Goal: Task Accomplishment & Management: Manage account settings

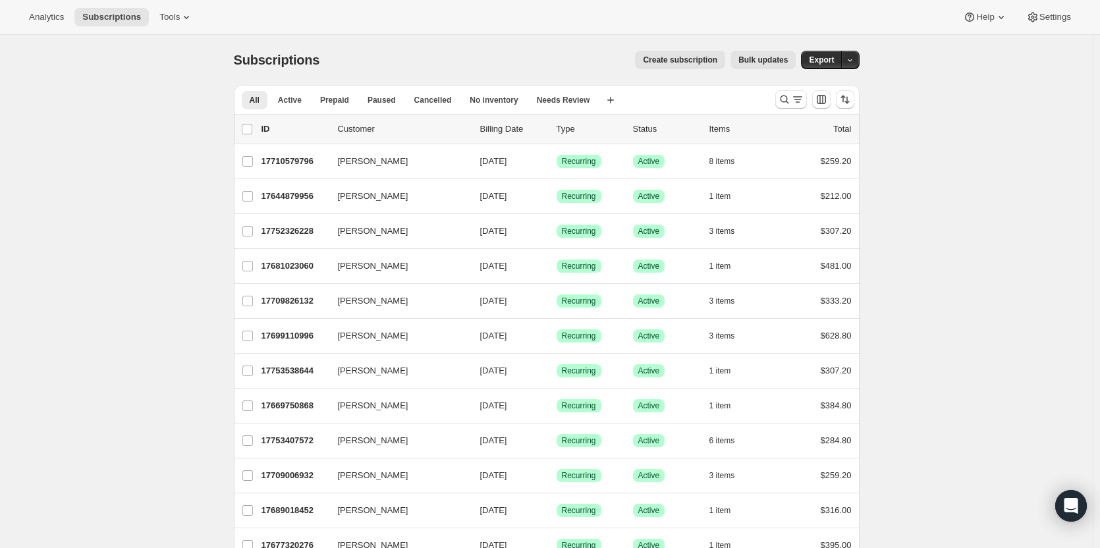
scroll to position [66, 0]
click at [786, 96] on icon "Search and filter results" at bounding box center [784, 100] width 9 height 9
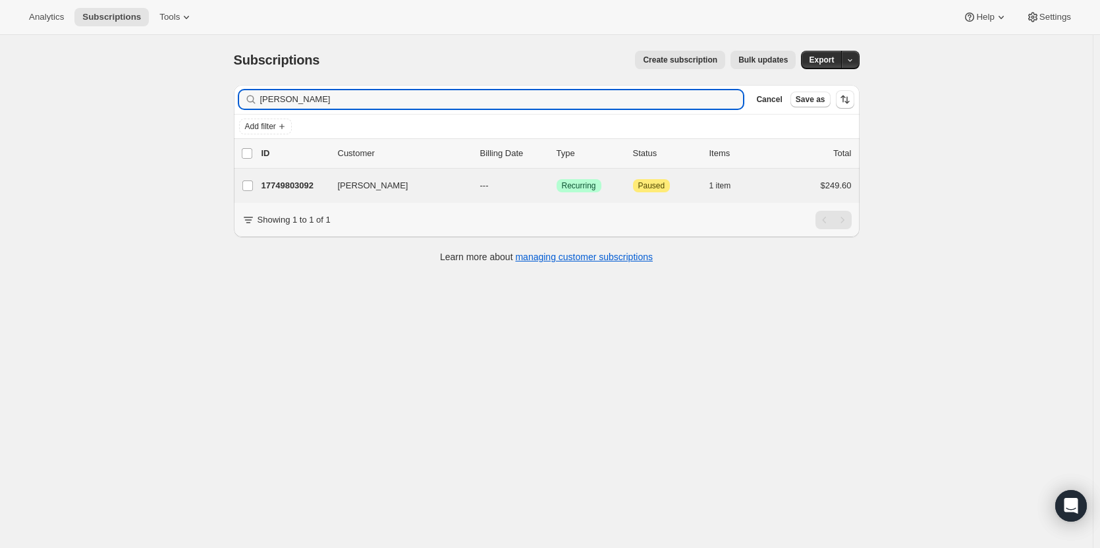
drag, startPoint x: 331, startPoint y: 103, endPoint x: 297, endPoint y: 171, distance: 75.7
click at [233, 95] on div "Filter subscribers christine ver Clear Cancel Save as Add filter 0 selected Upd…" at bounding box center [541, 175] width 636 height 202
type input "ron ver"
click at [299, 186] on p "17741545556" at bounding box center [295, 185] width 66 height 13
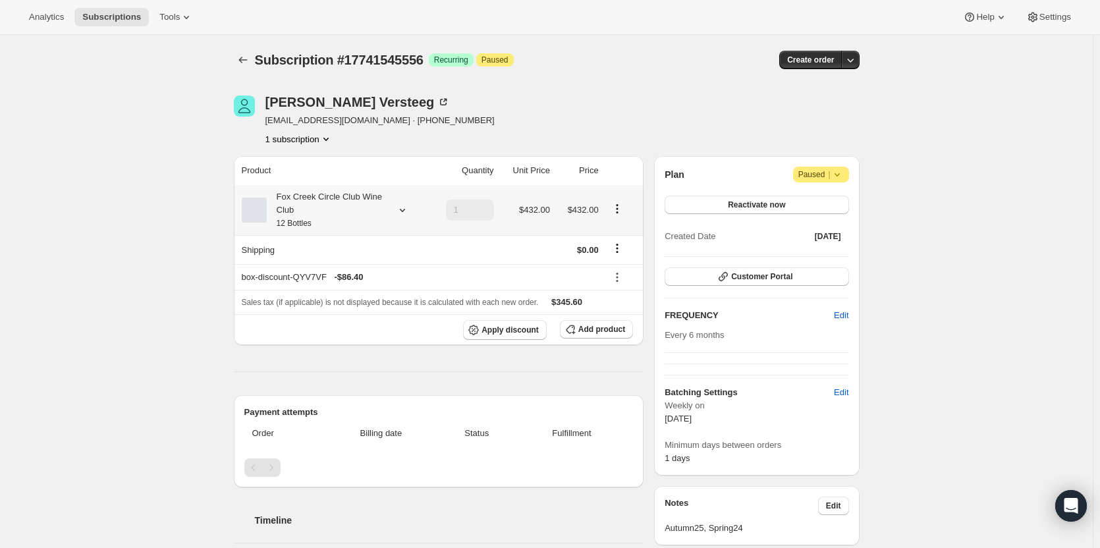
click at [301, 213] on div "Fox Creek Circle Club Wine Club 12 Bottles" at bounding box center [326, 210] width 119 height 40
click at [363, 142] on div "1 subscription" at bounding box center [380, 138] width 229 height 13
click at [437, 103] on icon at bounding box center [443, 102] width 13 height 13
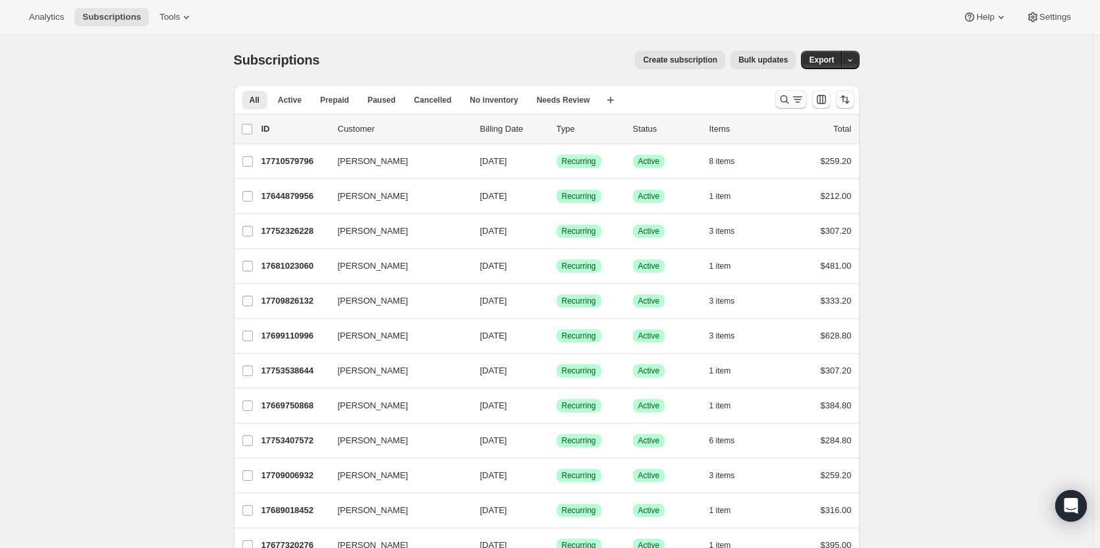
click at [791, 99] on icon "Search and filter results" at bounding box center [784, 99] width 13 height 13
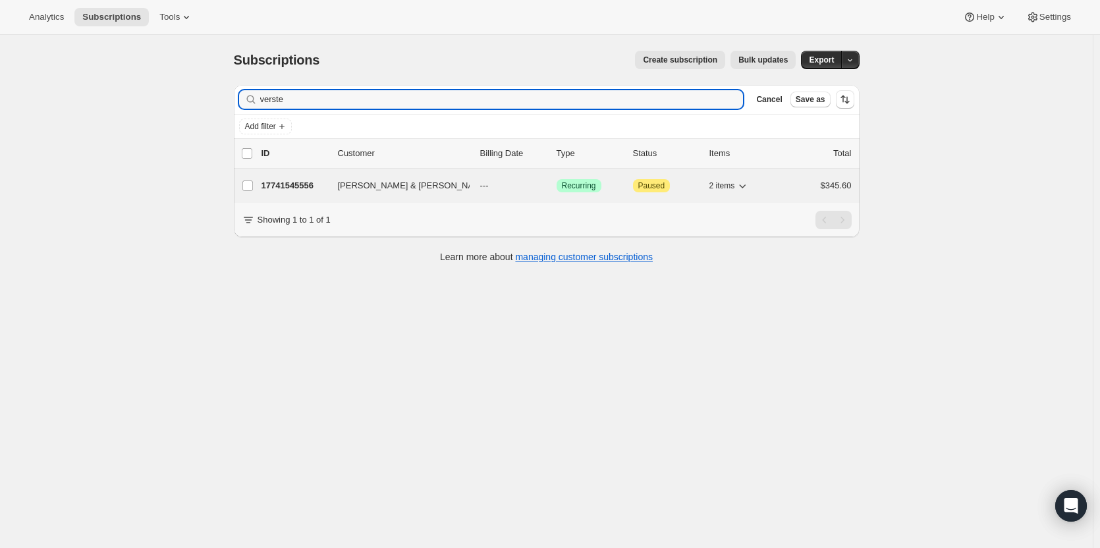
type input "verste"
click at [338, 184] on div "17741545556 Ron & Christine Versteeg --- Success Recurring Attention Paused 2 i…" at bounding box center [557, 186] width 590 height 18
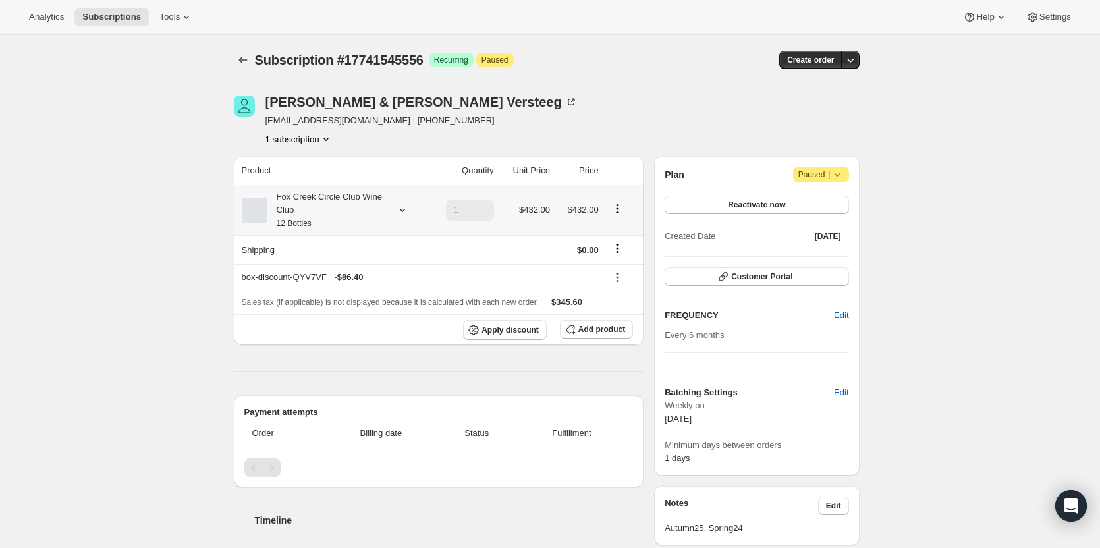
click at [299, 219] on small "12 Bottles" at bounding box center [294, 223] width 35 height 9
click at [299, 211] on div "Fox Creek Circle Club Wine Club 12 Bottles" at bounding box center [326, 210] width 119 height 40
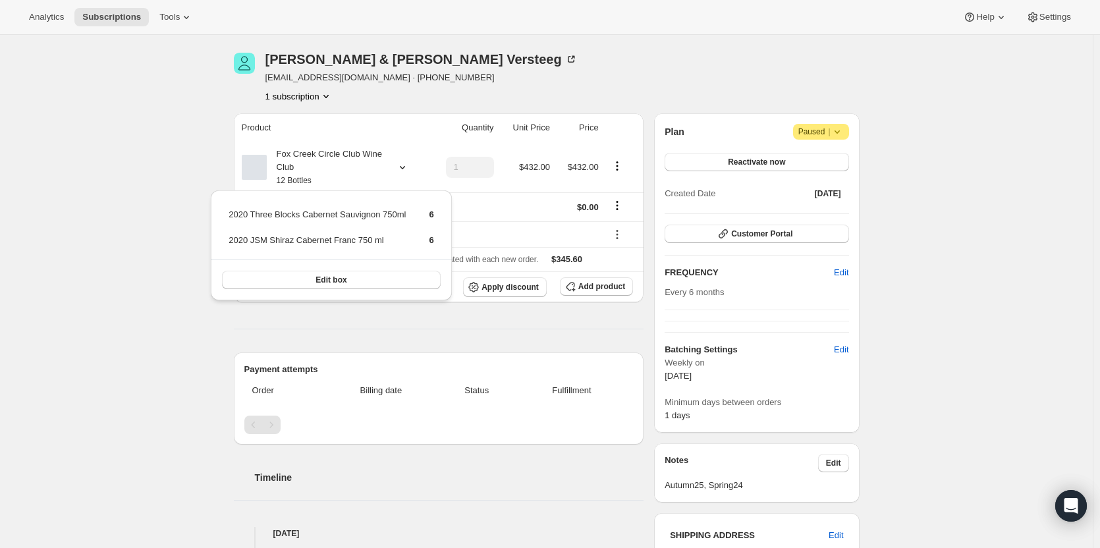
scroll to position [66, 0]
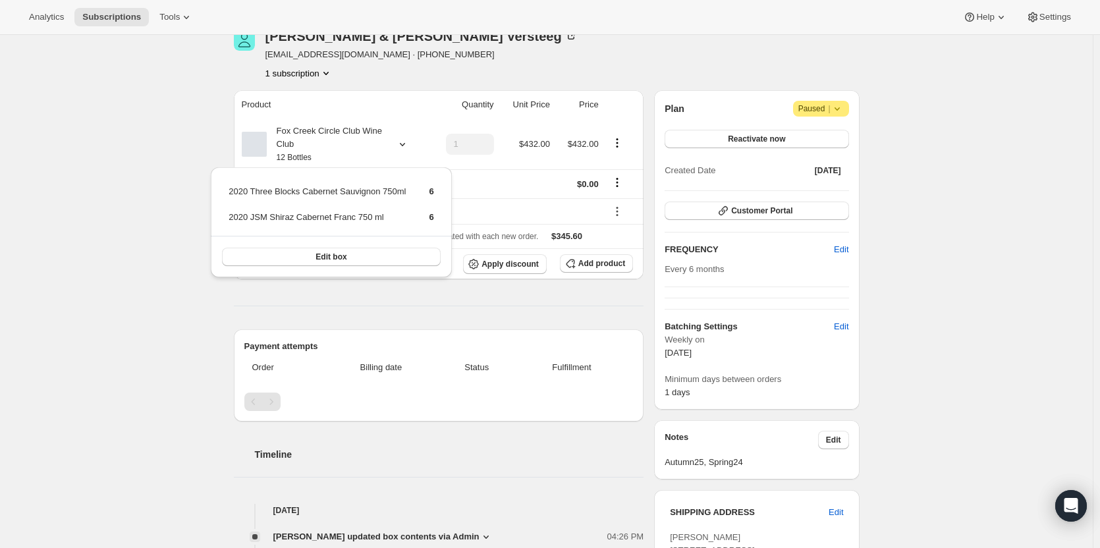
click at [451, 316] on div "Product Quantity Unit Price Price Fox Creek Circle Club Wine Club 12 Bottles 1 …" at bounding box center [439, 357] width 410 height 535
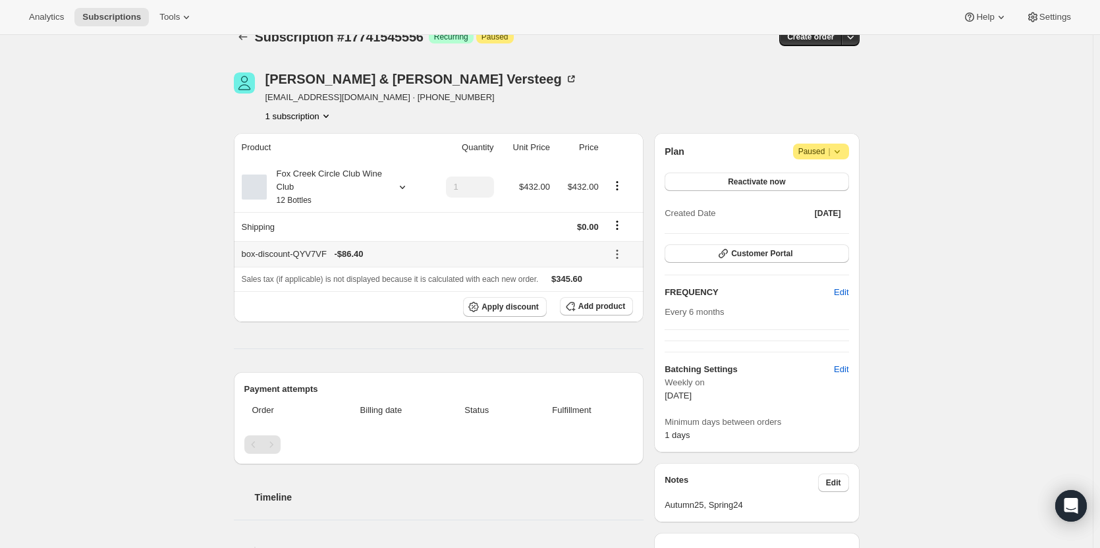
scroll to position [0, 0]
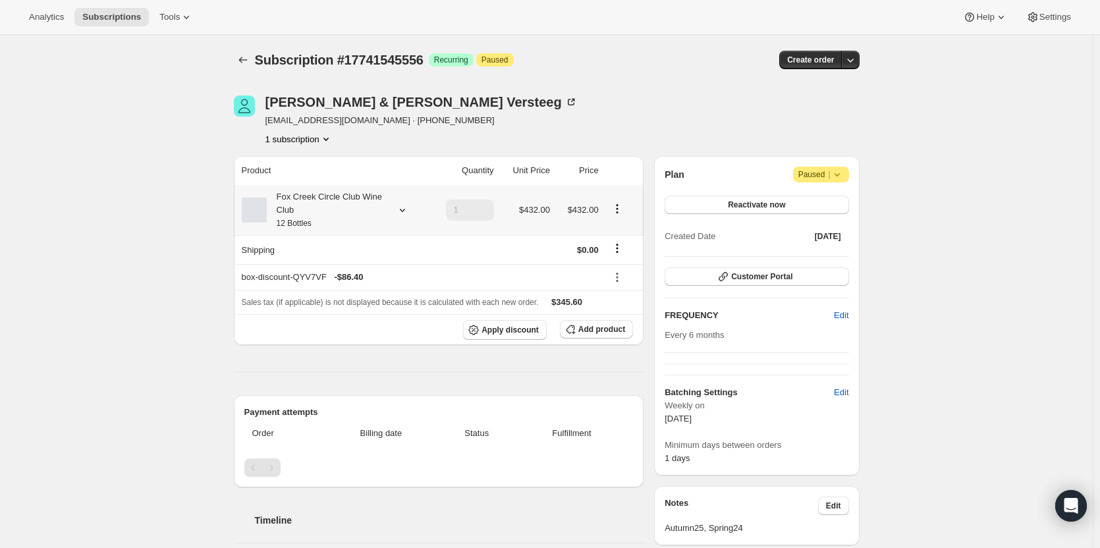
click at [385, 213] on div "Fox Creek Circle Club Wine Club 12 Bottles" at bounding box center [326, 210] width 119 height 40
click at [320, 223] on div "Fox Creek Circle Club Wine Club 12 Bottles" at bounding box center [326, 210] width 119 height 40
click at [347, 321] on button "Edit box" at bounding box center [331, 323] width 219 height 18
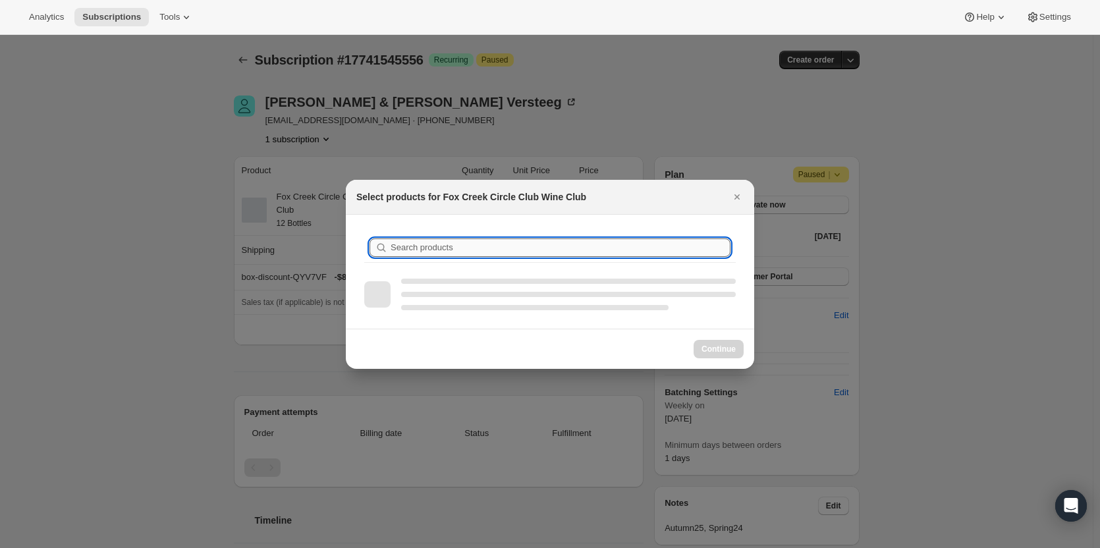
click at [451, 244] on input "Search products" at bounding box center [561, 248] width 340 height 18
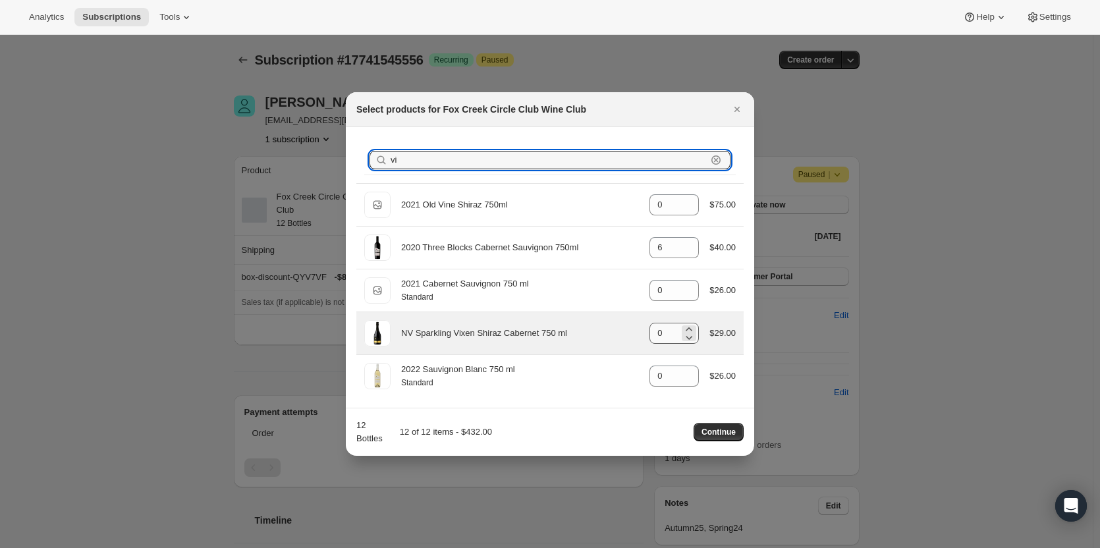
type input "vi"
click at [667, 337] on input "0" at bounding box center [665, 333] width 30 height 21
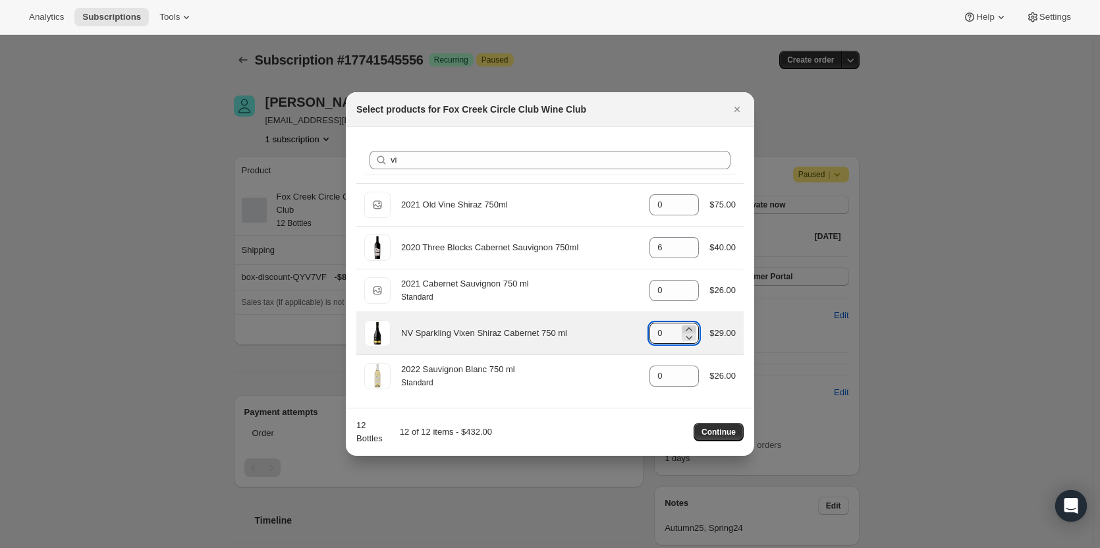
click at [687, 326] on icon ":rej:" at bounding box center [689, 329] width 13 height 13
click at [688, 326] on icon ":rej:" at bounding box center [689, 329] width 13 height 13
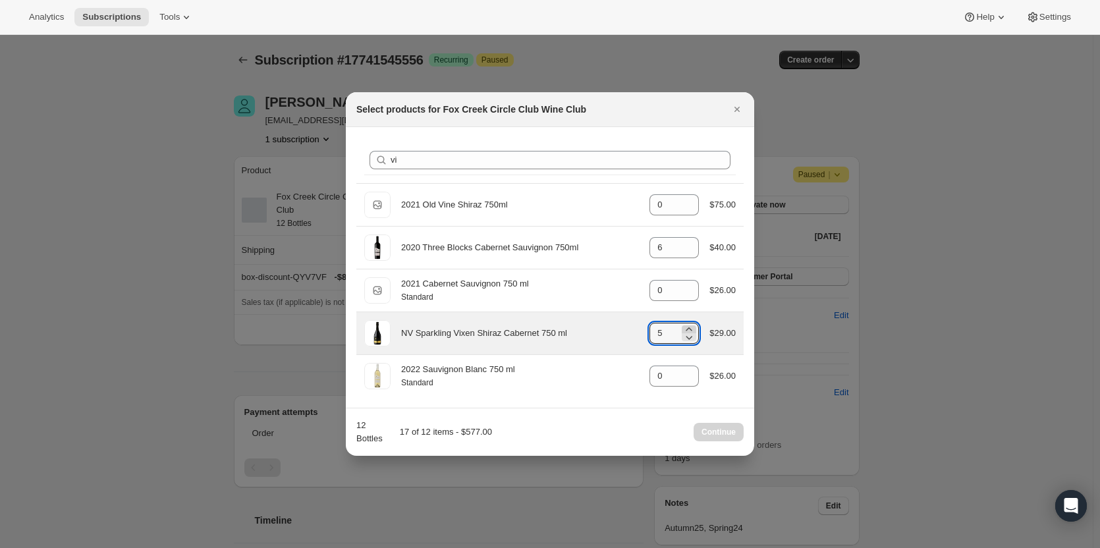
click at [688, 326] on icon ":rej:" at bounding box center [689, 329] width 13 height 13
type input "6"
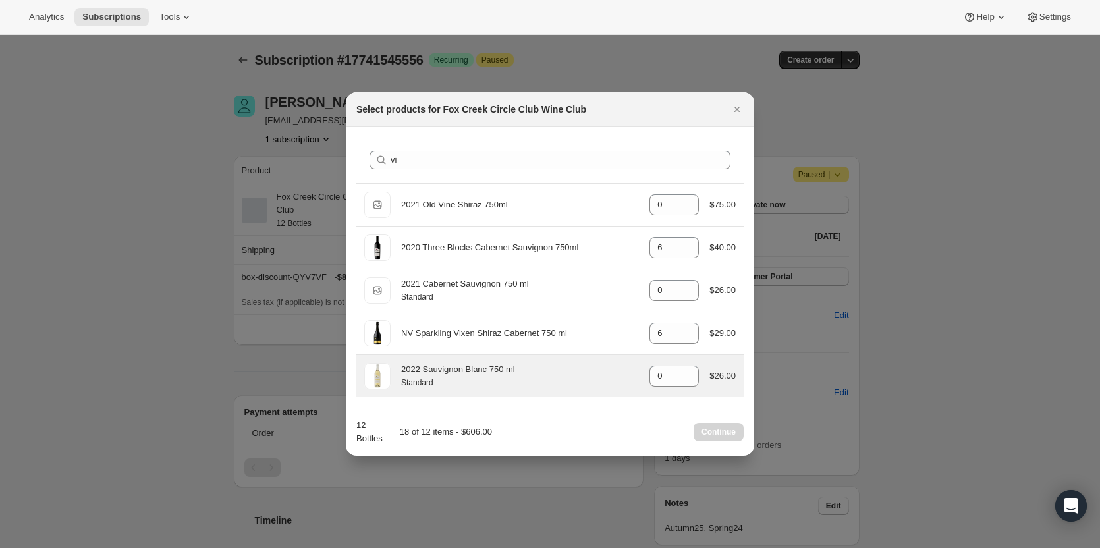
click at [567, 372] on div "2022 Sauvignon Blanc 750 ml" at bounding box center [520, 369] width 238 height 13
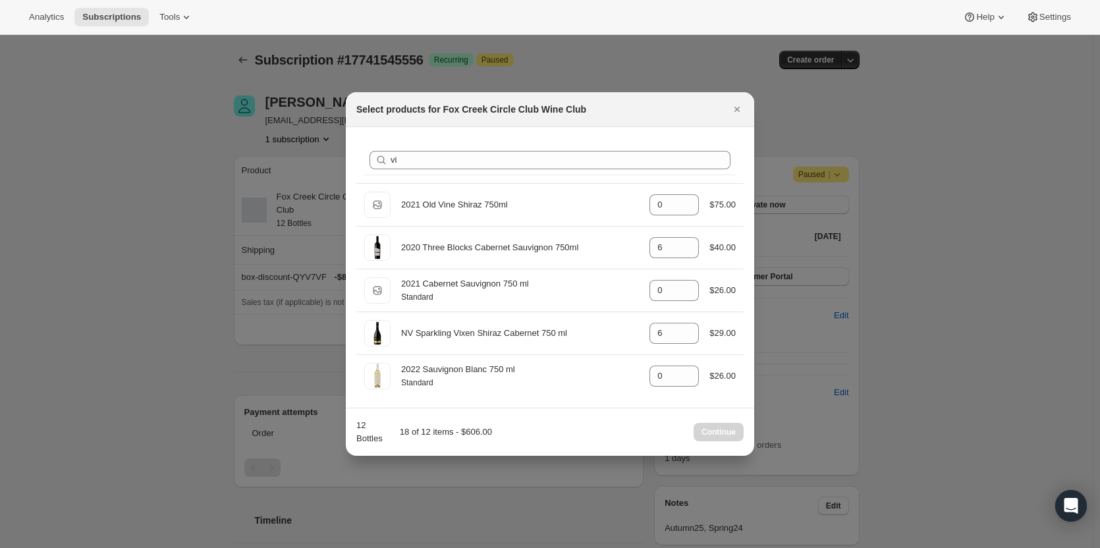
click at [449, 146] on div "Search products vi Clear" at bounding box center [550, 160] width 372 height 29
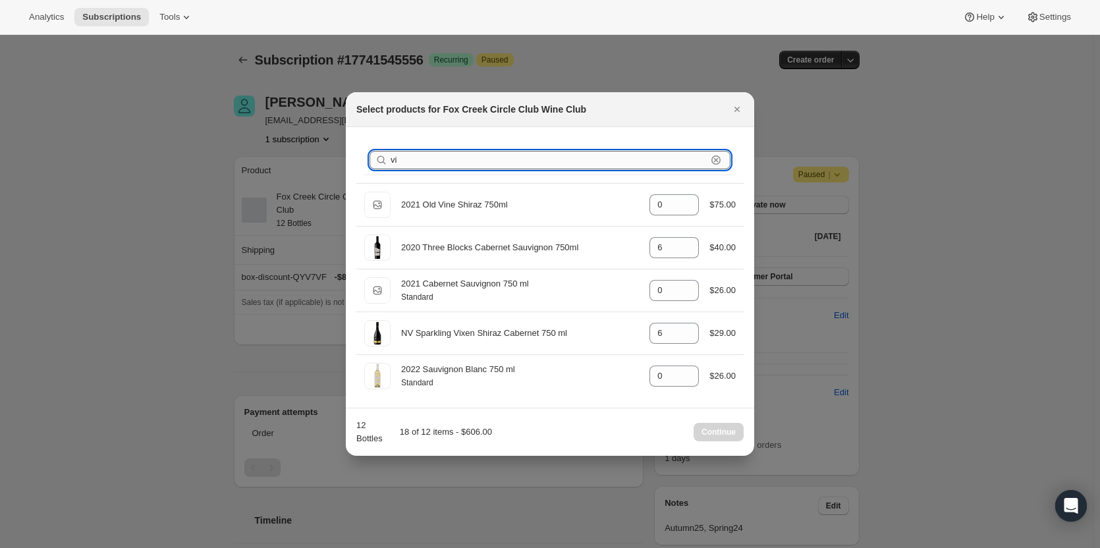
drag, startPoint x: 437, startPoint y: 157, endPoint x: 429, endPoint y: 161, distance: 8.8
click at [431, 159] on input "vi" at bounding box center [549, 160] width 316 height 18
type input "v"
type input "0"
type input "6"
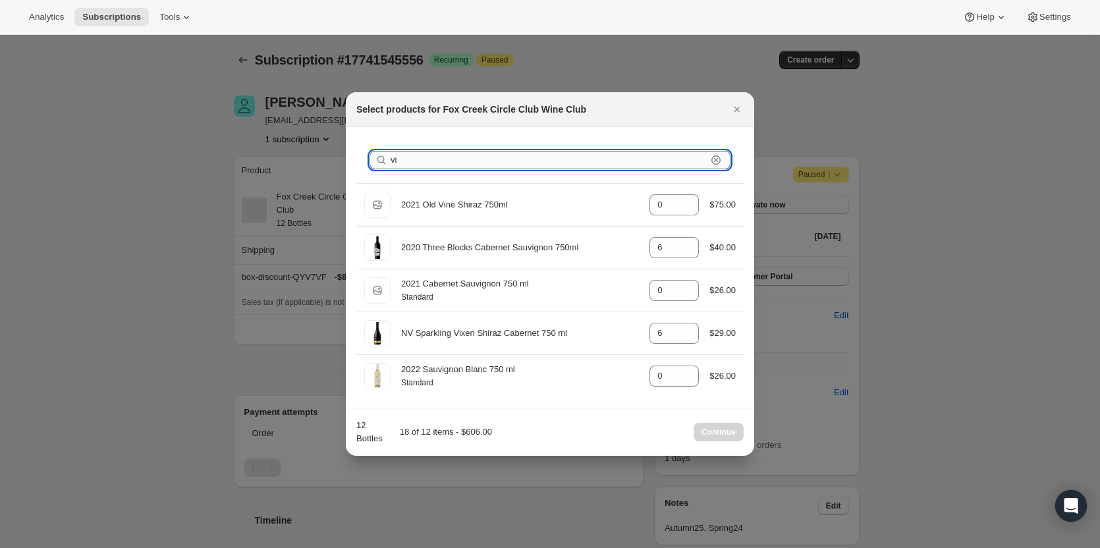
type input "0"
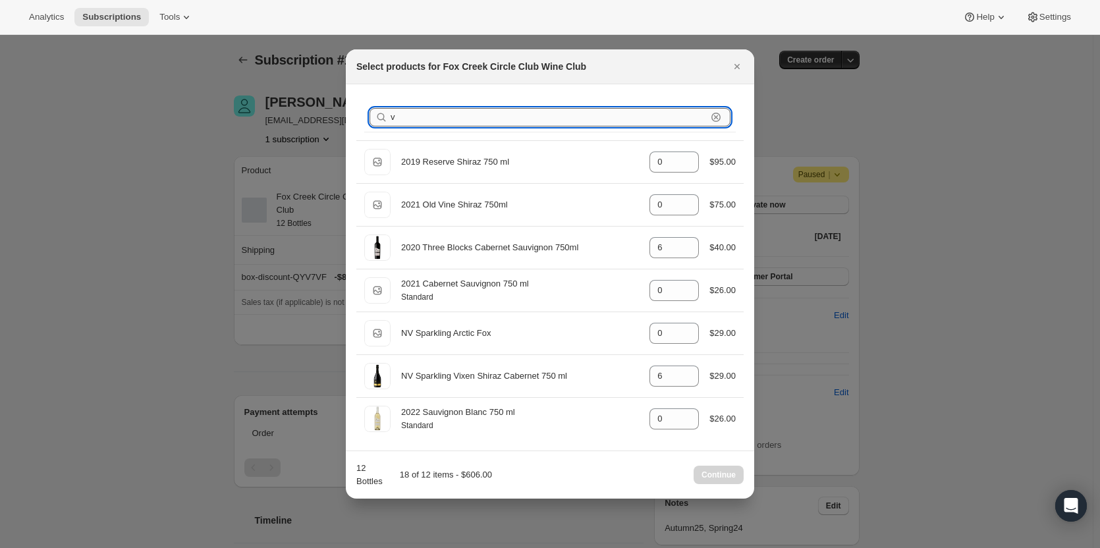
click at [418, 115] on input "v" at bounding box center [549, 117] width 316 height 18
type input "0"
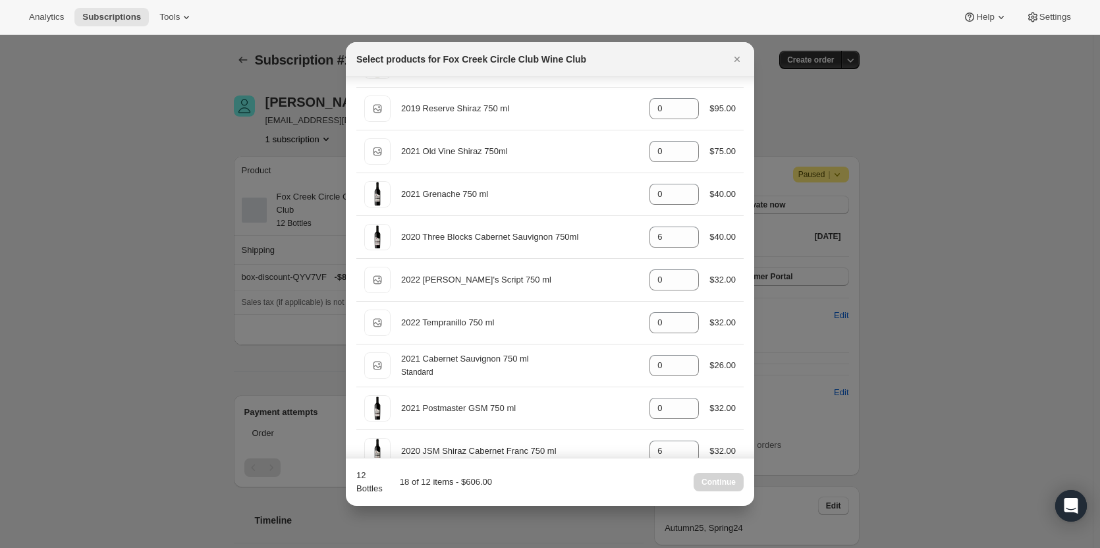
scroll to position [264, 0]
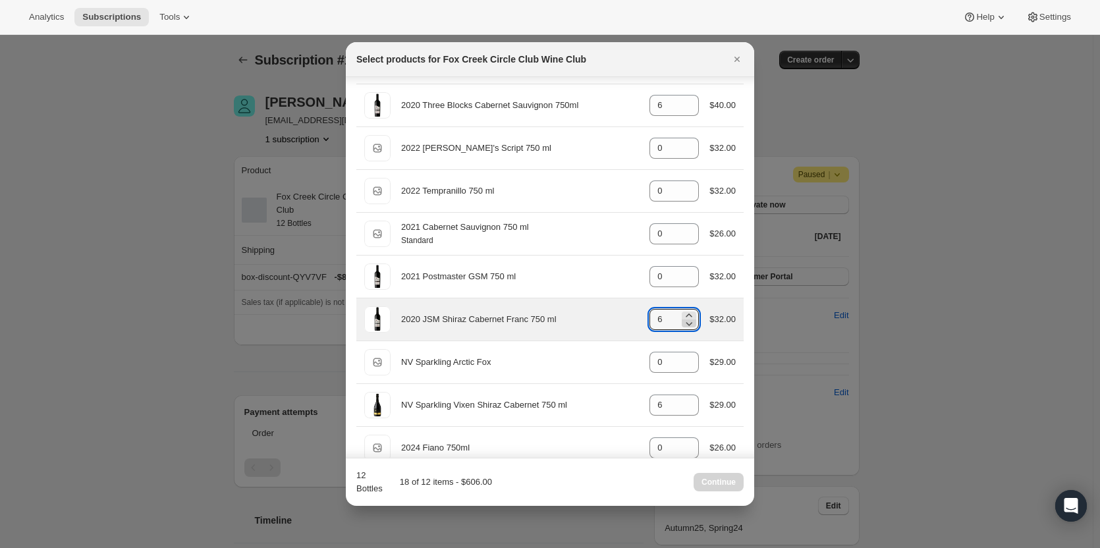
click at [685, 323] on icon ":rej:" at bounding box center [689, 323] width 13 height 13
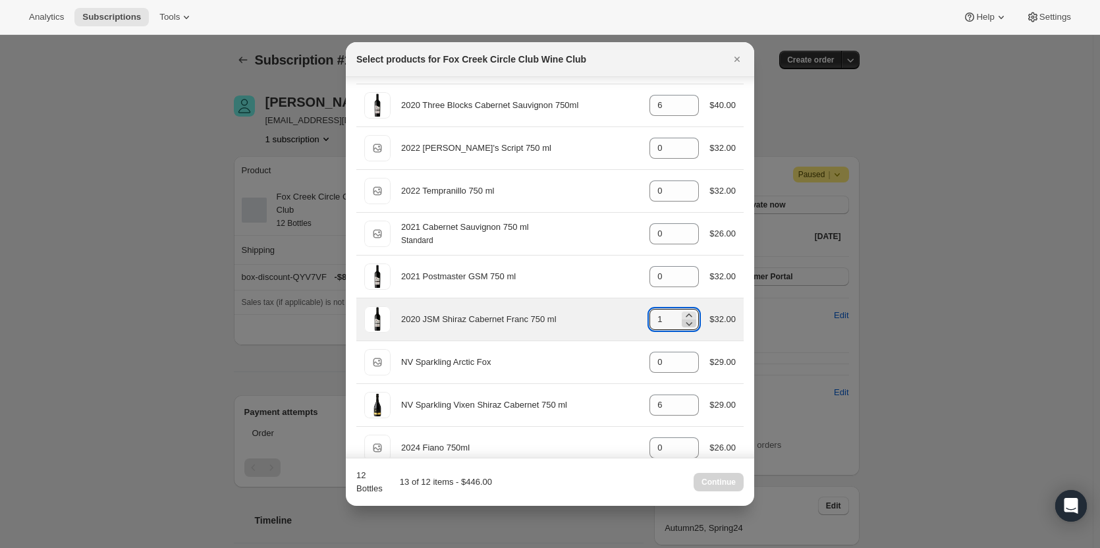
click at [685, 323] on icon ":rej:" at bounding box center [689, 323] width 13 height 13
type input "0"
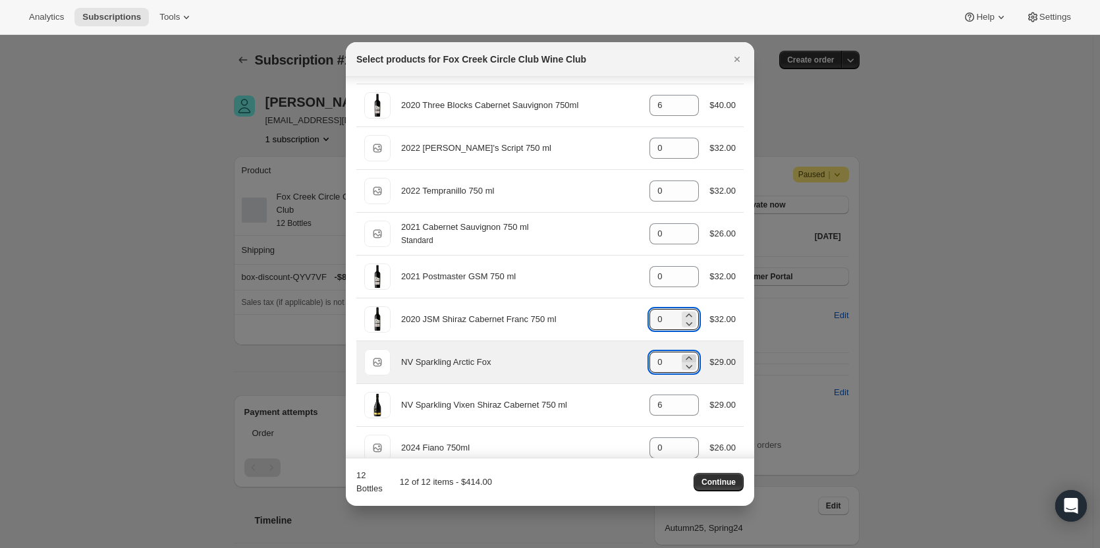
click at [683, 354] on icon ":rej:" at bounding box center [689, 358] width 13 height 13
type input "1"
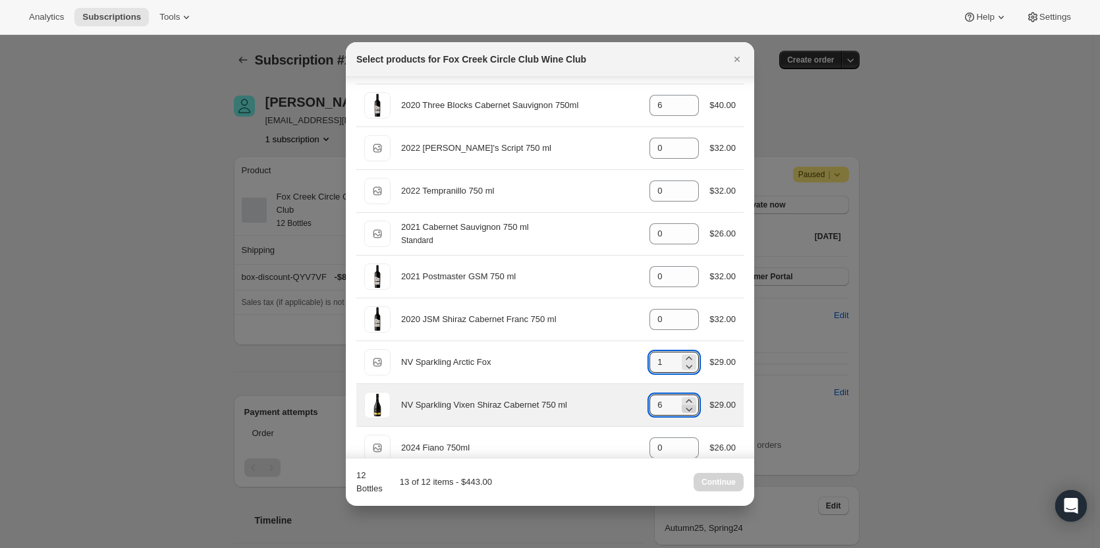
click at [683, 413] on icon ":rej:" at bounding box center [689, 409] width 13 height 13
type input "5"
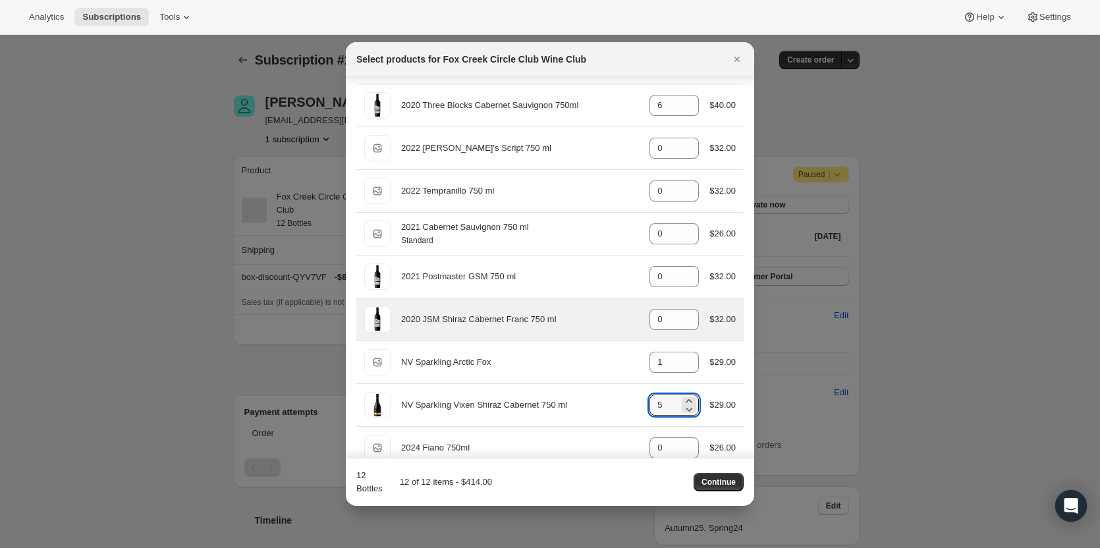
scroll to position [198, 0]
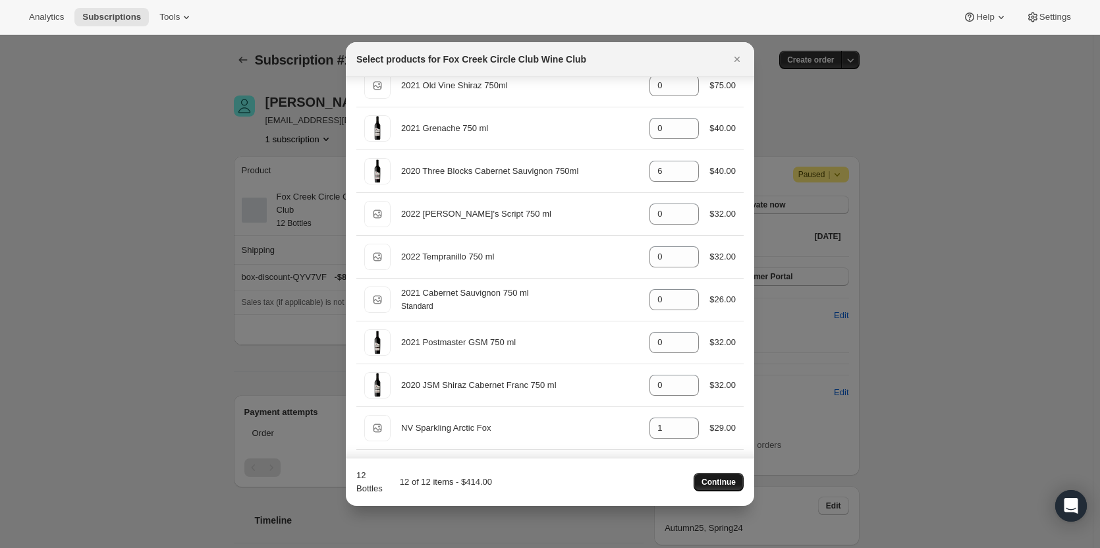
click at [712, 482] on span "Continue" at bounding box center [719, 482] width 34 height 11
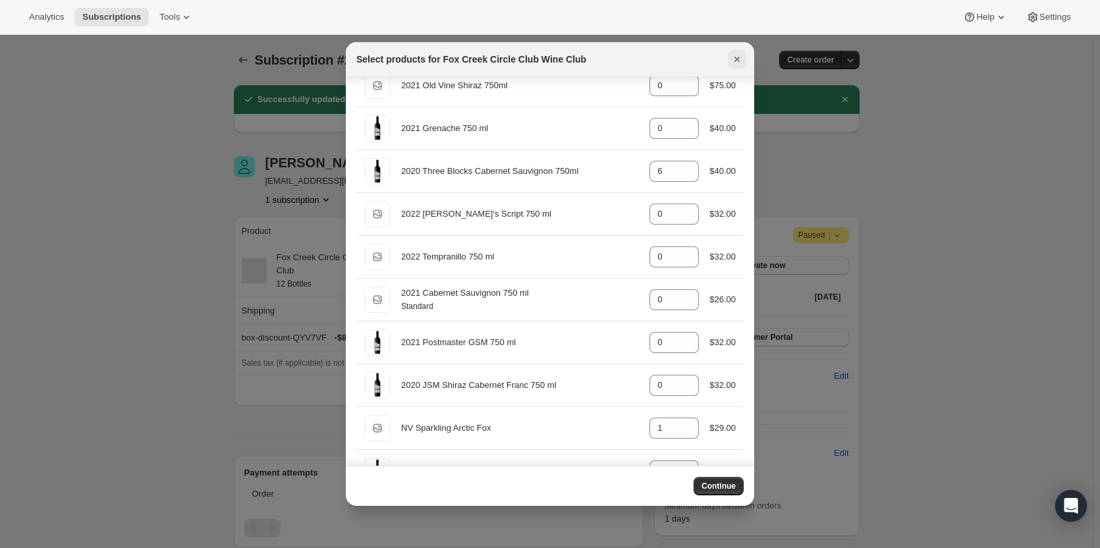
drag, startPoint x: 738, startPoint y: 57, endPoint x: 658, endPoint y: 105, distance: 93.1
click at [737, 57] on icon "Close" at bounding box center [737, 59] width 13 height 13
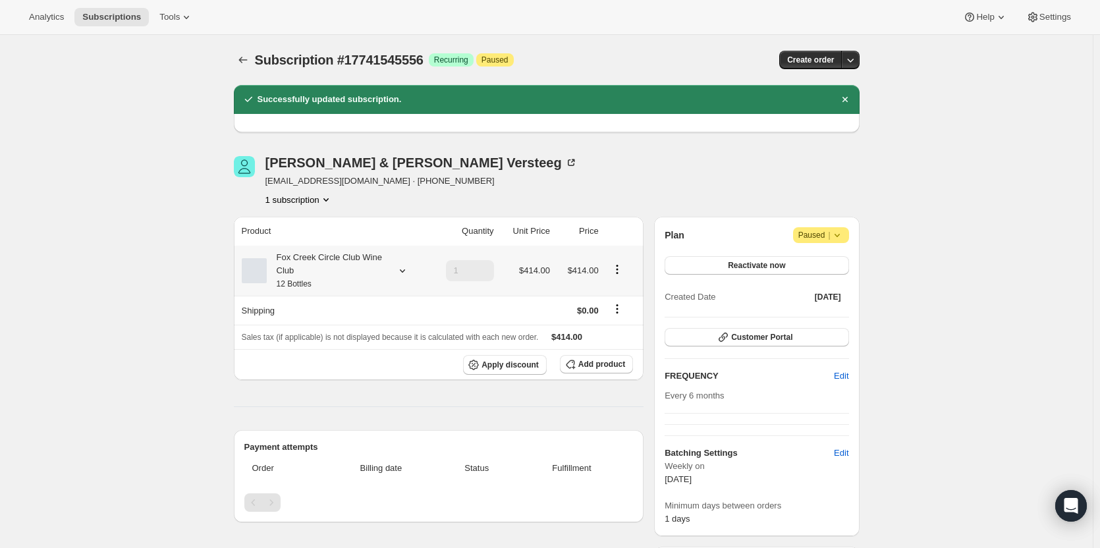
click at [393, 268] on div at bounding box center [400, 270] width 18 height 13
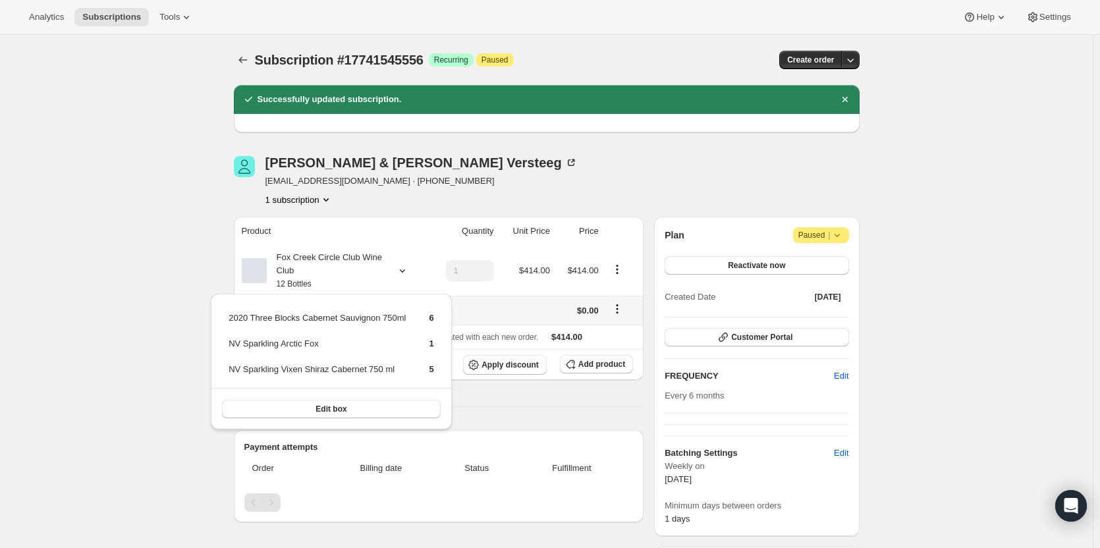
drag, startPoint x: 497, startPoint y: 307, endPoint x: 502, endPoint y: 325, distance: 19.2
click at [497, 306] on td at bounding box center [463, 310] width 70 height 29
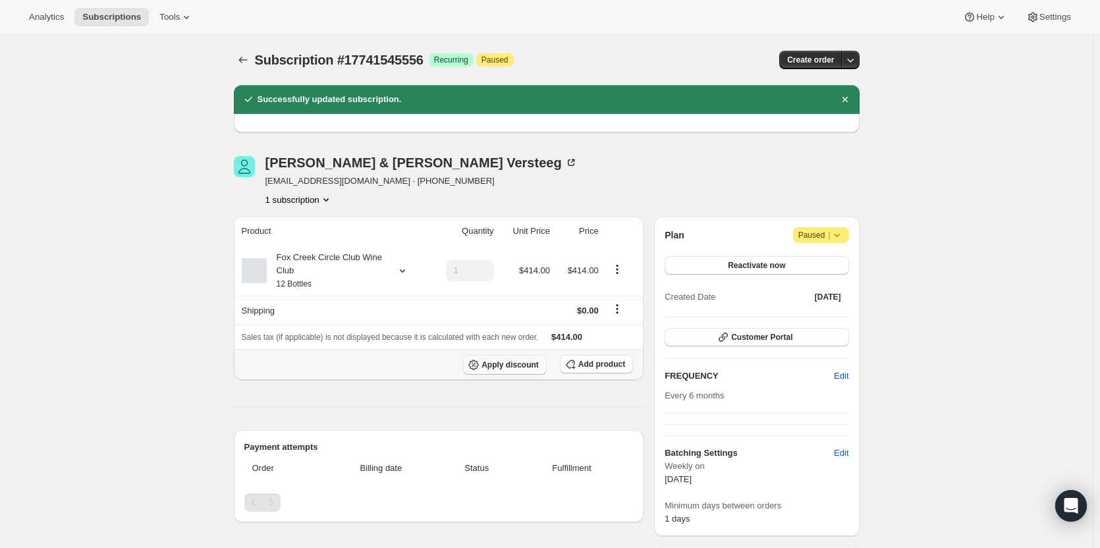
click at [499, 363] on span "Apply discount" at bounding box center [510, 365] width 57 height 11
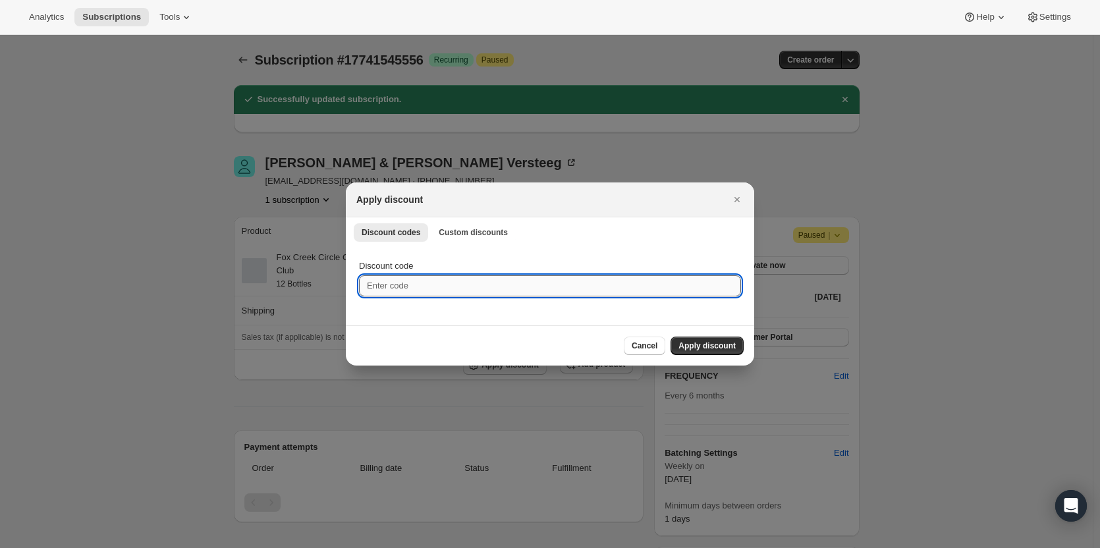
click at [416, 288] on input "Discount code" at bounding box center [550, 285] width 382 height 21
type input "2"
click at [432, 217] on div "Discount codes Custom discounts More views Discount codes Custom discounts More…" at bounding box center [550, 231] width 408 height 29
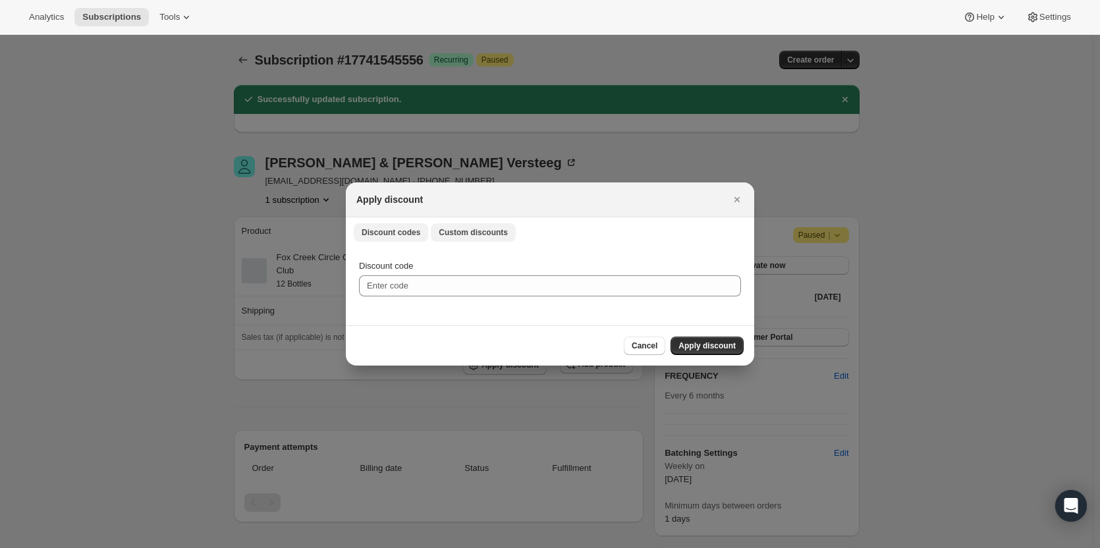
click at [460, 233] on span "Custom discounts" at bounding box center [473, 232] width 69 height 11
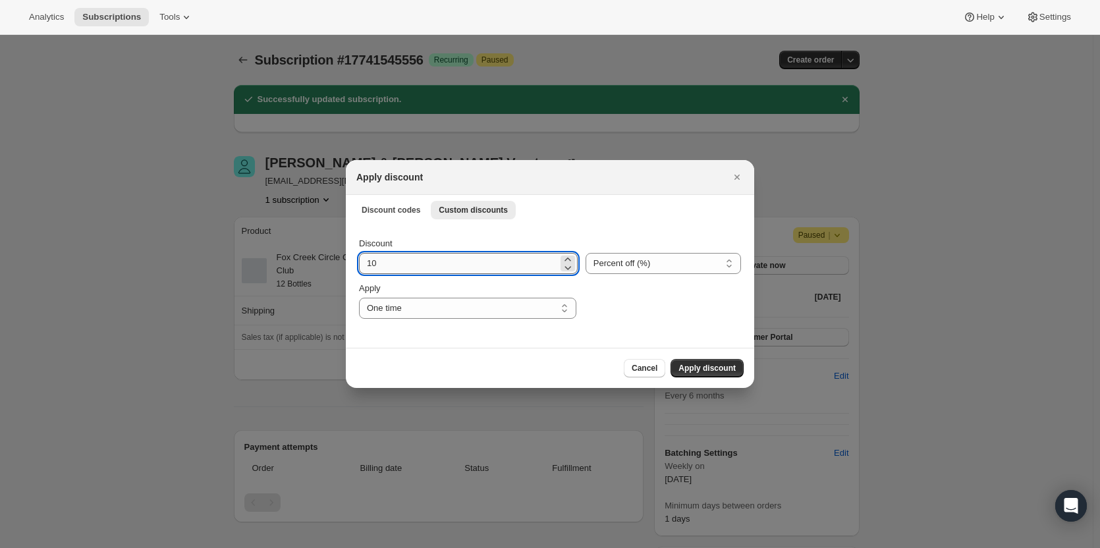
click at [397, 260] on input "10" at bounding box center [458, 263] width 199 height 21
drag, startPoint x: 440, startPoint y: 266, endPoint x: 312, endPoint y: 251, distance: 128.6
type input "20"
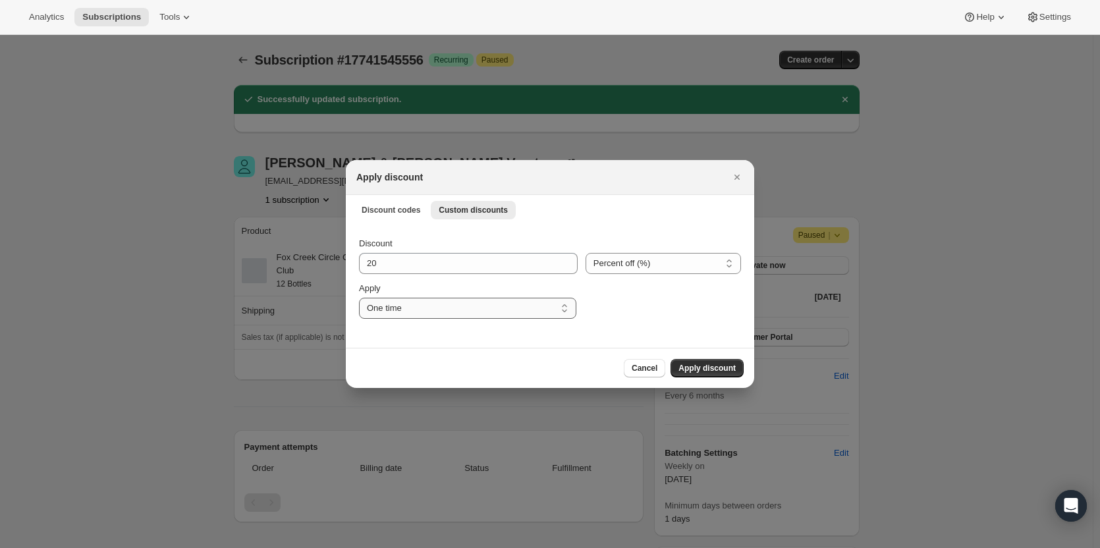
drag, startPoint x: 495, startPoint y: 305, endPoint x: 482, endPoint y: 317, distance: 18.2
click at [495, 305] on select "One time Specify instances... Indefinitely" at bounding box center [467, 308] width 217 height 21
select select "indefinitely"
click at [359, 298] on select "One time Specify instances... Indefinitely" at bounding box center [467, 308] width 217 height 21
click at [700, 361] on button "Apply discount" at bounding box center [707, 368] width 73 height 18
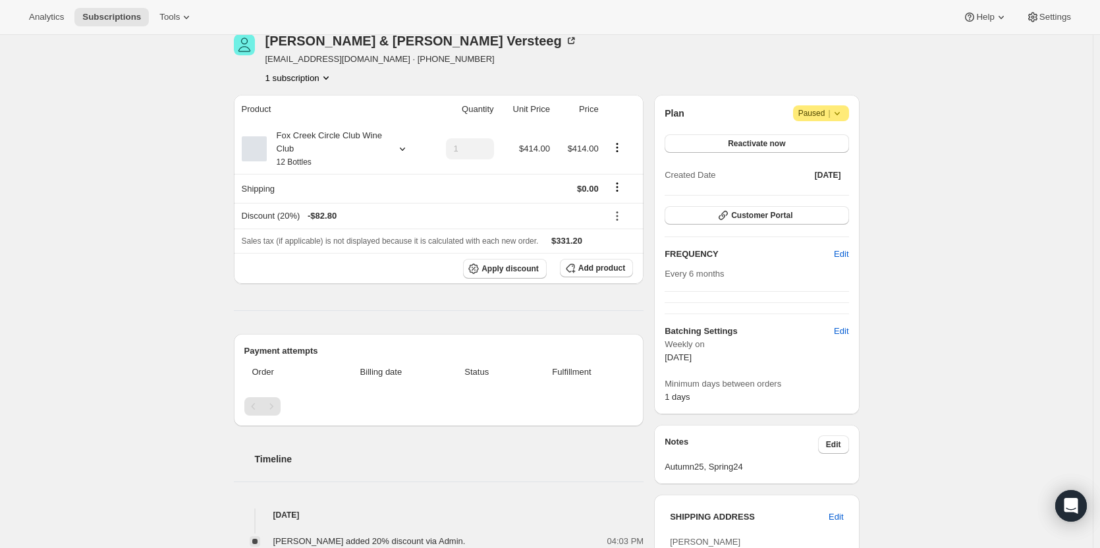
scroll to position [0, 0]
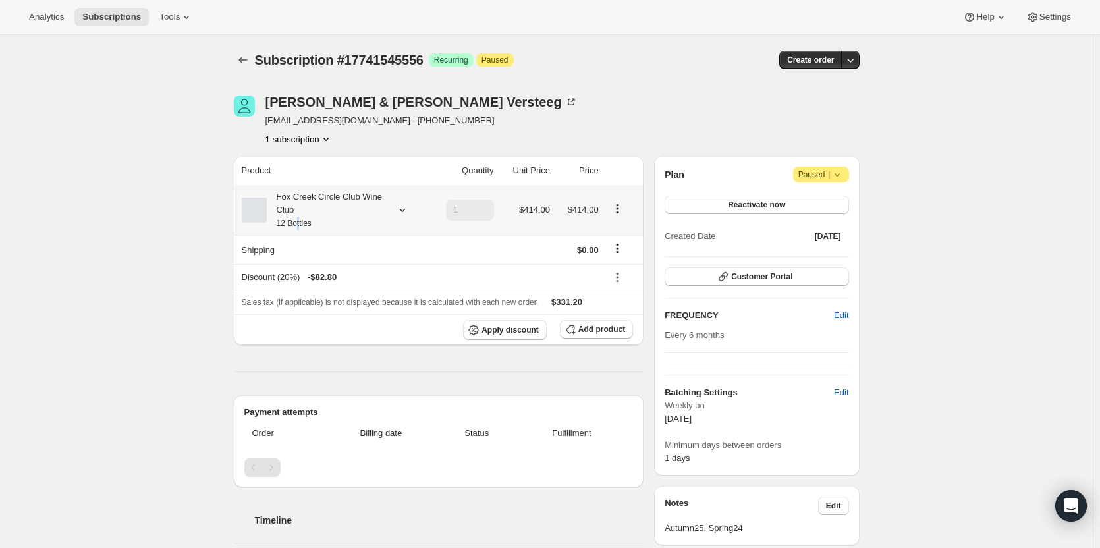
click at [301, 221] on small "12 Bottles" at bounding box center [294, 223] width 35 height 9
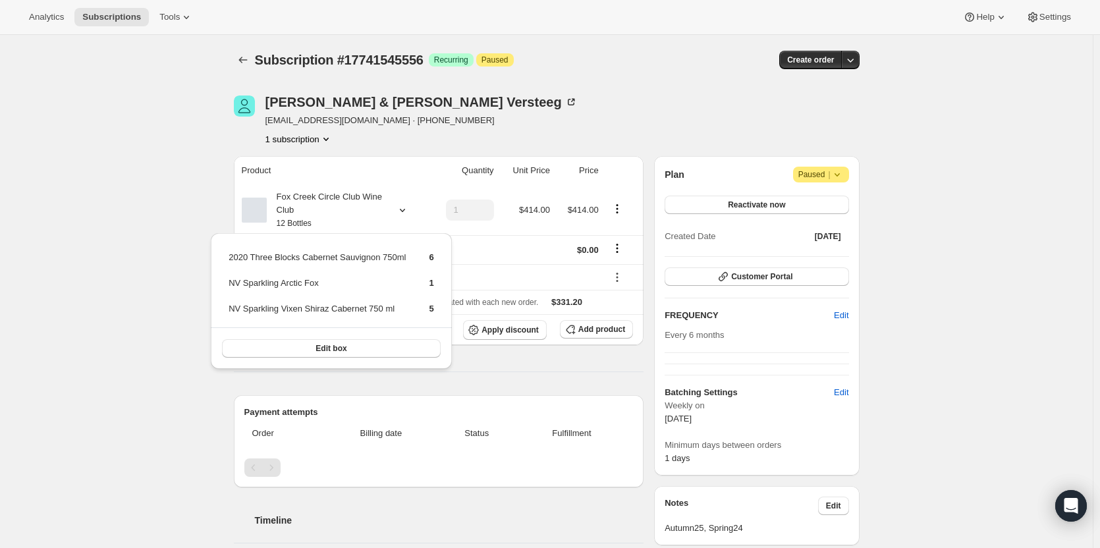
click at [613, 397] on div "Payment attempts Order Billing date Status Fulfillment" at bounding box center [439, 441] width 410 height 92
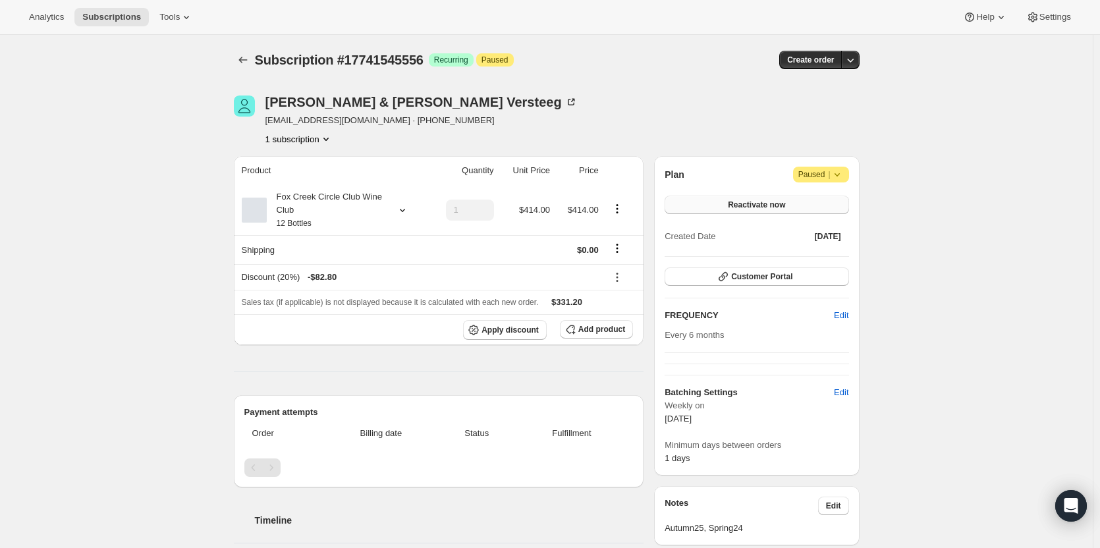
click at [756, 206] on span "Reactivate now" at bounding box center [756, 205] width 57 height 11
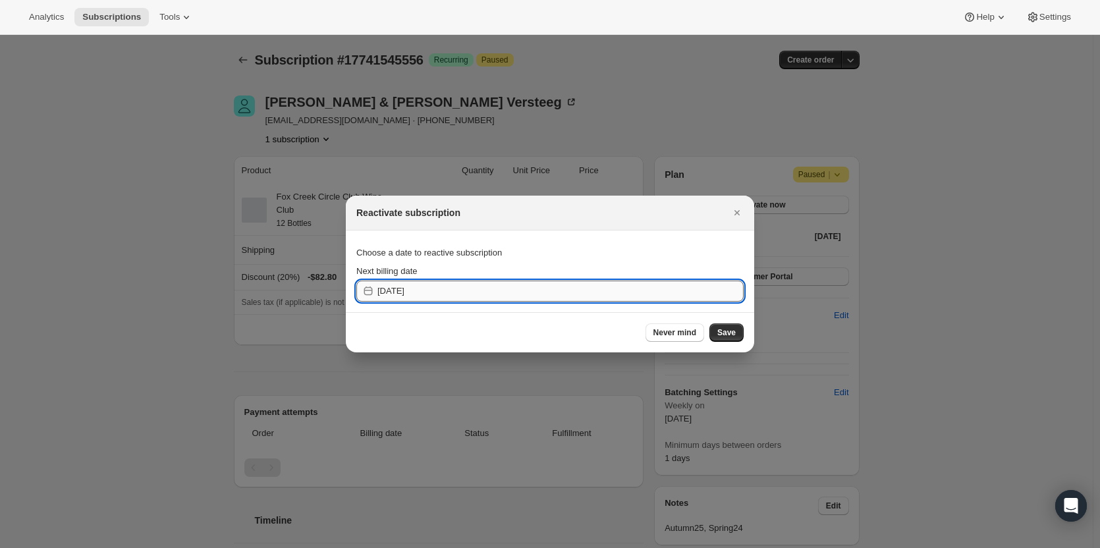
click at [432, 291] on input "[DATE]" at bounding box center [561, 291] width 366 height 21
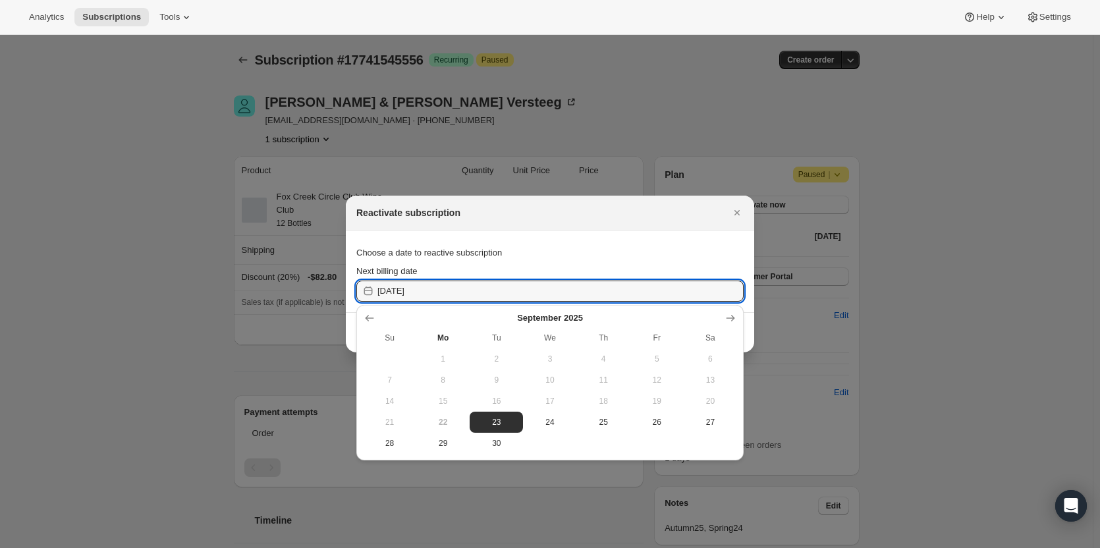
click at [547, 260] on div "Choose a date to reactive subscription" at bounding box center [549, 253] width 387 height 24
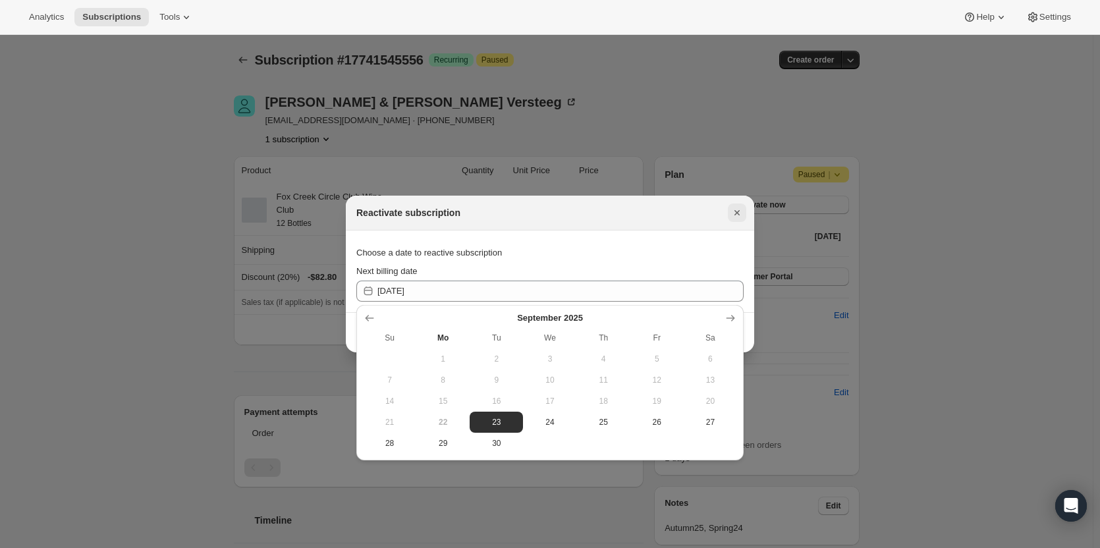
click at [739, 213] on icon "Close" at bounding box center [737, 212] width 13 height 13
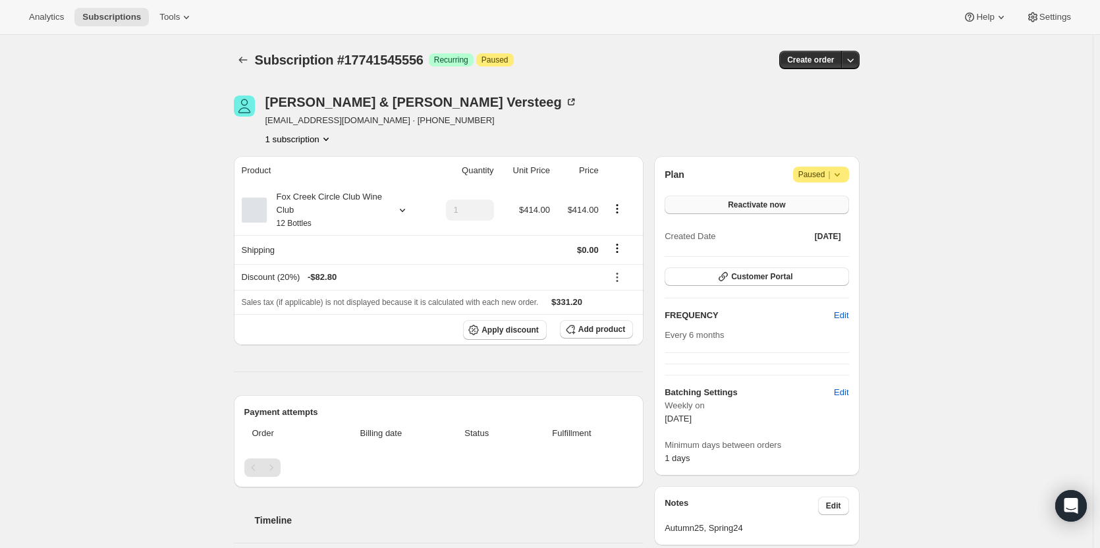
click at [712, 206] on button "Reactivate now" at bounding box center [757, 205] width 184 height 18
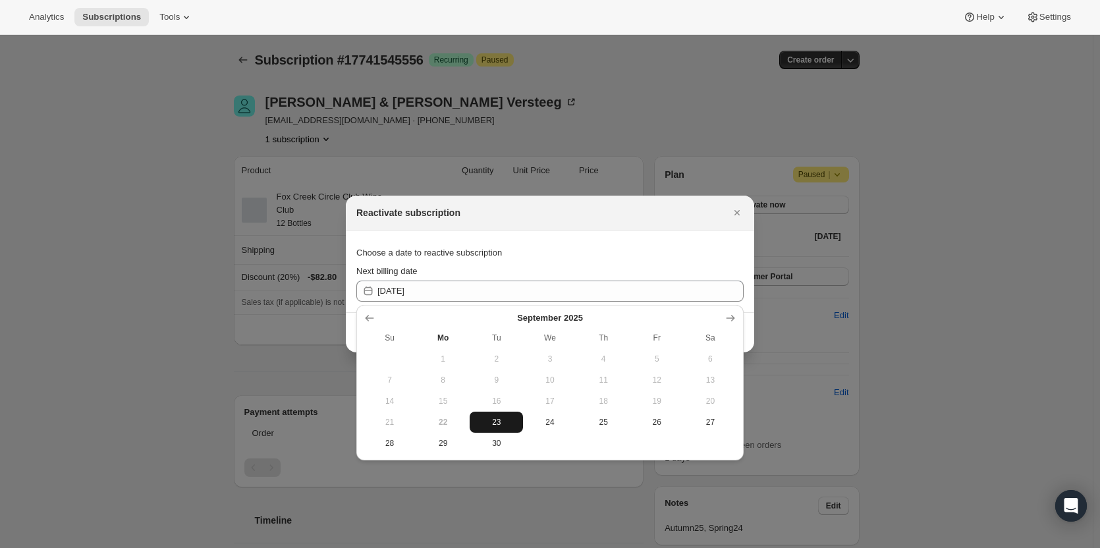
click at [495, 416] on button "23" at bounding box center [496, 422] width 53 height 21
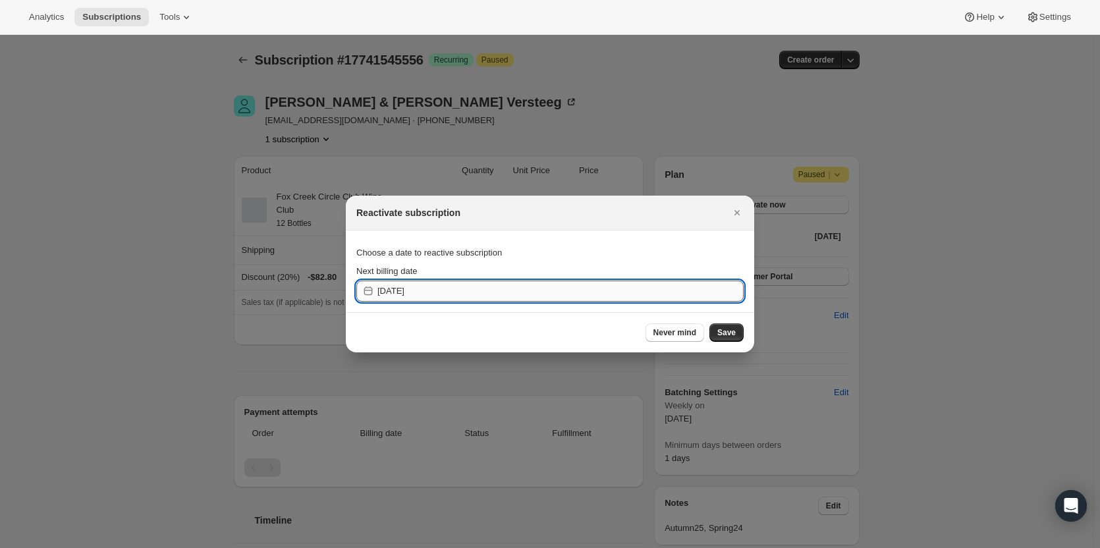
click at [510, 281] on input "[DATE]" at bounding box center [561, 291] width 366 height 21
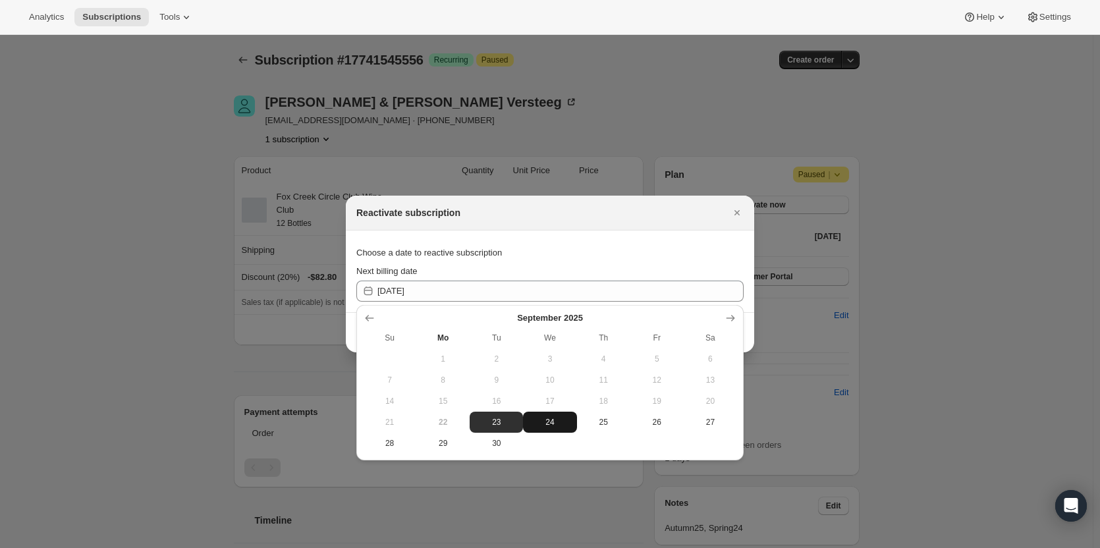
click at [536, 418] on span "24" at bounding box center [549, 422] width 43 height 11
type input "[DATE]"
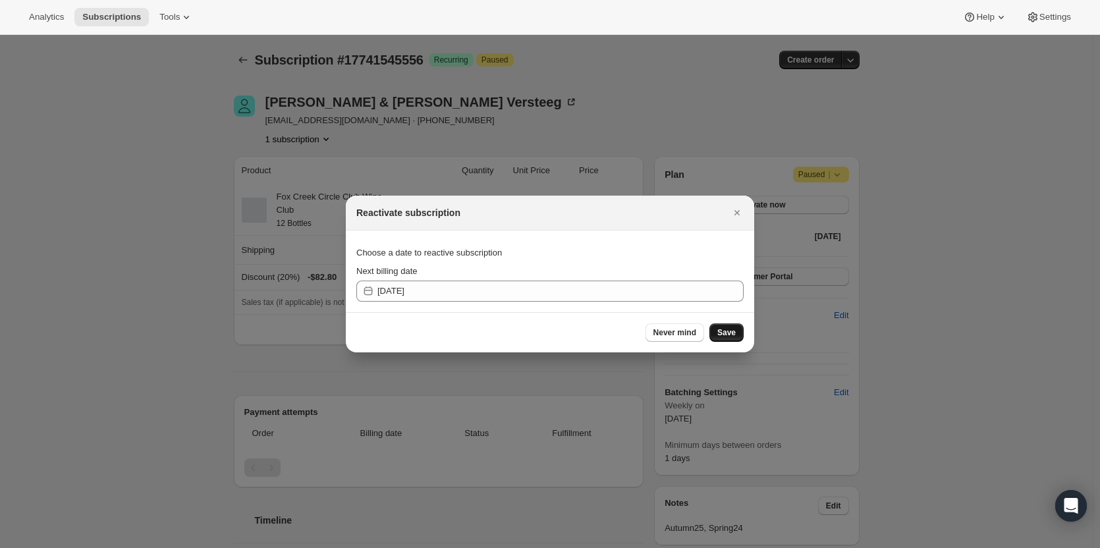
click at [739, 329] on button "Save" at bounding box center [727, 332] width 34 height 18
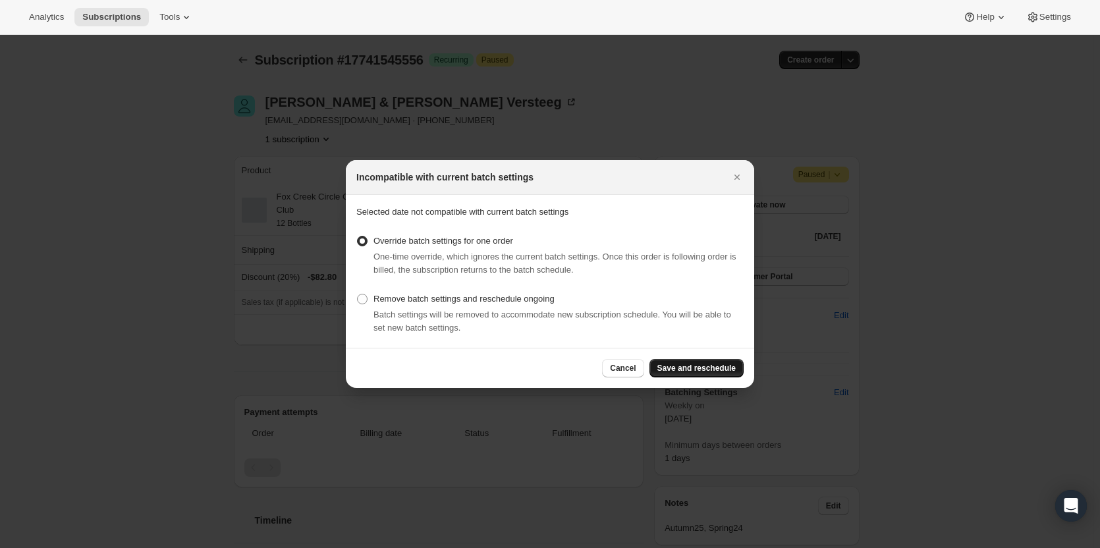
click at [696, 367] on span "Save and reschedule" at bounding box center [697, 368] width 78 height 11
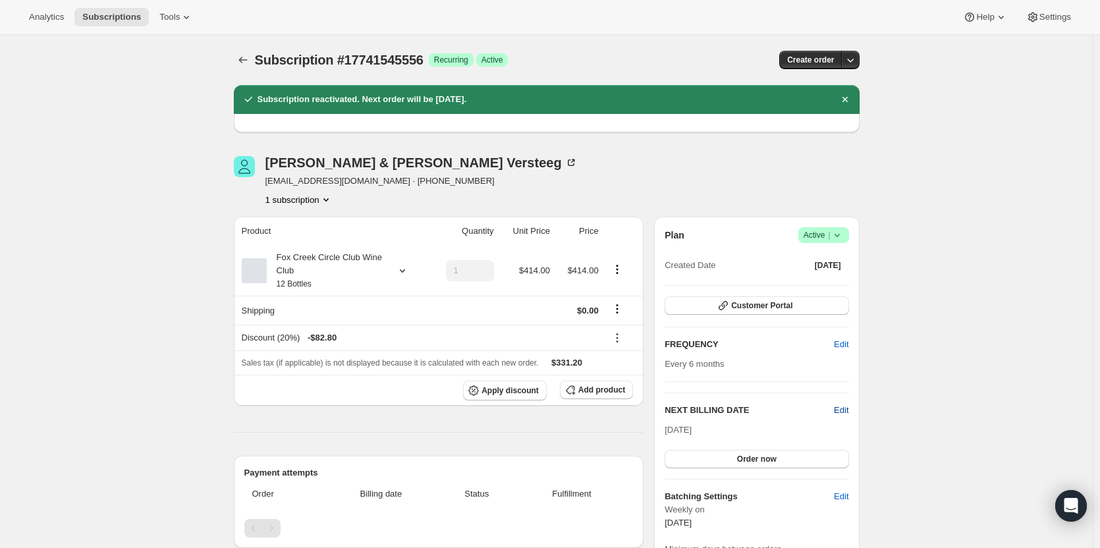
click at [842, 409] on span "Edit" at bounding box center [841, 410] width 14 height 13
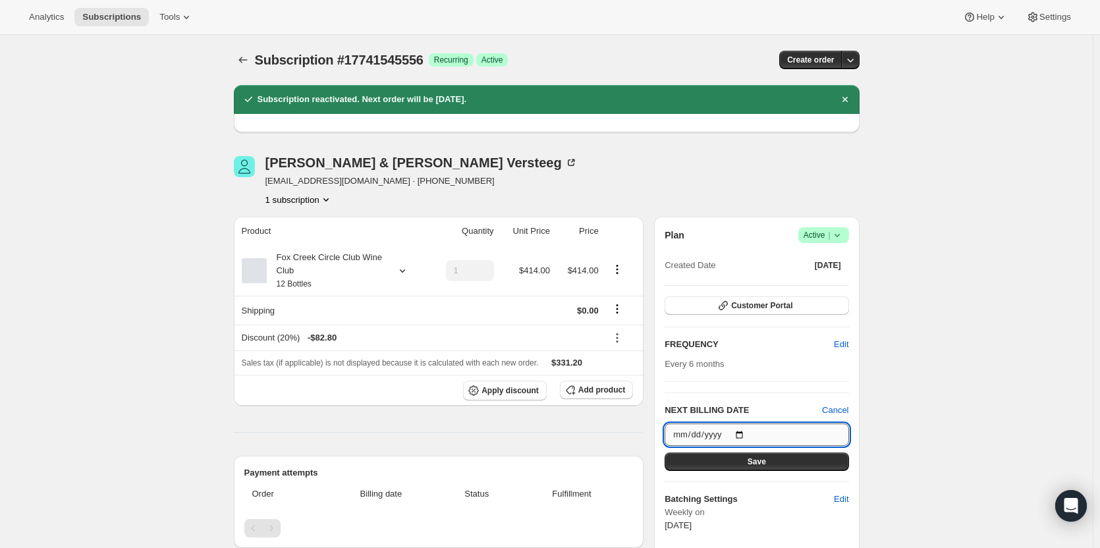
click at [688, 429] on input "2025-09-24" at bounding box center [757, 435] width 184 height 22
click at [743, 430] on input "2025-09-24" at bounding box center [757, 435] width 184 height 22
type input "[DATE]"
click at [741, 459] on button "Save" at bounding box center [757, 462] width 184 height 18
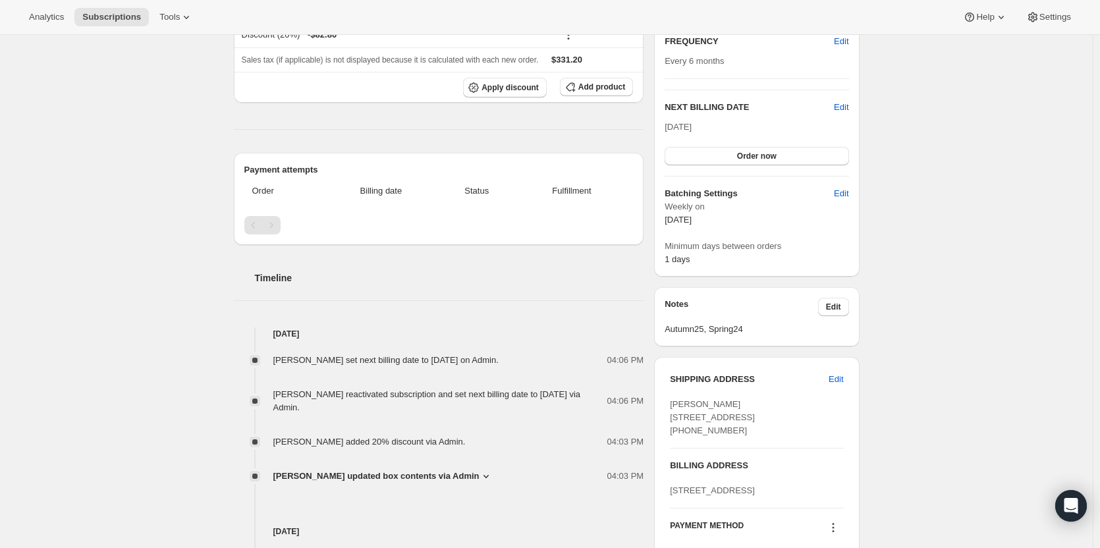
scroll to position [395, 0]
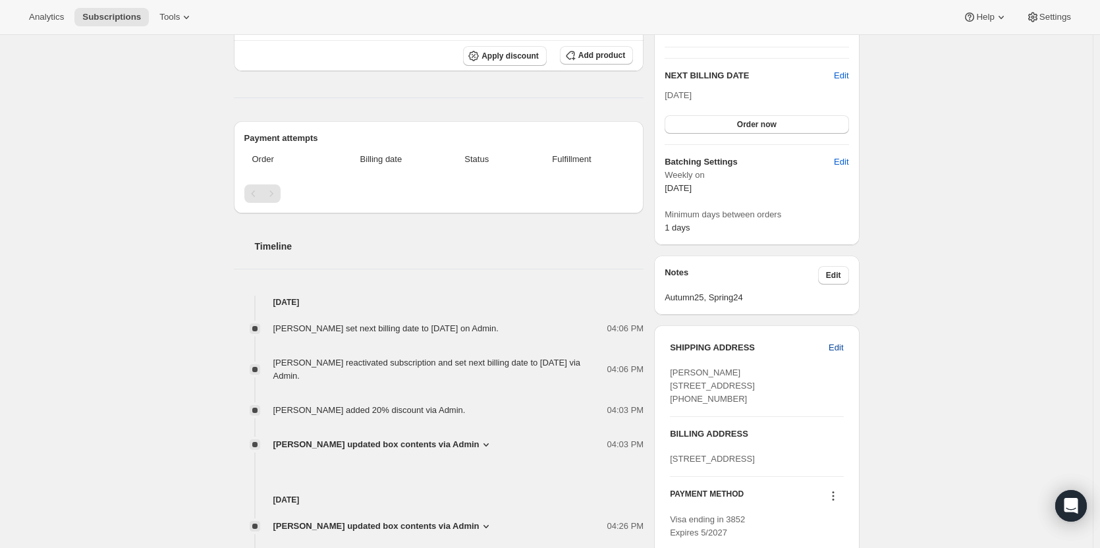
click at [829, 354] on button "Edit" at bounding box center [836, 347] width 30 height 21
select select "SA"
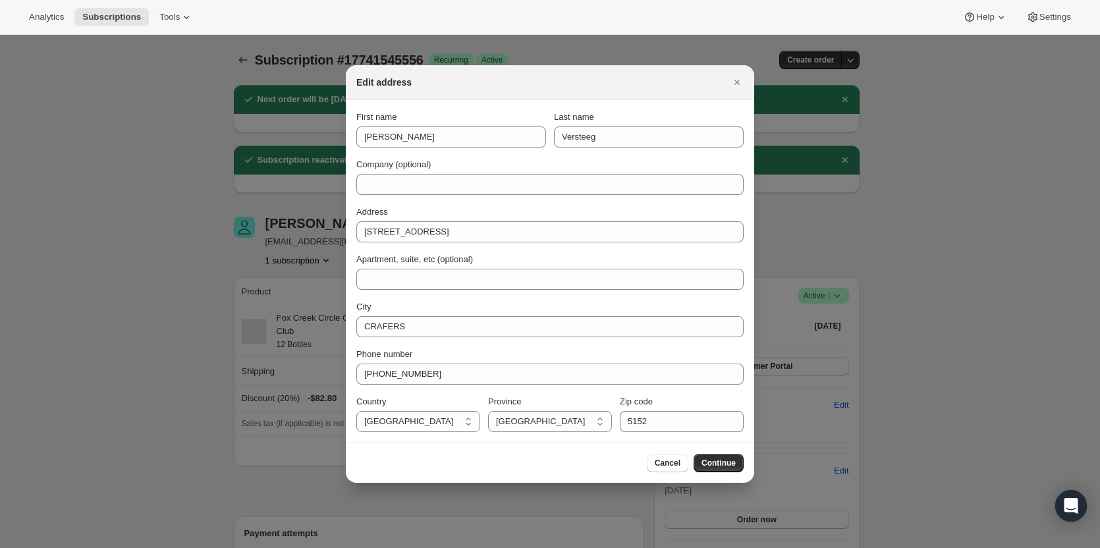
scroll to position [0, 0]
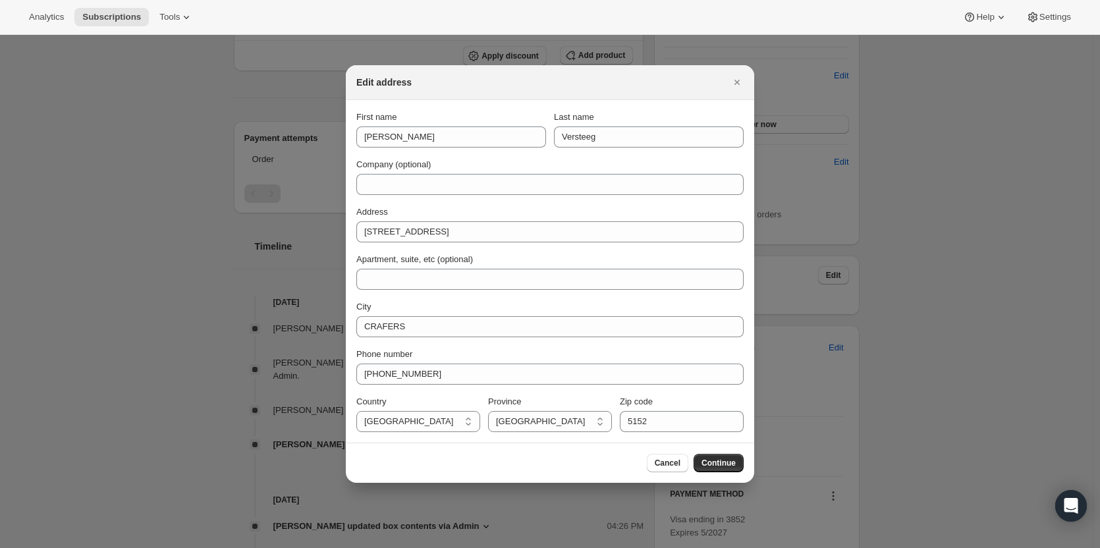
click at [733, 74] on button "Close" at bounding box center [737, 82] width 18 height 18
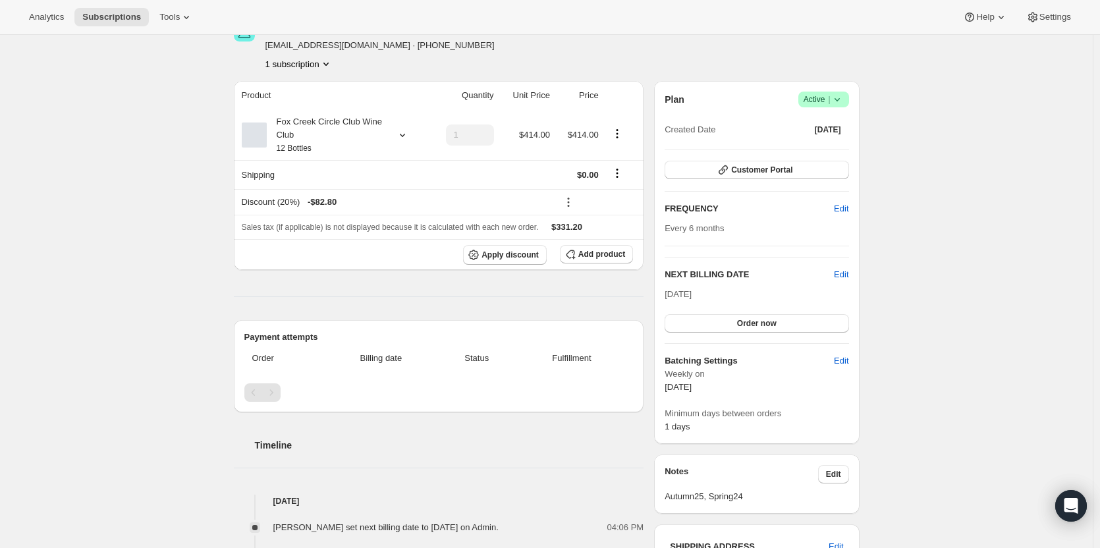
scroll to position [198, 0]
click at [279, 204] on div "Discount (20%) - $82.80" at bounding box center [396, 200] width 308 height 13
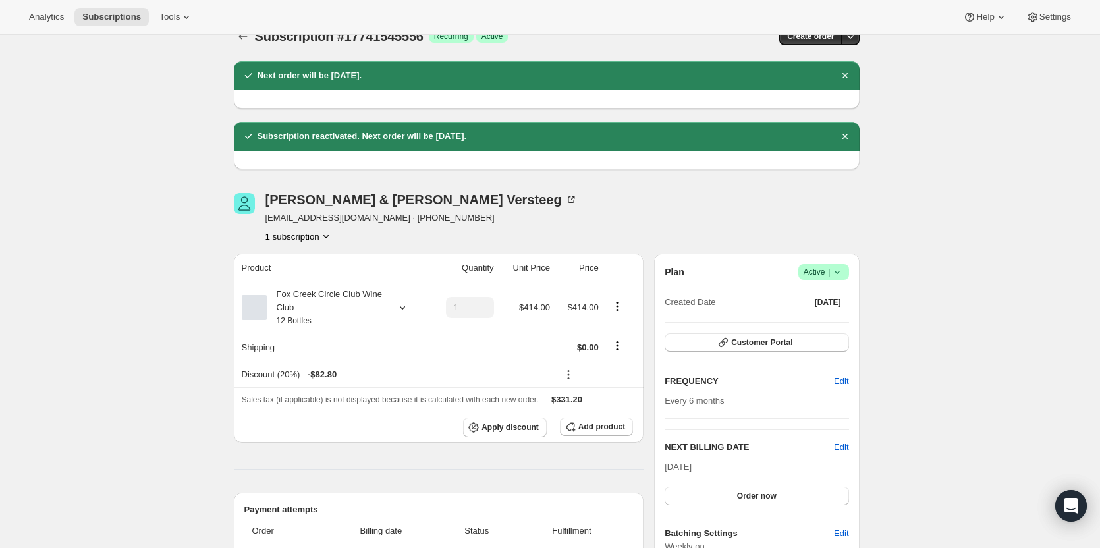
scroll to position [0, 0]
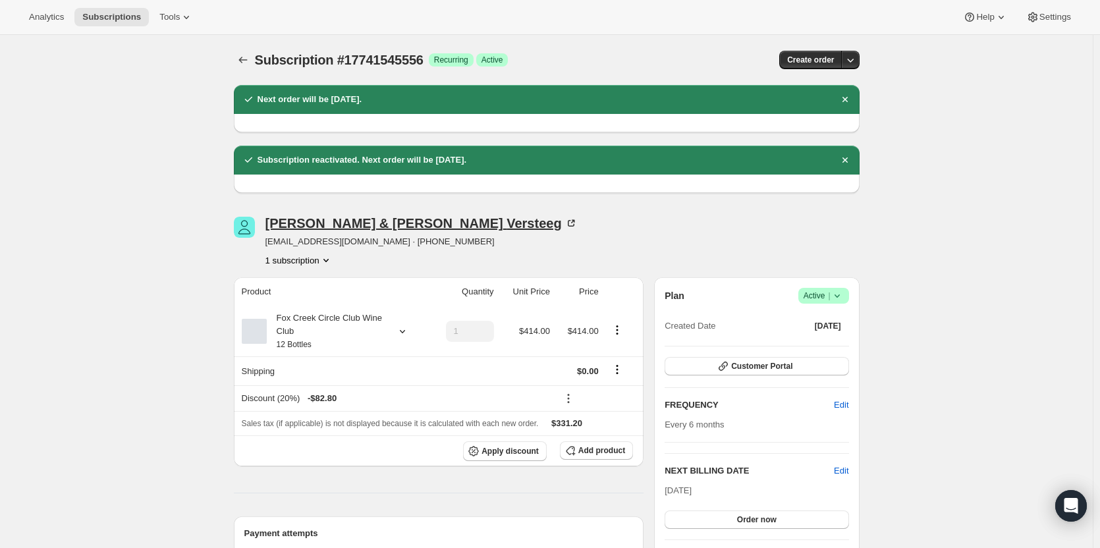
click at [565, 220] on icon at bounding box center [571, 223] width 13 height 13
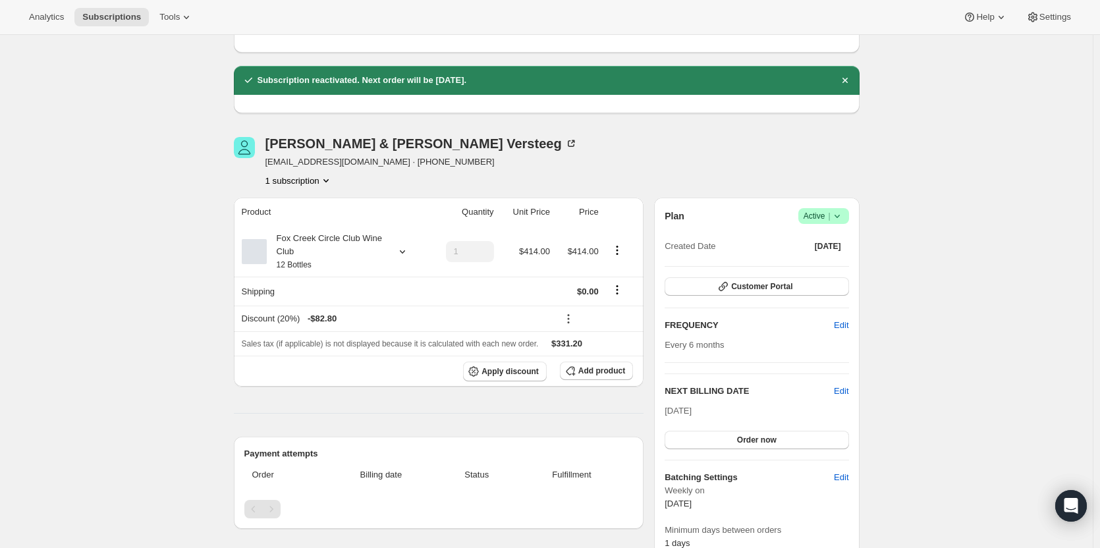
scroll to position [198, 0]
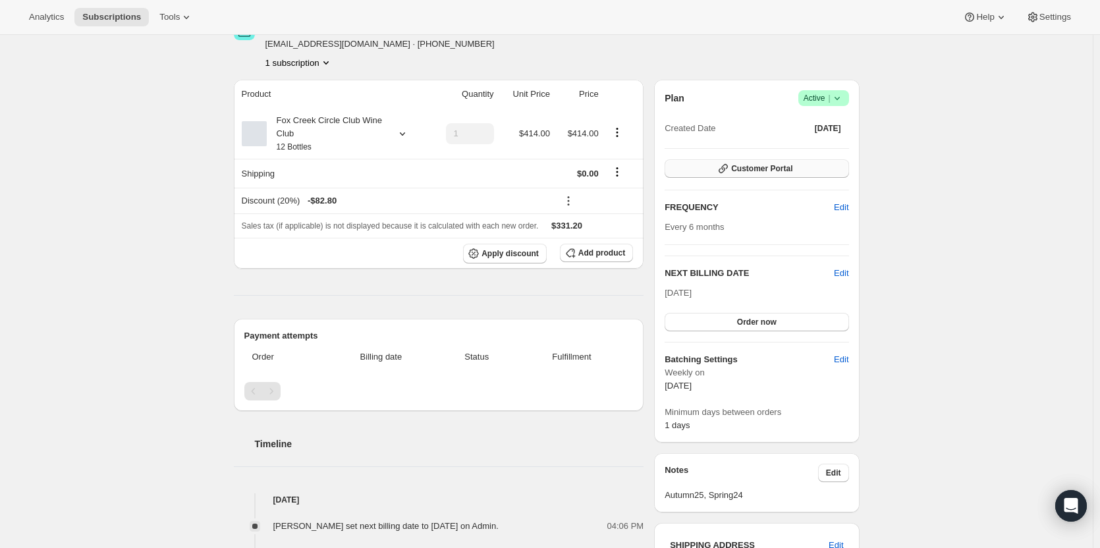
click at [750, 167] on span "Customer Portal" at bounding box center [761, 168] width 61 height 11
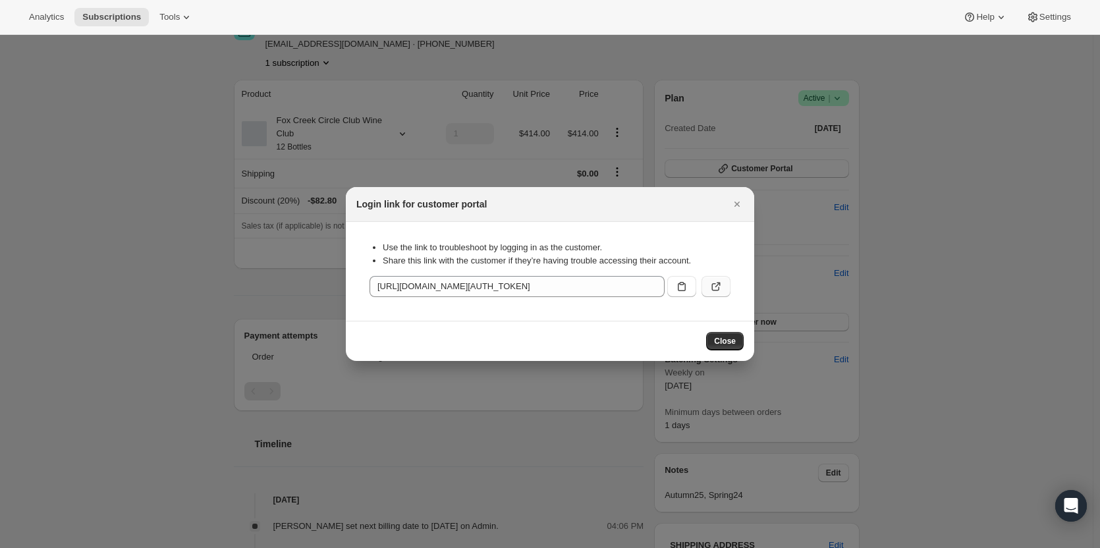
click at [714, 289] on icon ":r88:" at bounding box center [716, 286] width 13 height 13
click at [739, 205] on icon "Close" at bounding box center [737, 204] width 5 height 5
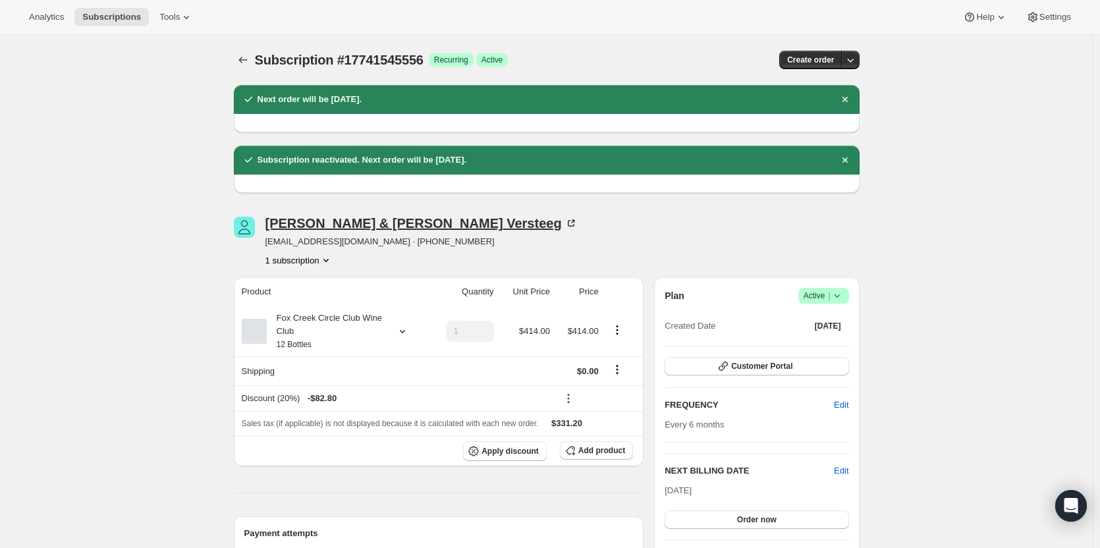
click at [374, 219] on div "Ron & Christine Versteeg" at bounding box center [422, 223] width 312 height 13
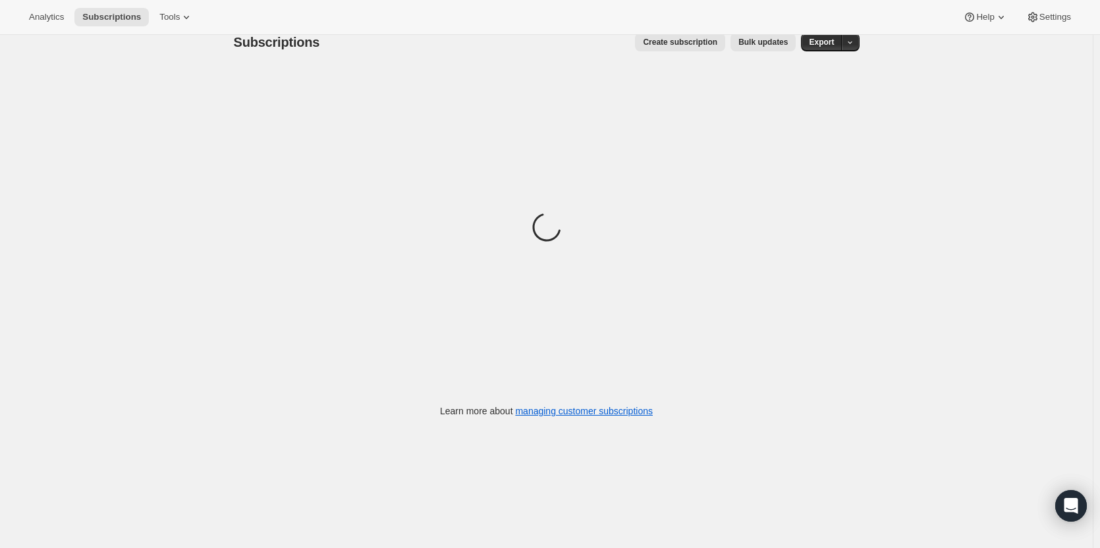
scroll to position [35, 0]
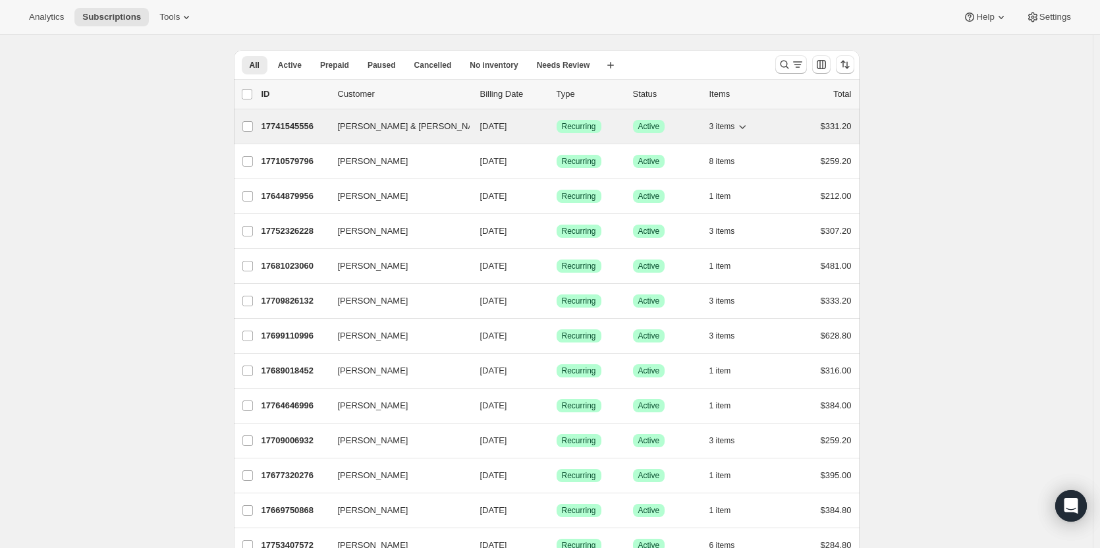
click at [312, 127] on p "17741545556" at bounding box center [295, 126] width 66 height 13
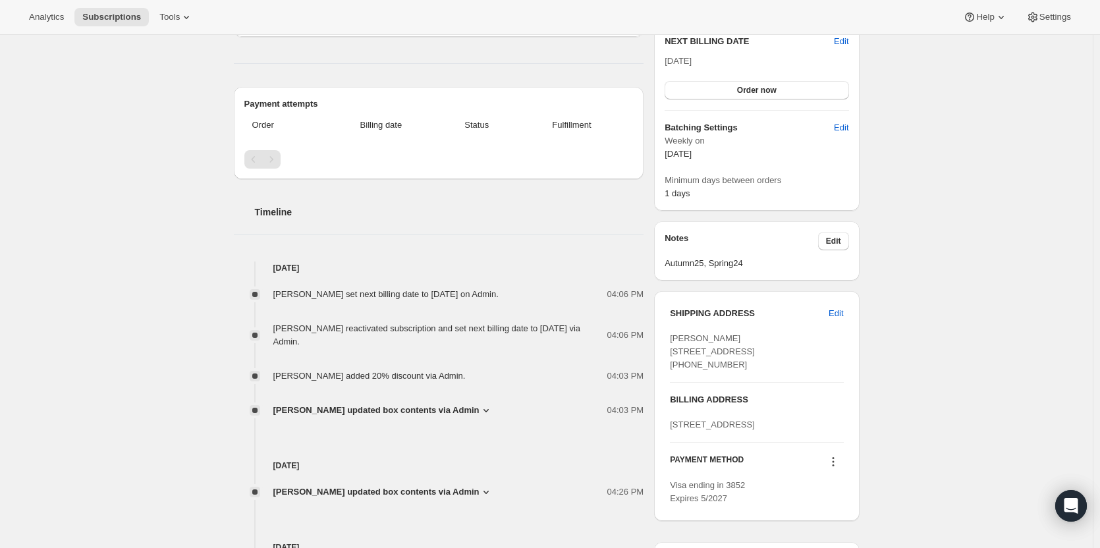
scroll to position [329, 0]
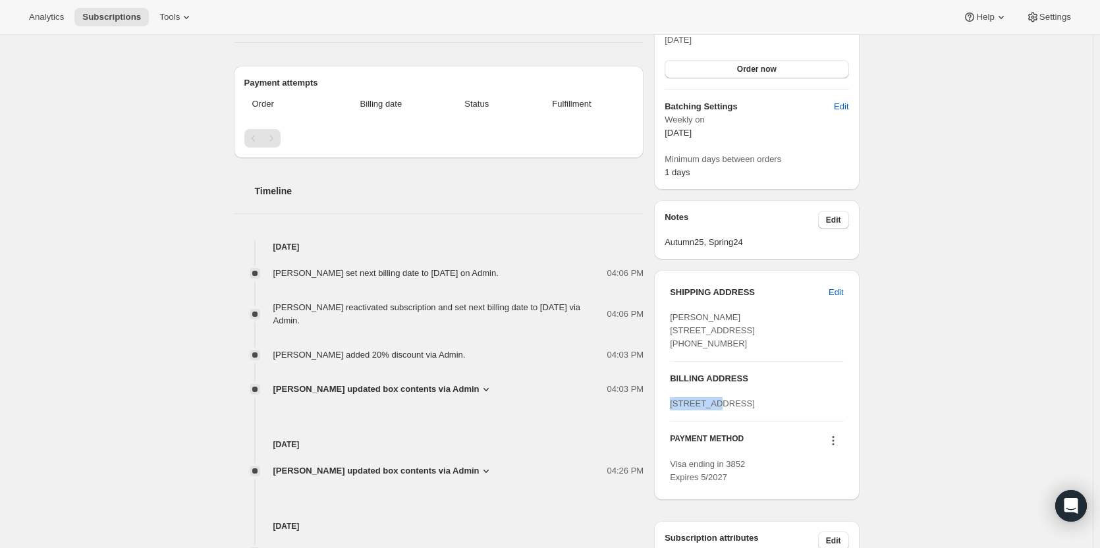
drag, startPoint x: 719, startPoint y: 431, endPoint x: 671, endPoint y: 426, distance: 47.7
click at [671, 426] on div "SHIPPING ADDRESS Edit Ron Versteeg 12 Valley Side Drive CRAFERS SA, 5152 Austra…" at bounding box center [756, 385] width 205 height 230
copy span "PO Box 314"
click at [838, 295] on span "Edit" at bounding box center [836, 292] width 14 height 13
select select "SA"
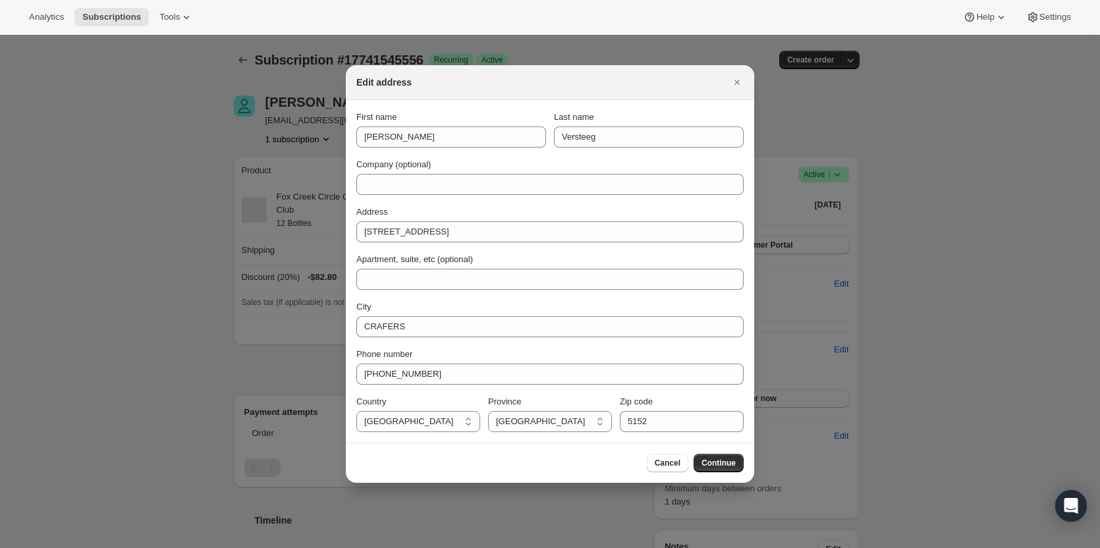
scroll to position [0, 0]
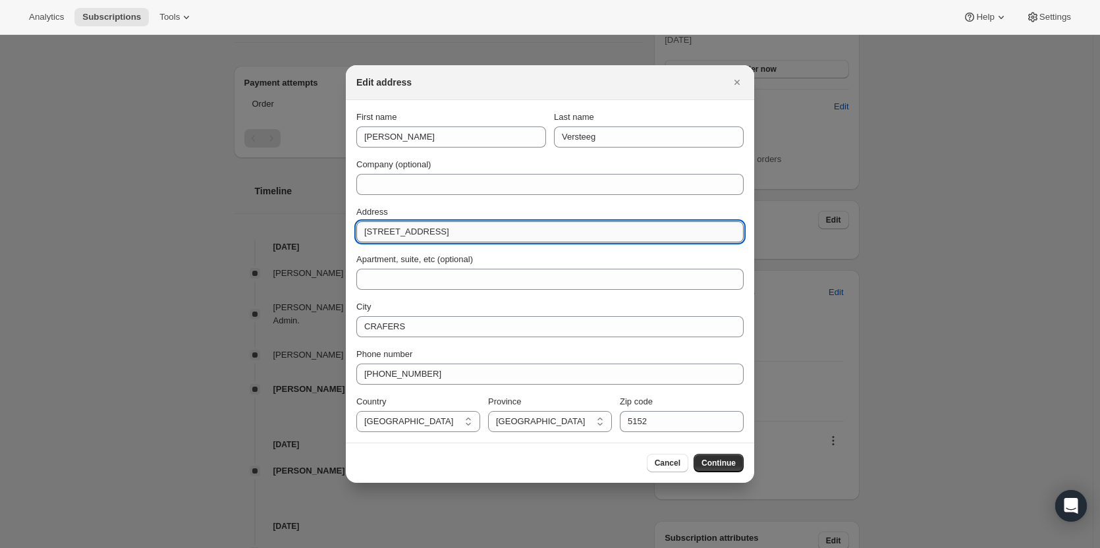
click at [468, 231] on input "[STREET_ADDRESS]" at bounding box center [549, 231] width 387 height 21
drag, startPoint x: 463, startPoint y: 232, endPoint x: 246, endPoint y: 189, distance: 221.0
type input "PO Box 314"
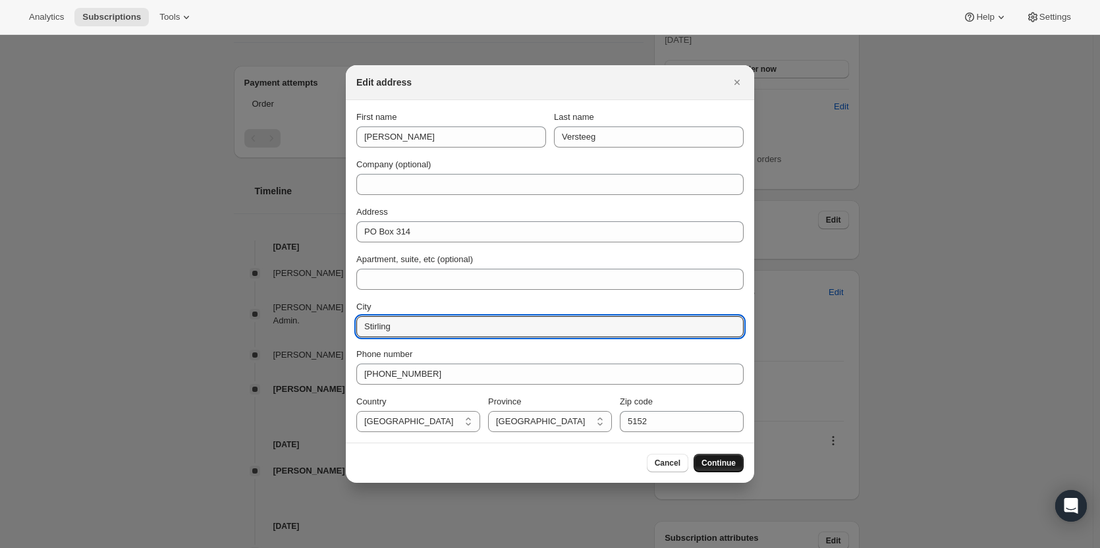
type input "Stirling"
click at [721, 462] on span "Continue" at bounding box center [719, 463] width 34 height 11
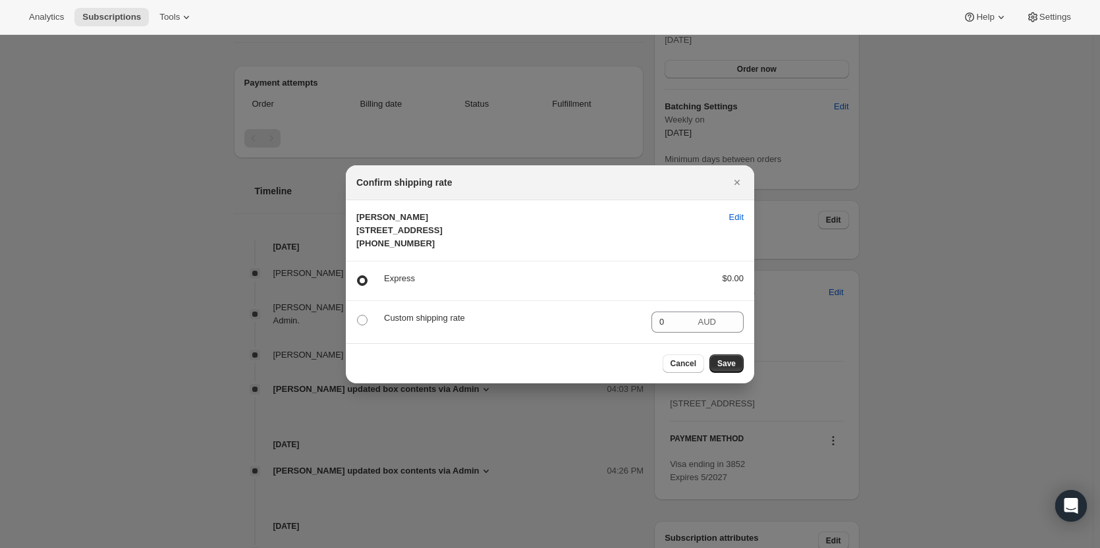
drag, startPoint x: 729, startPoint y: 376, endPoint x: 449, endPoint y: 344, distance: 282.5
click at [464, 347] on div "Confirm shipping rate Ron Versteeg PO Box 314 Stirling SA, 5152 Australia +6142…" at bounding box center [550, 274] width 408 height 218
click at [436, 325] on p "Custom shipping rate" at bounding box center [512, 318] width 257 height 13
click at [360, 325] on span ":rc8:" at bounding box center [362, 320] width 11 height 11
click at [358, 316] on input ":rc8:" at bounding box center [357, 315] width 1 height 1
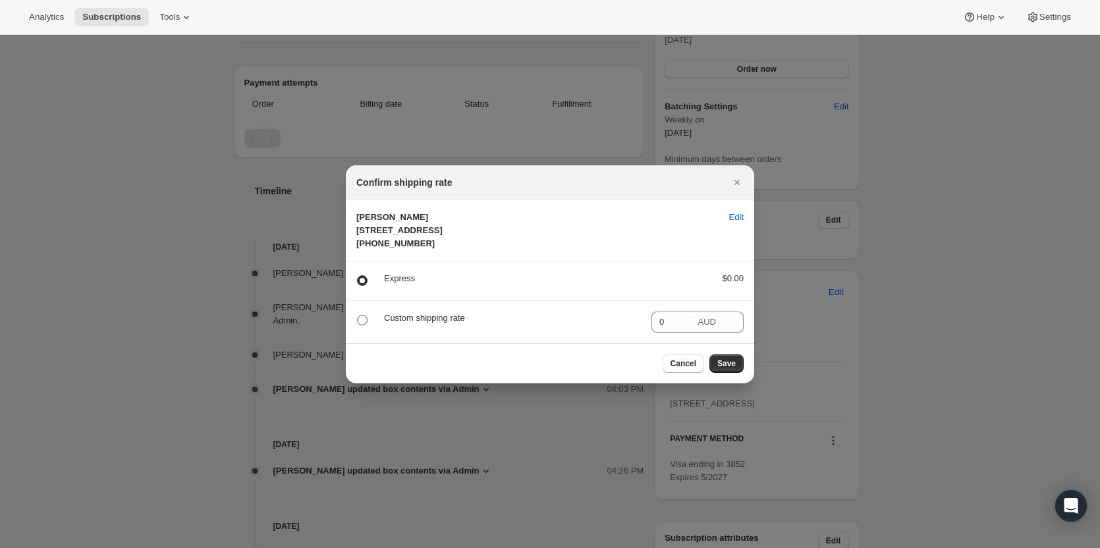
radio input "true"
radio input "false"
click at [694, 330] on input "0" at bounding box center [674, 322] width 44 height 21
click at [728, 369] on span "Save" at bounding box center [726, 363] width 18 height 11
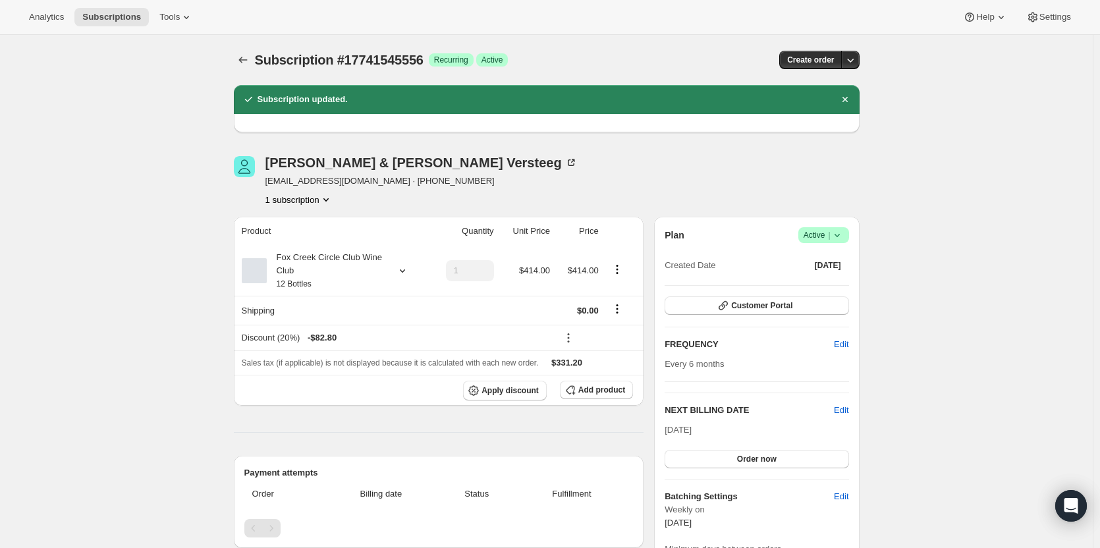
click at [525, 171] on div "Ron & Christine Versteeg teclaptyltd@optusnet.com.au · +61428100201 1 subscript…" at bounding box center [453, 181] width 438 height 50
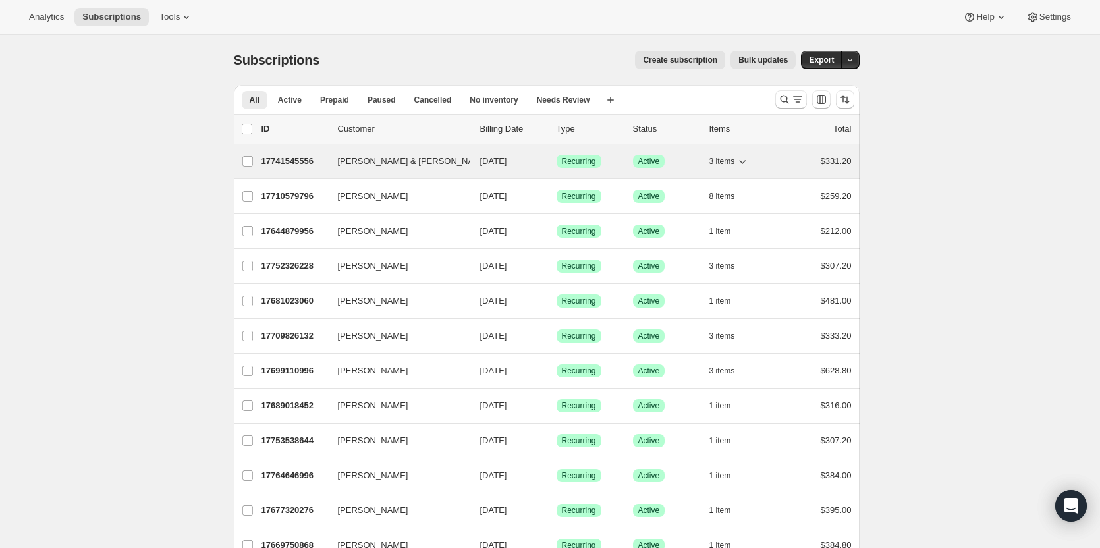
click at [407, 162] on span "[PERSON_NAME] & [PERSON_NAME]" at bounding box center [414, 161] width 152 height 13
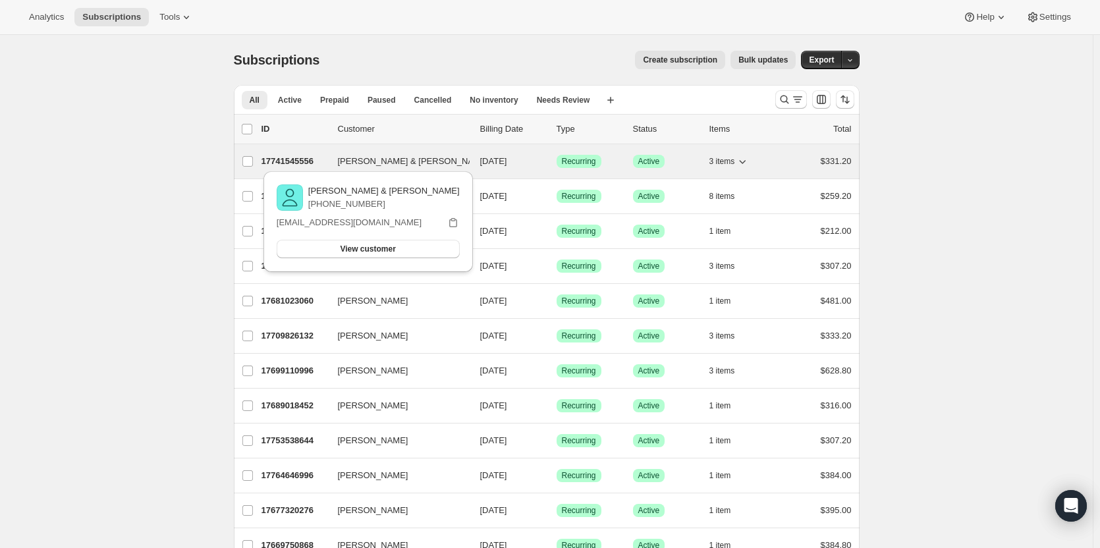
click at [277, 160] on p "17741545556" at bounding box center [295, 161] width 66 height 13
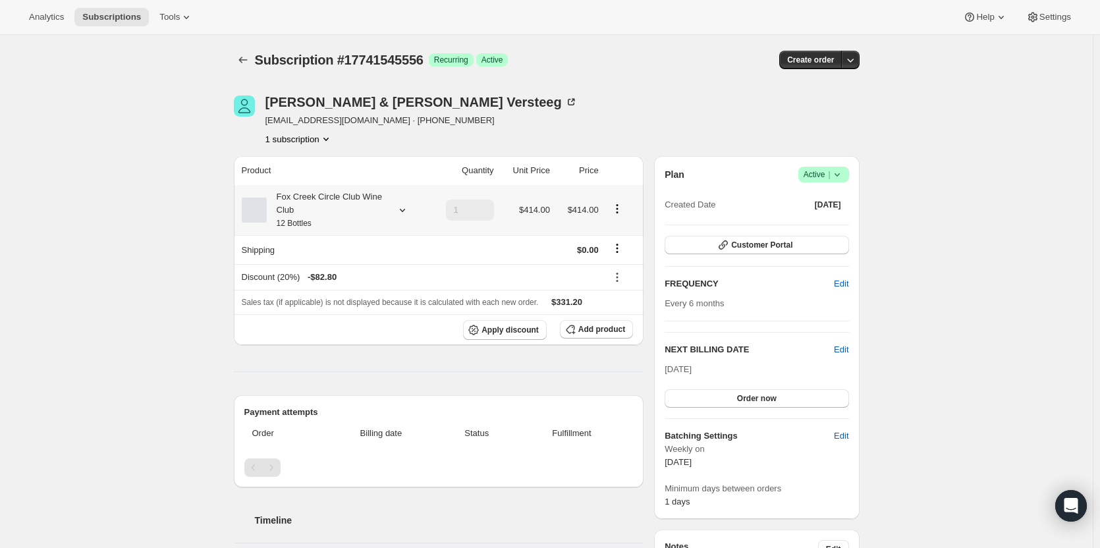
click at [326, 216] on div "Fox Creek Circle Club Wine Club 12 Bottles" at bounding box center [326, 210] width 119 height 40
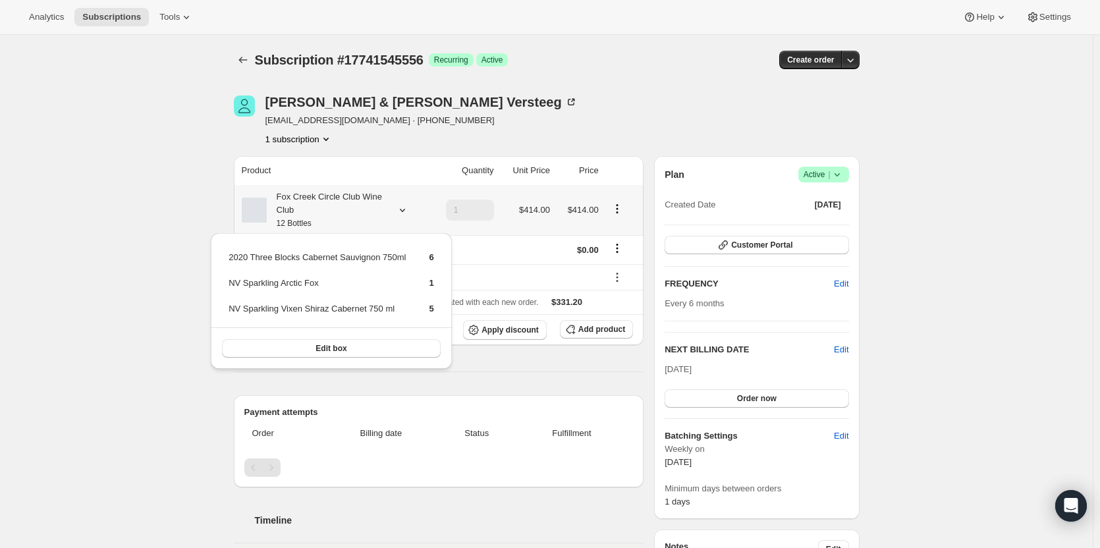
click at [327, 216] on div "Fox Creek Circle Club Wine Club 12 Bottles" at bounding box center [326, 210] width 119 height 40
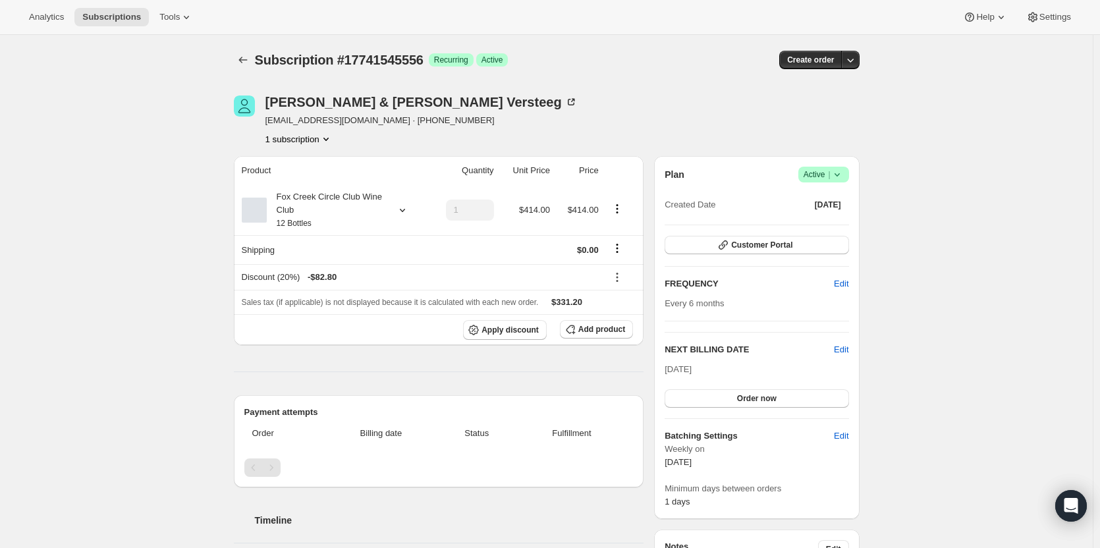
click at [14, 58] on div "Subscription #17741545556. This page is ready Subscription #17741545556 Success…" at bounding box center [546, 533] width 1093 height 996
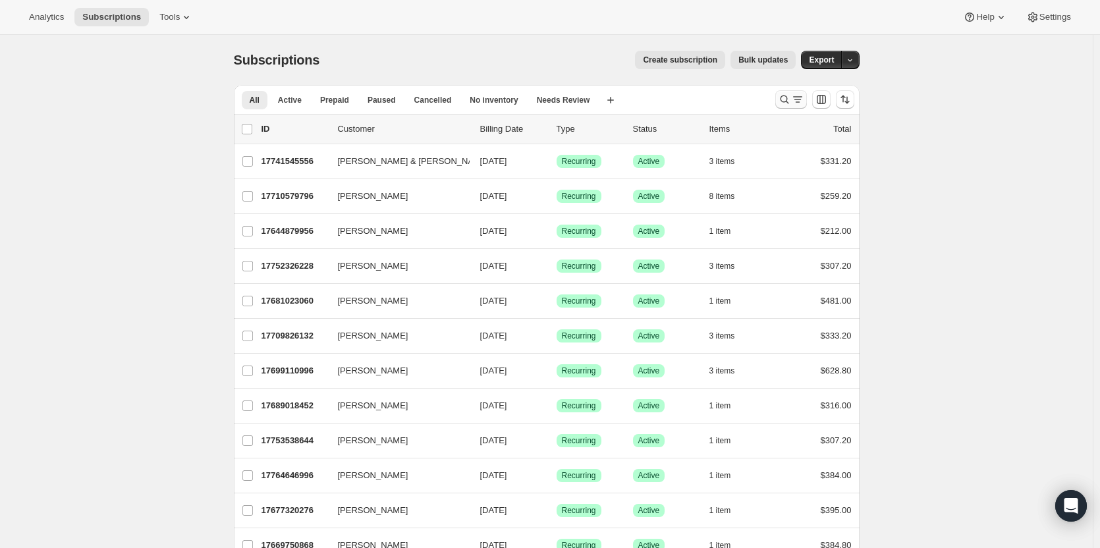
click at [786, 99] on icon "Search and filter results" at bounding box center [784, 99] width 13 height 13
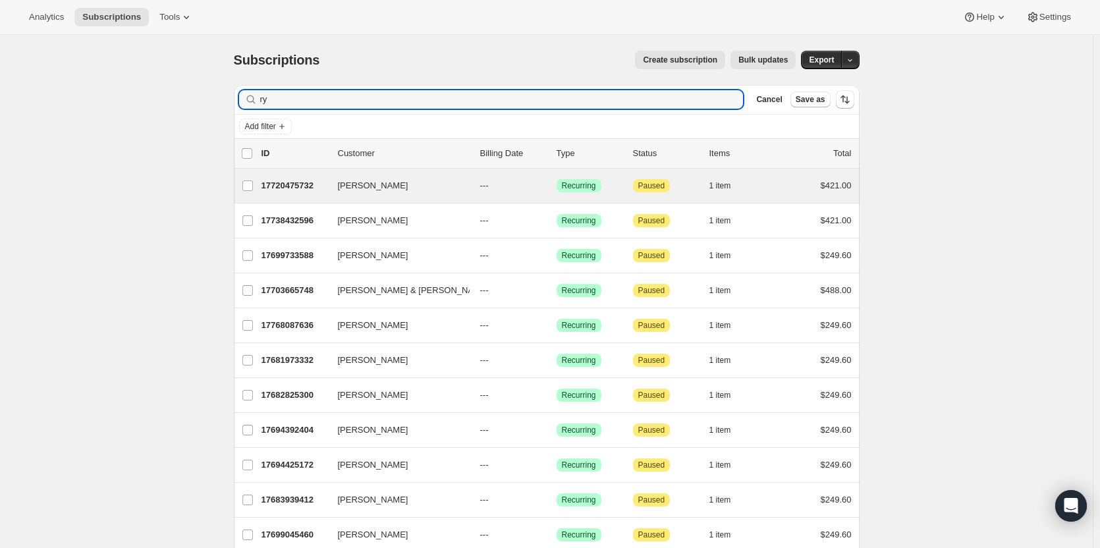
type input "r"
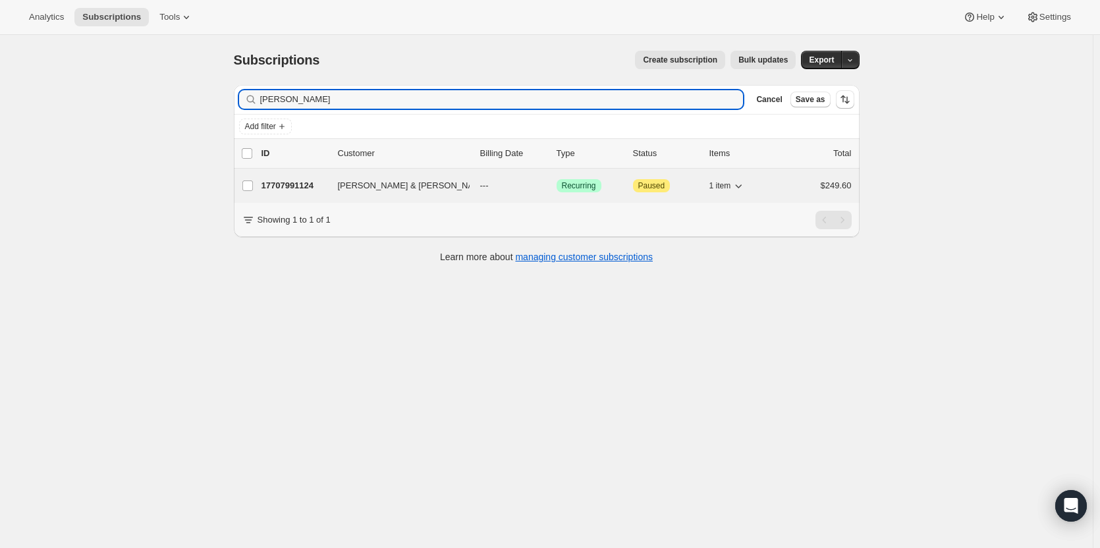
type input "[PERSON_NAME]"
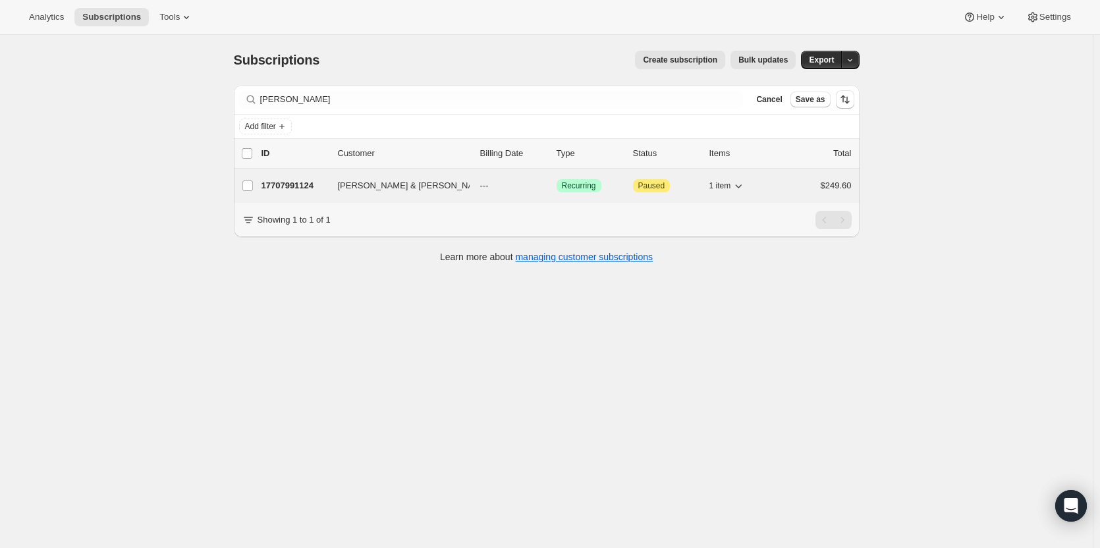
click at [309, 186] on p "17707991124" at bounding box center [295, 185] width 66 height 13
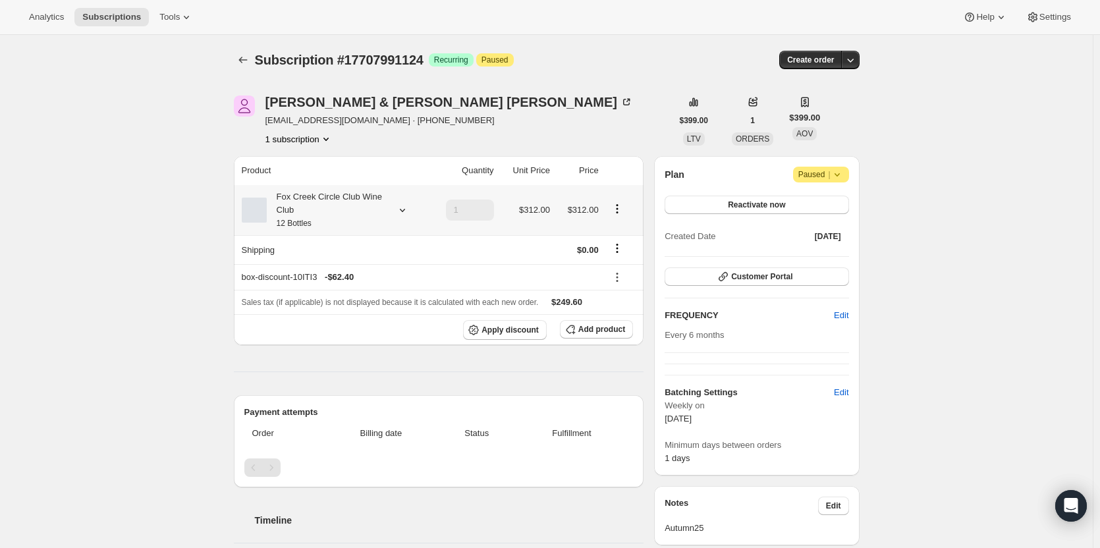
click at [296, 219] on small "12 Bottles" at bounding box center [294, 223] width 35 height 9
click at [361, 211] on div "Fox Creek Circle Club Wine Club 12 Bottles" at bounding box center [326, 210] width 119 height 40
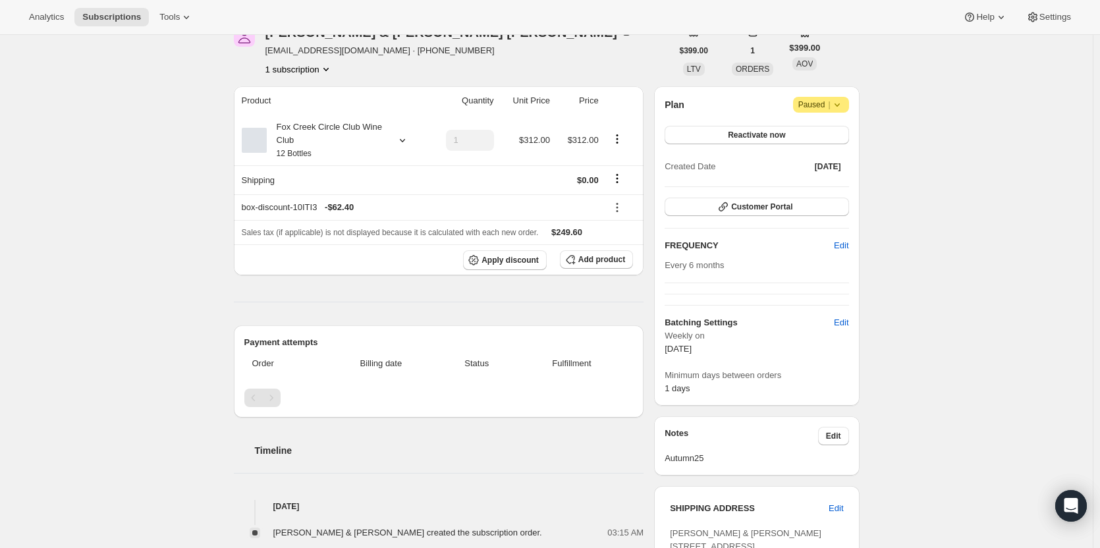
scroll to position [48, 0]
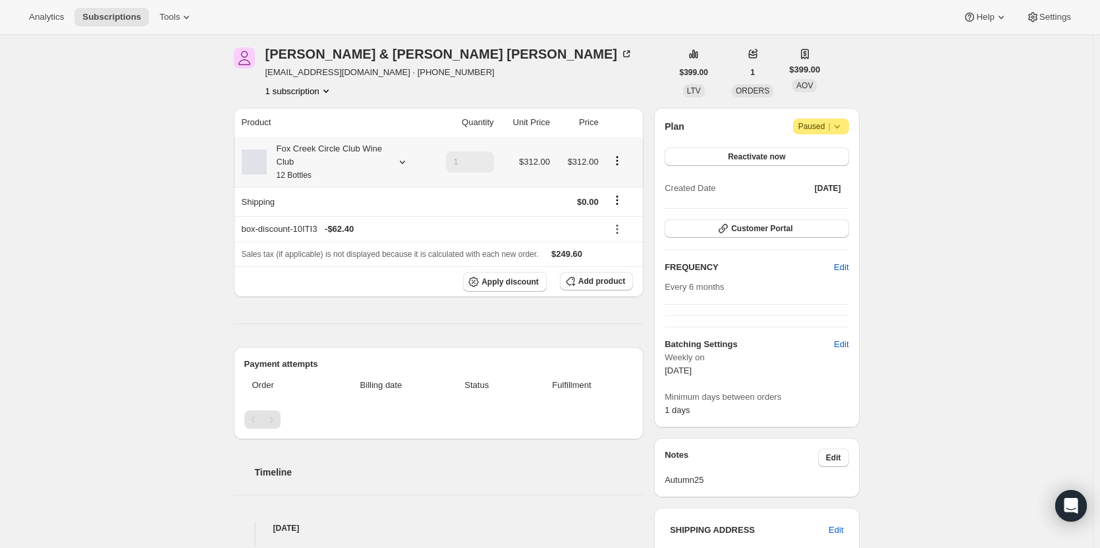
click at [398, 159] on div at bounding box center [400, 161] width 18 height 13
click at [356, 250] on button "Edit box" at bounding box center [330, 249] width 129 height 18
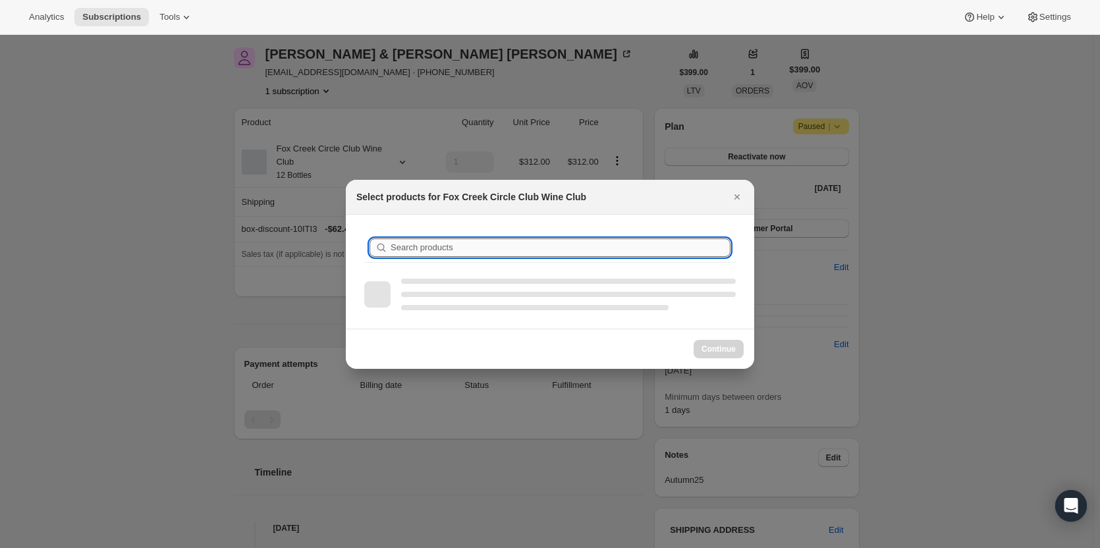
click at [432, 245] on input "Search products" at bounding box center [561, 248] width 340 height 18
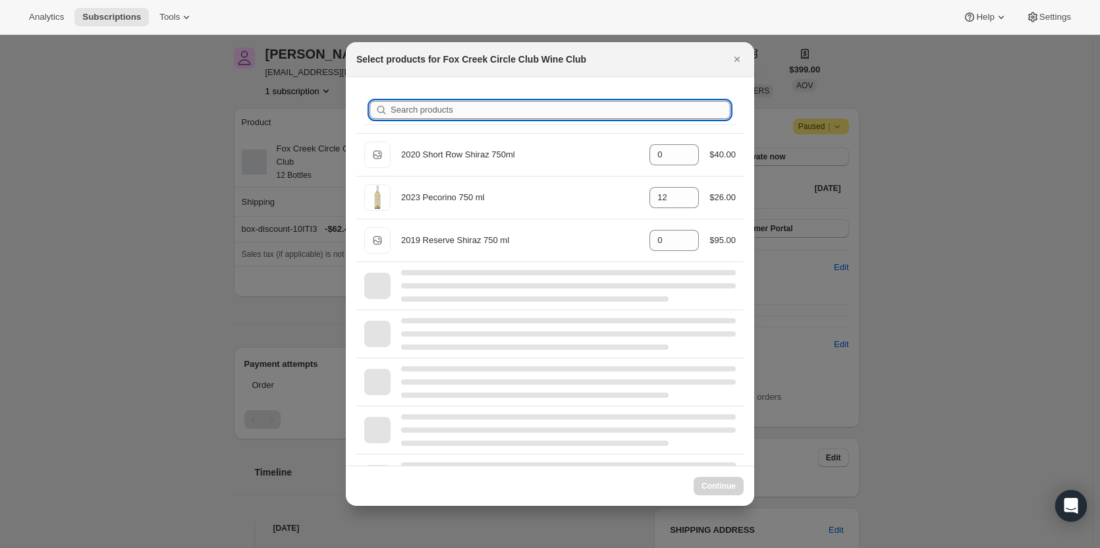
type input "s"
type input "0"
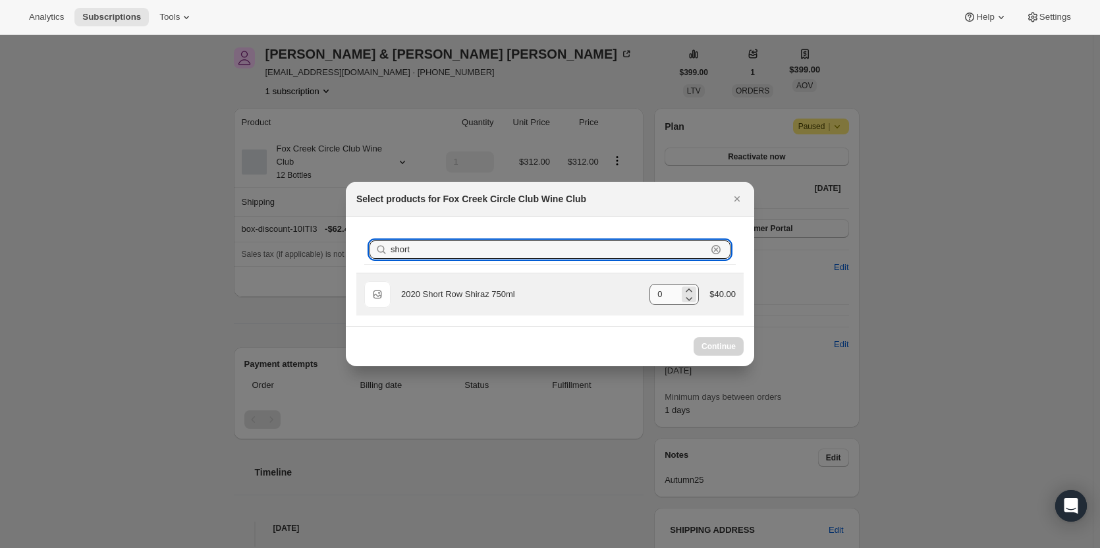
type input "short"
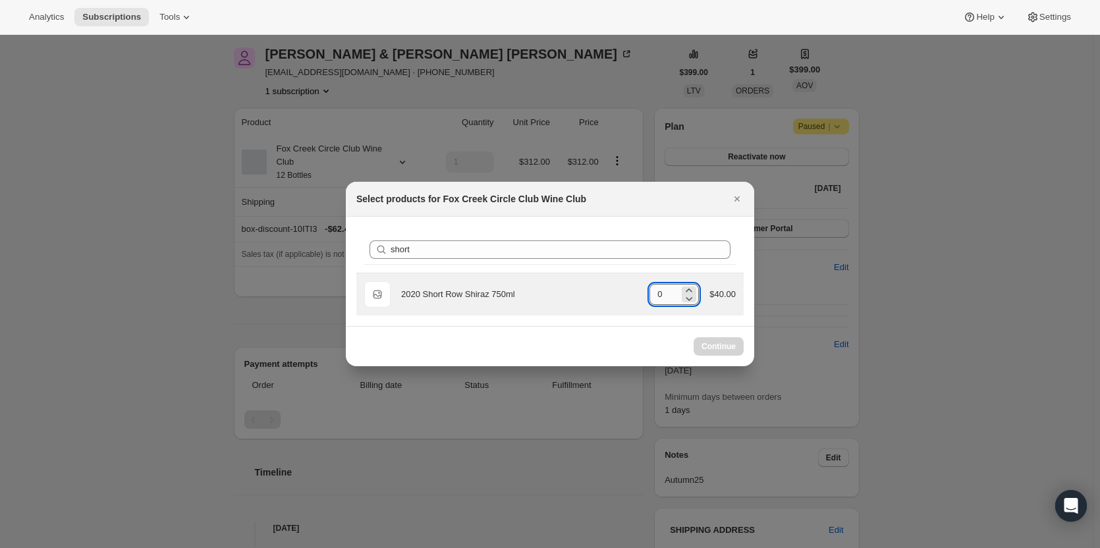
click at [660, 297] on input "0" at bounding box center [665, 294] width 30 height 21
click at [673, 295] on input "0" at bounding box center [665, 294] width 30 height 21
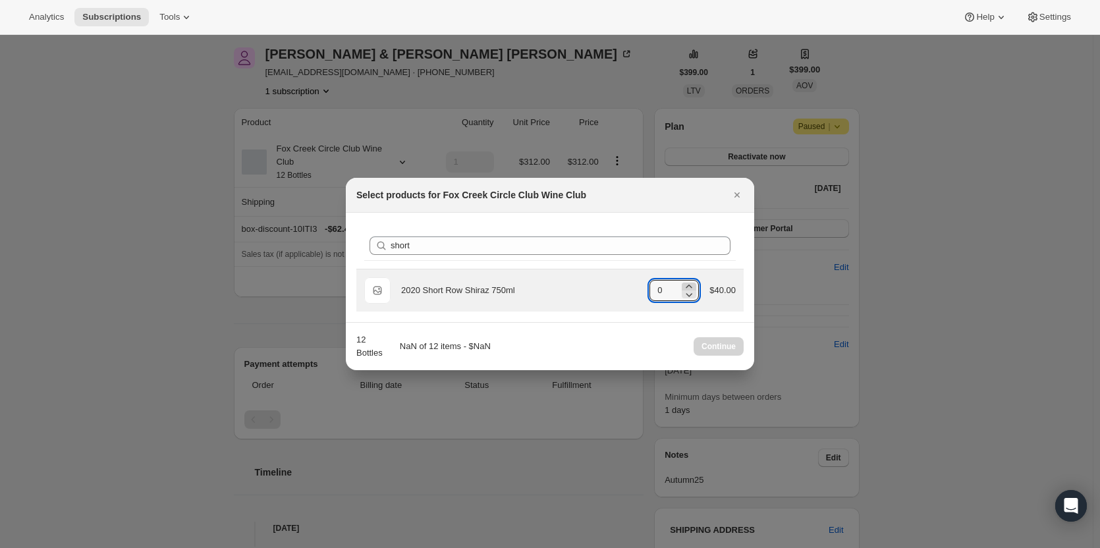
click at [693, 281] on icon ":ref:" at bounding box center [689, 286] width 13 height 13
click at [692, 281] on icon ":ref:" at bounding box center [689, 286] width 13 height 13
type input "2"
click at [500, 295] on div "2020 Short Row Shiraz 750ml" at bounding box center [520, 290] width 238 height 13
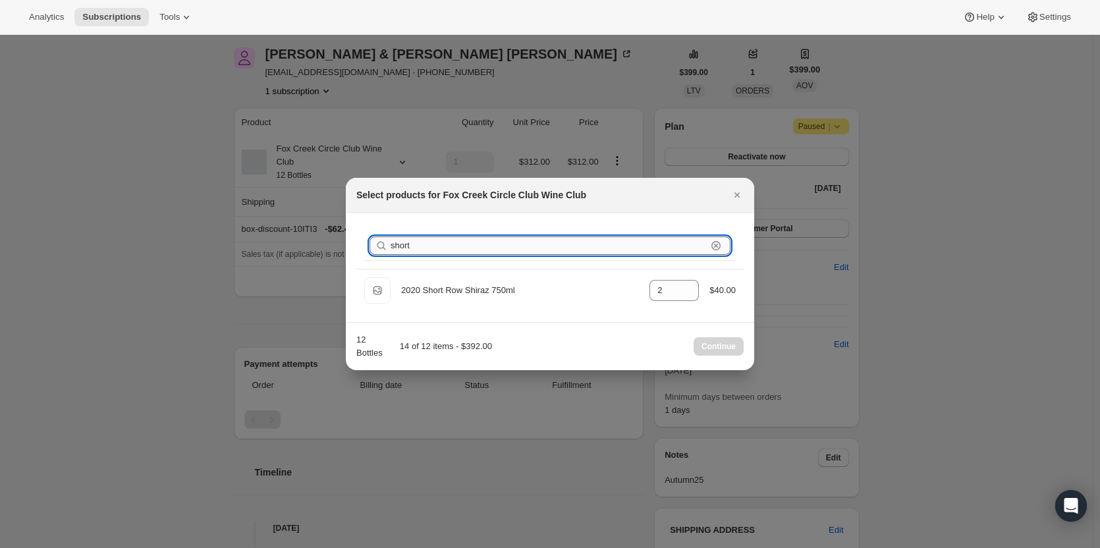
click at [445, 247] on input "short" at bounding box center [549, 246] width 316 height 18
drag, startPoint x: 403, startPoint y: 245, endPoint x: 360, endPoint y: 244, distance: 42.8
click at [360, 244] on div "Search products short Clear" at bounding box center [549, 245] width 387 height 45
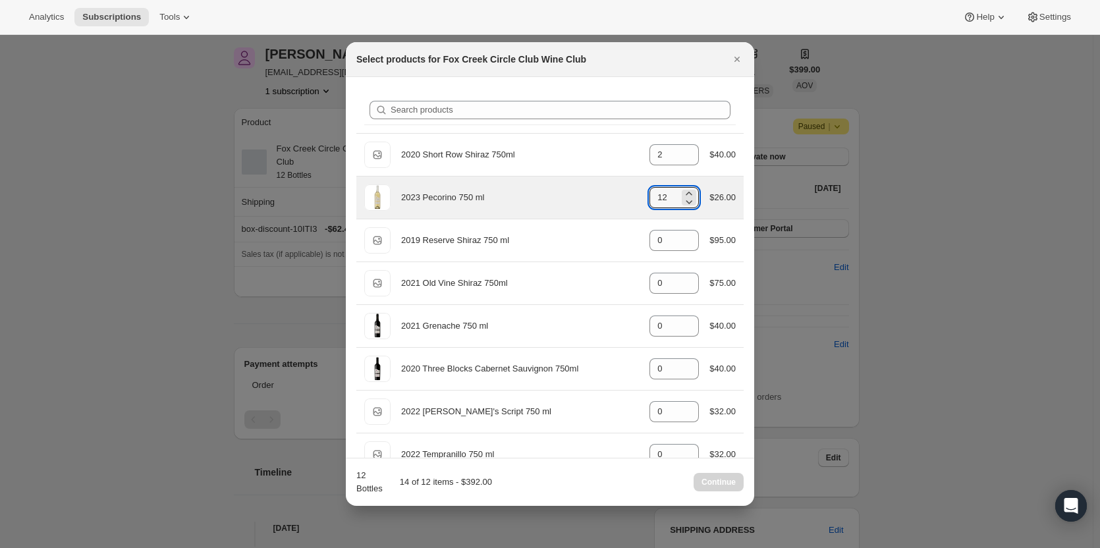
drag, startPoint x: 662, startPoint y: 199, endPoint x: 629, endPoint y: 199, distance: 33.6
click at [629, 199] on div "2023 Pecorino 750 ml gid://shopify/ProductVariant/41594933280852 12 $26.00" at bounding box center [550, 197] width 372 height 26
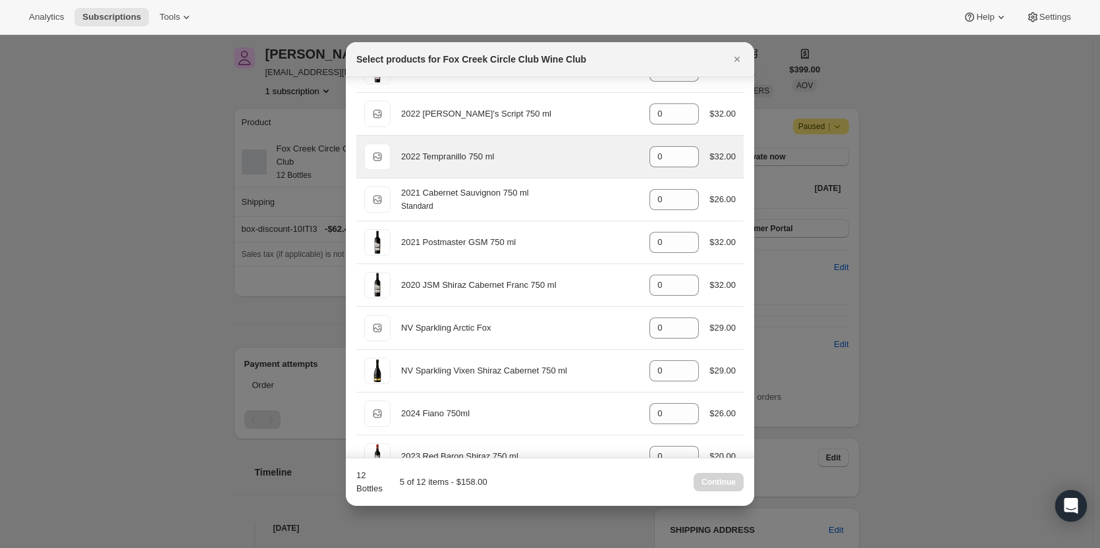
scroll to position [329, 0]
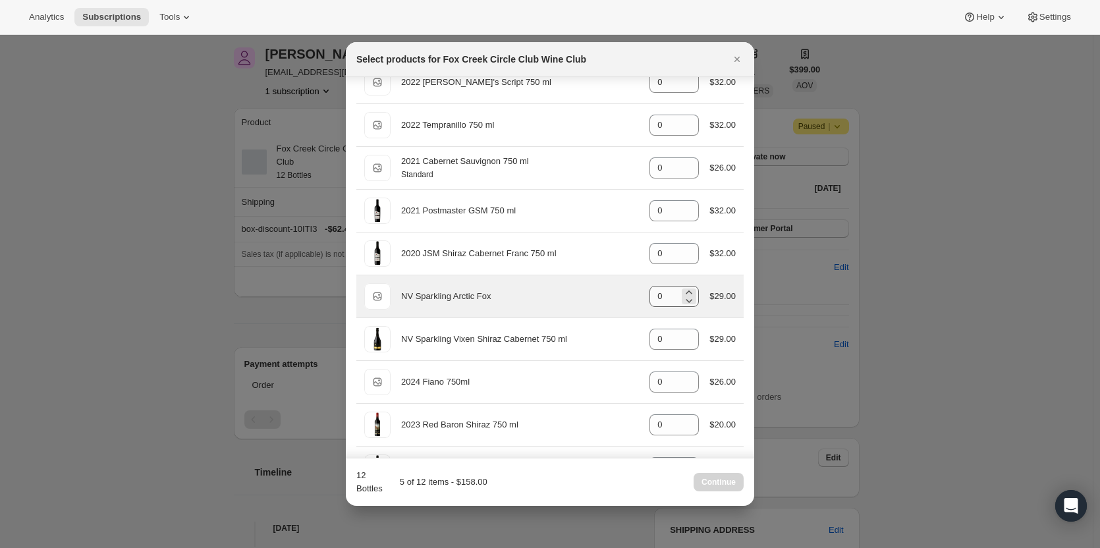
type input "3"
click at [663, 300] on input "0" at bounding box center [665, 296] width 30 height 21
click at [675, 291] on div "0" at bounding box center [674, 296] width 49 height 21
click at [683, 291] on icon ":ref:" at bounding box center [689, 292] width 13 height 13
click at [685, 291] on icon ":ref:" at bounding box center [689, 292] width 13 height 13
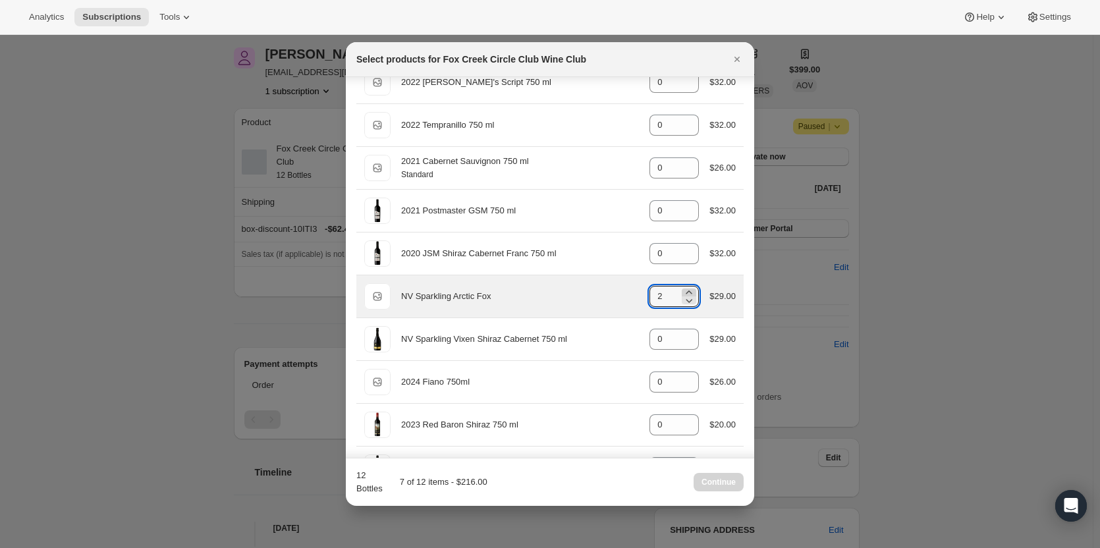
click at [685, 291] on icon ":ref:" at bounding box center [689, 292] width 13 height 13
type input "3"
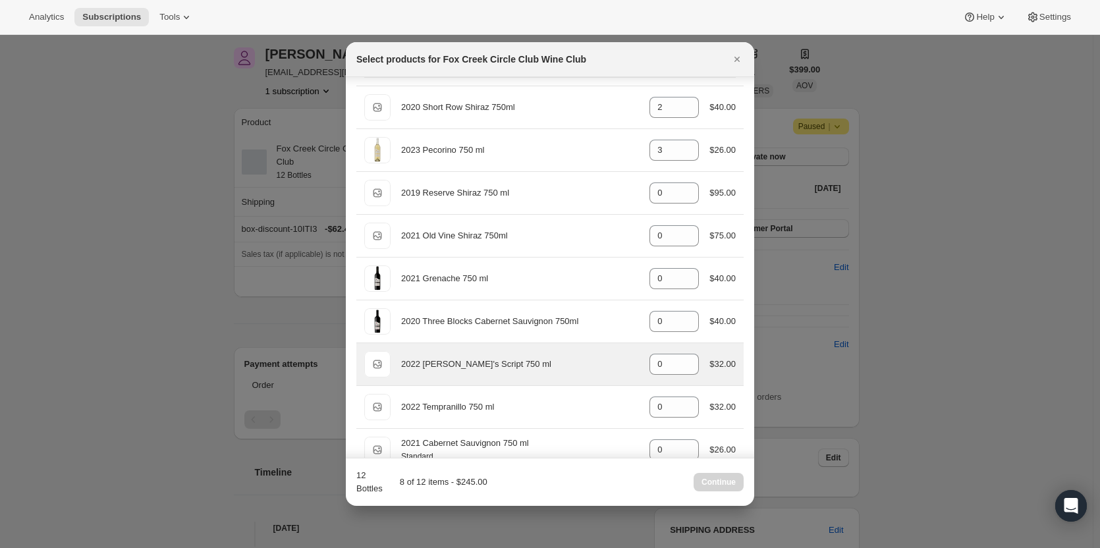
scroll to position [66, 0]
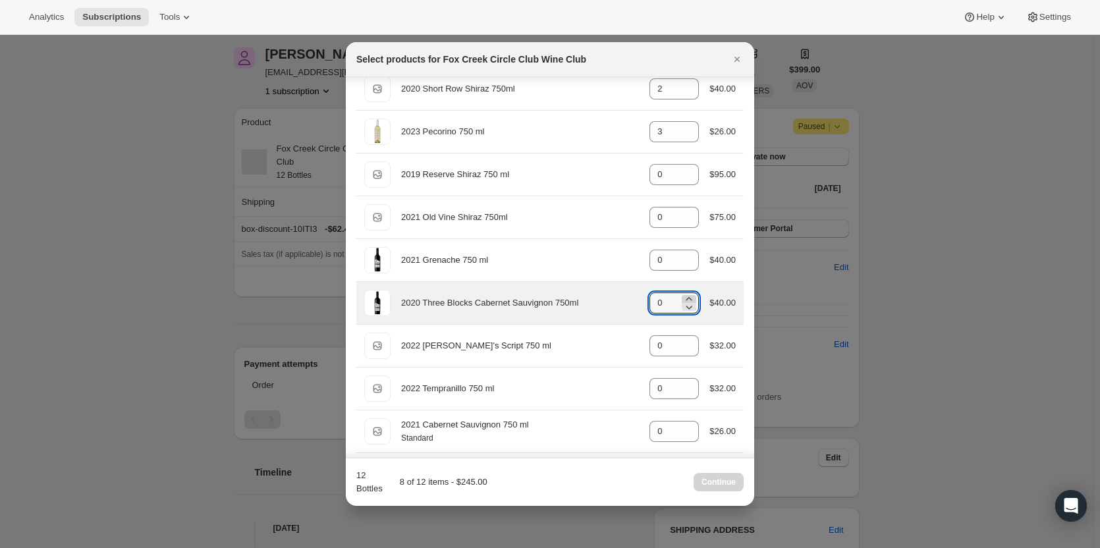
click at [683, 296] on icon ":ref:" at bounding box center [689, 299] width 13 height 13
type input "2"
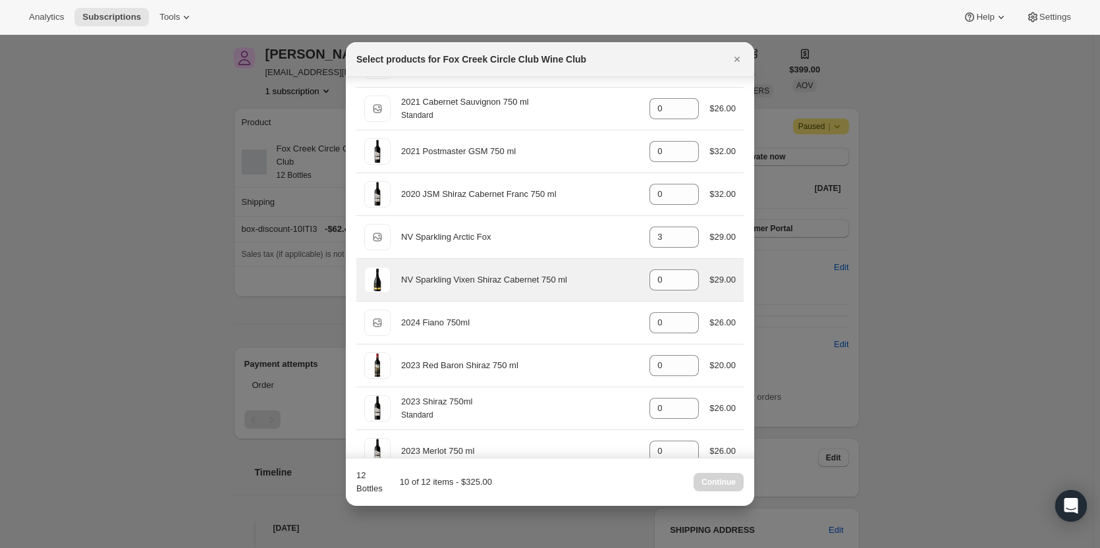
scroll to position [395, 0]
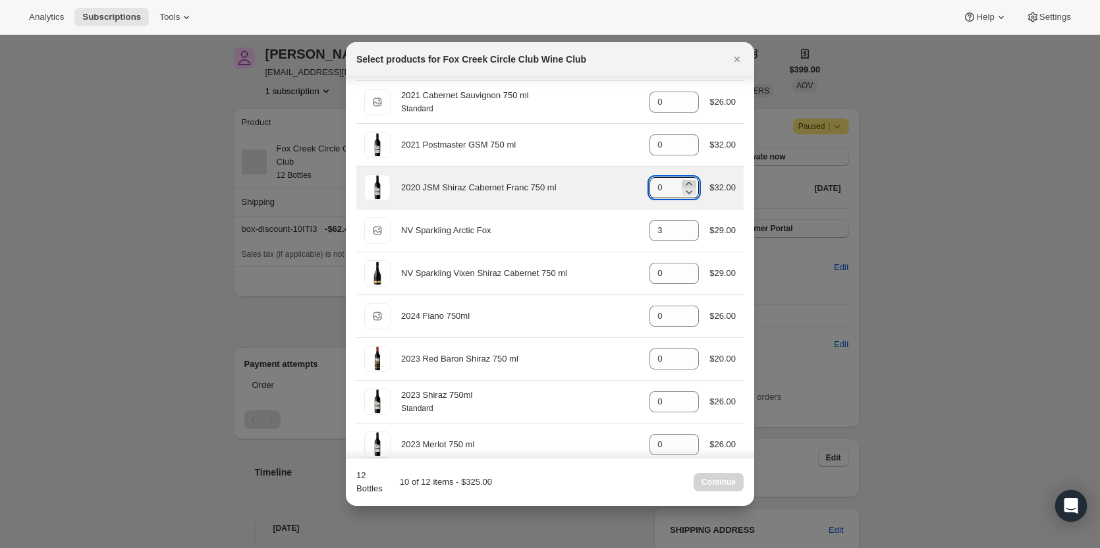
click at [685, 181] on icon ":ref:" at bounding box center [689, 183] width 13 height 13
type input "2"
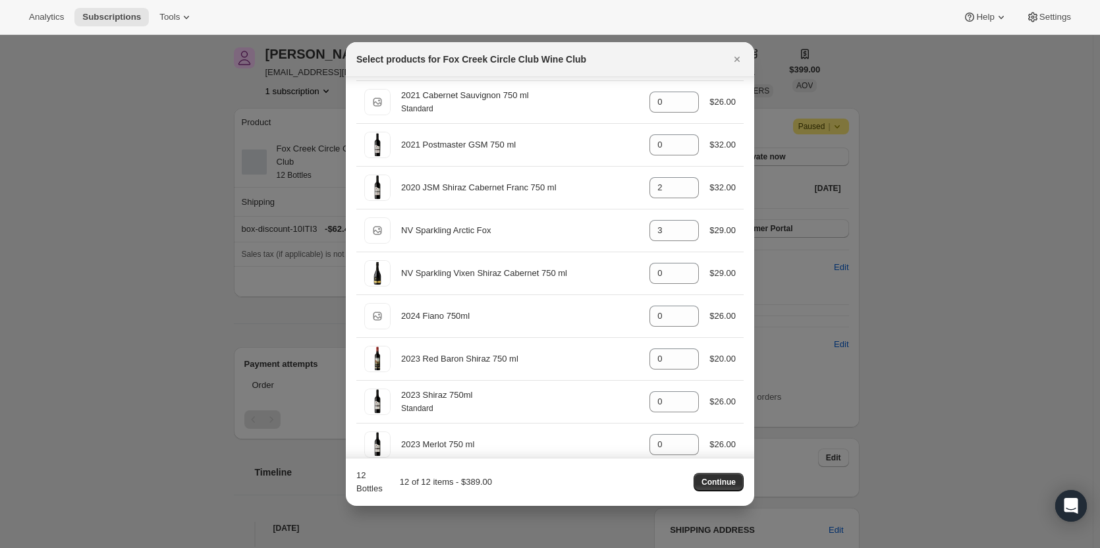
click at [723, 482] on span "Continue" at bounding box center [719, 482] width 34 height 11
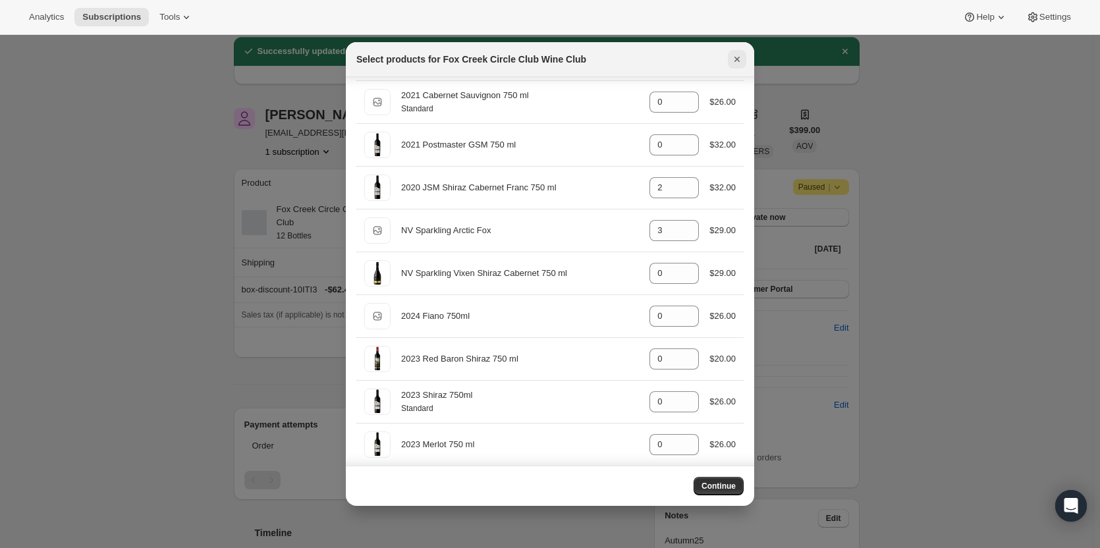
click at [738, 59] on icon "Close" at bounding box center [737, 59] width 5 height 5
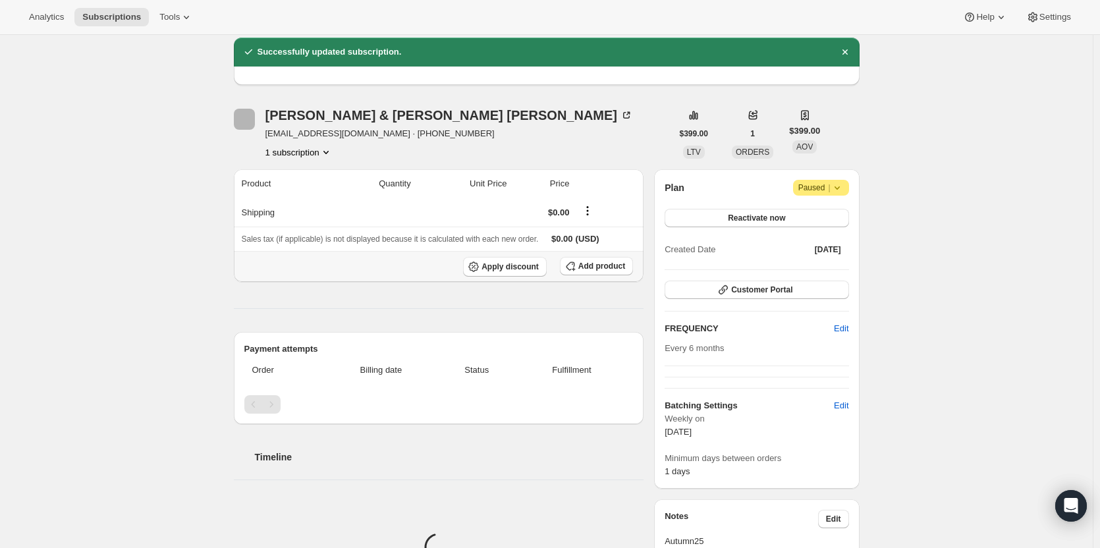
scroll to position [48, 0]
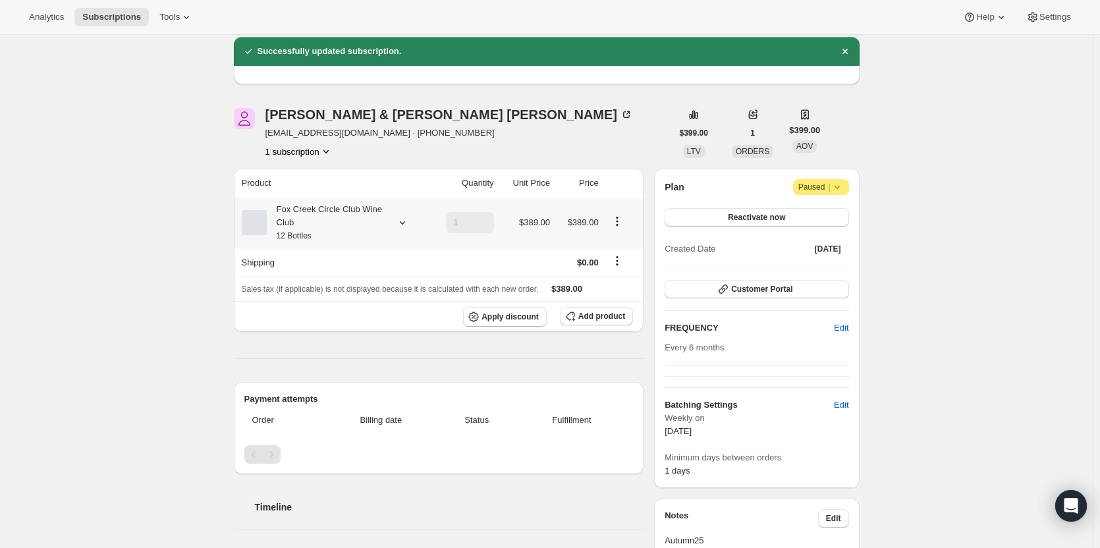
click at [304, 234] on small "12 Bottles" at bounding box center [294, 235] width 35 height 9
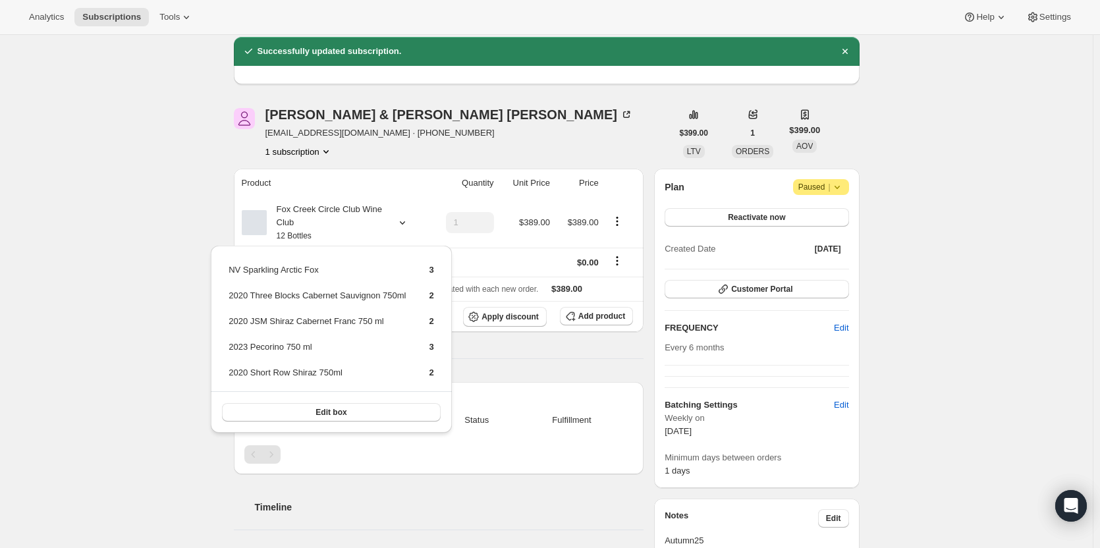
click at [520, 372] on div "Product Quantity Unit Price Price Fox Creek Circle Club Wine Club 12 Bottles 1 …" at bounding box center [439, 423] width 410 height 509
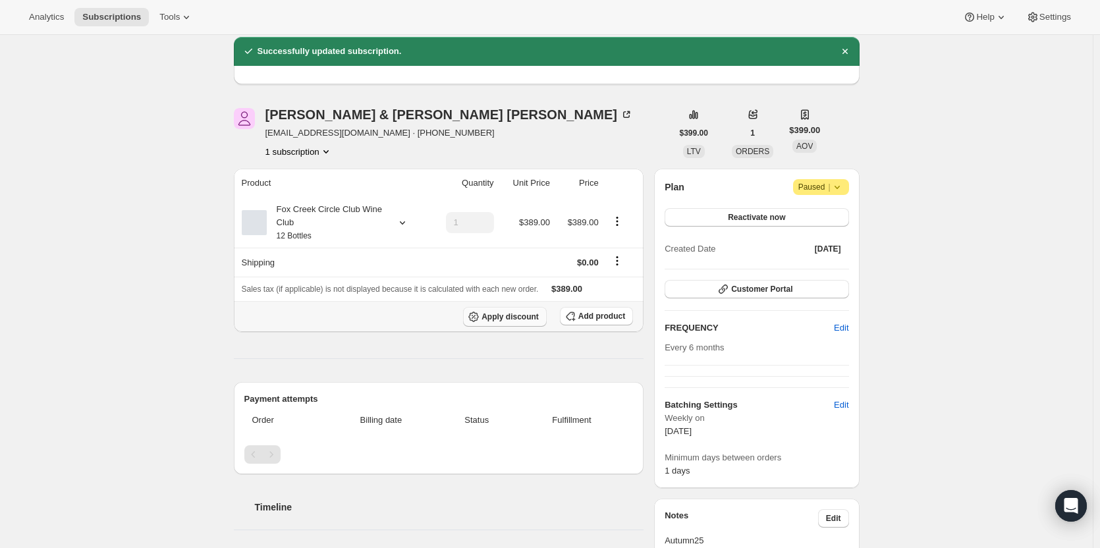
click at [514, 317] on span "Apply discount" at bounding box center [510, 317] width 57 height 11
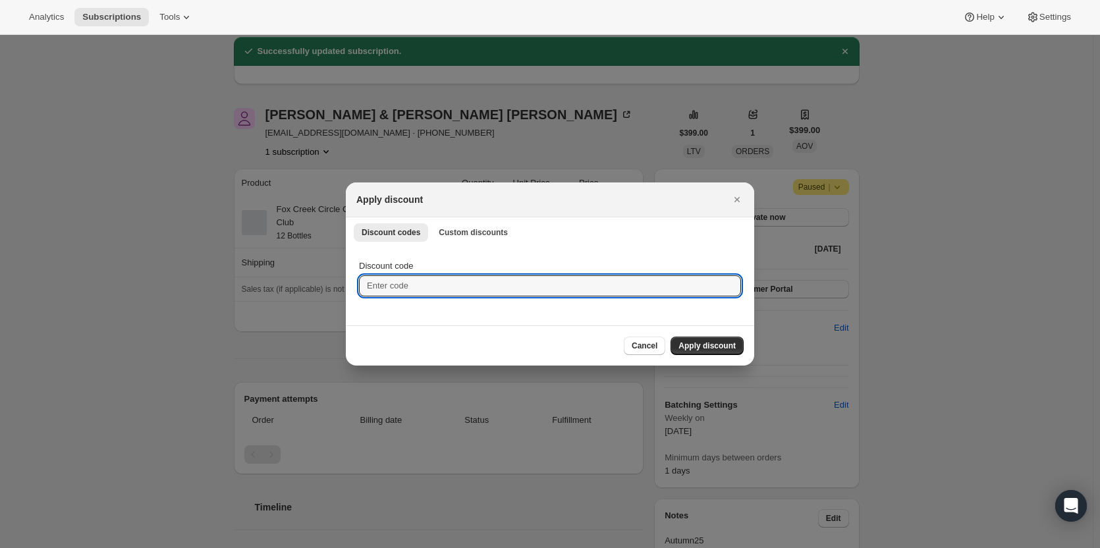
drag, startPoint x: 381, startPoint y: 278, endPoint x: 388, endPoint y: 274, distance: 7.7
click at [381, 279] on input "Discount code" at bounding box center [550, 285] width 382 height 21
click at [460, 231] on span "Custom discounts" at bounding box center [473, 232] width 69 height 11
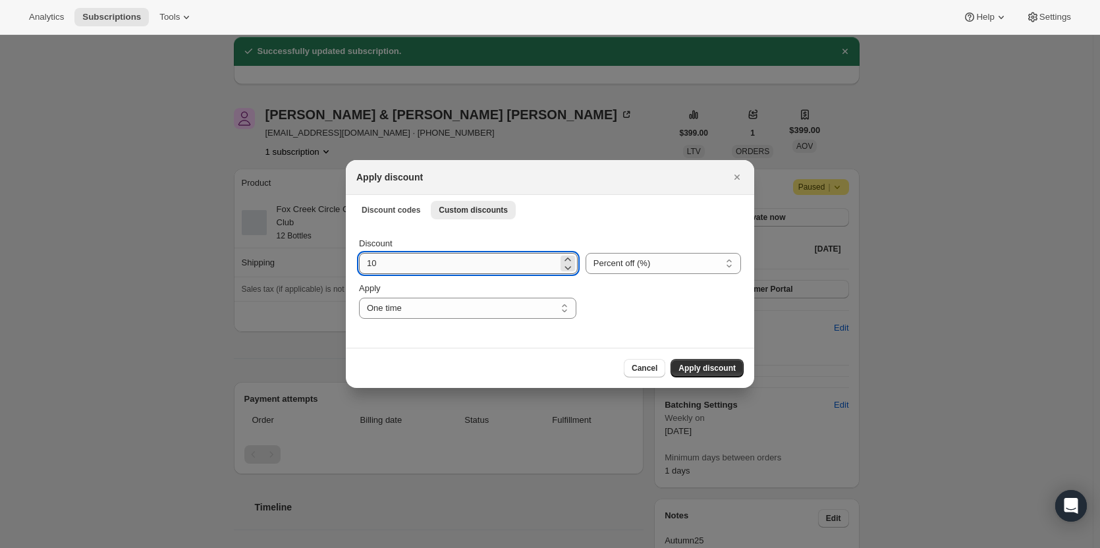
drag, startPoint x: 404, startPoint y: 266, endPoint x: 513, endPoint y: 261, distance: 109.5
click at [404, 265] on input "10" at bounding box center [458, 263] width 199 height 21
drag, startPoint x: 455, startPoint y: 265, endPoint x: 323, endPoint y: 264, distance: 131.8
type input "20"
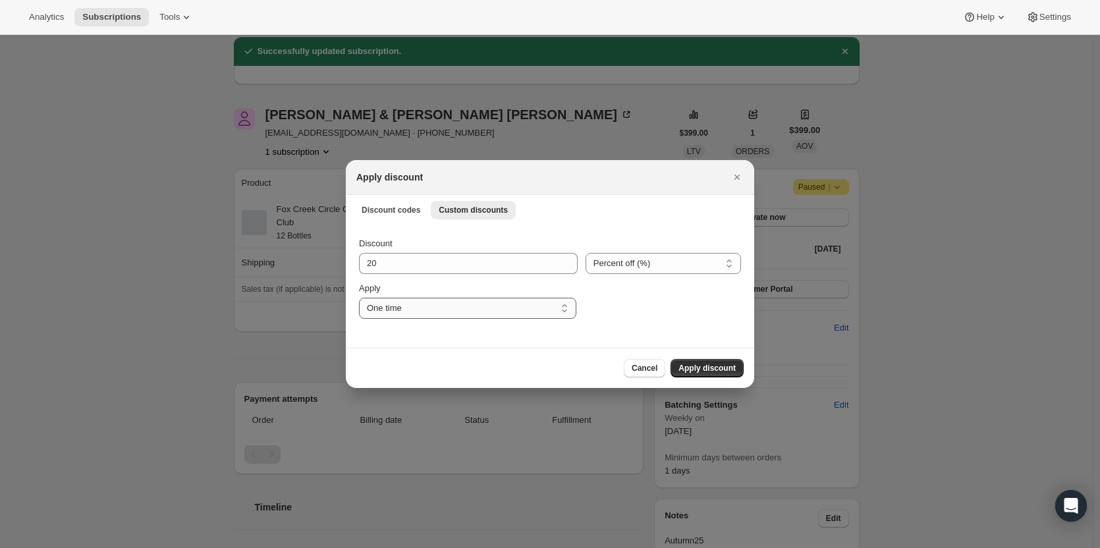
drag, startPoint x: 534, startPoint y: 318, endPoint x: 520, endPoint y: 312, distance: 15.4
click at [534, 318] on select "One time Specify instances... Indefinitely" at bounding box center [467, 308] width 217 height 21
select select "indefinitely"
click at [359, 298] on select "One time Specify instances... Indefinitely" at bounding box center [467, 308] width 217 height 21
click at [684, 318] on div ":ri4:" at bounding box center [665, 300] width 154 height 37
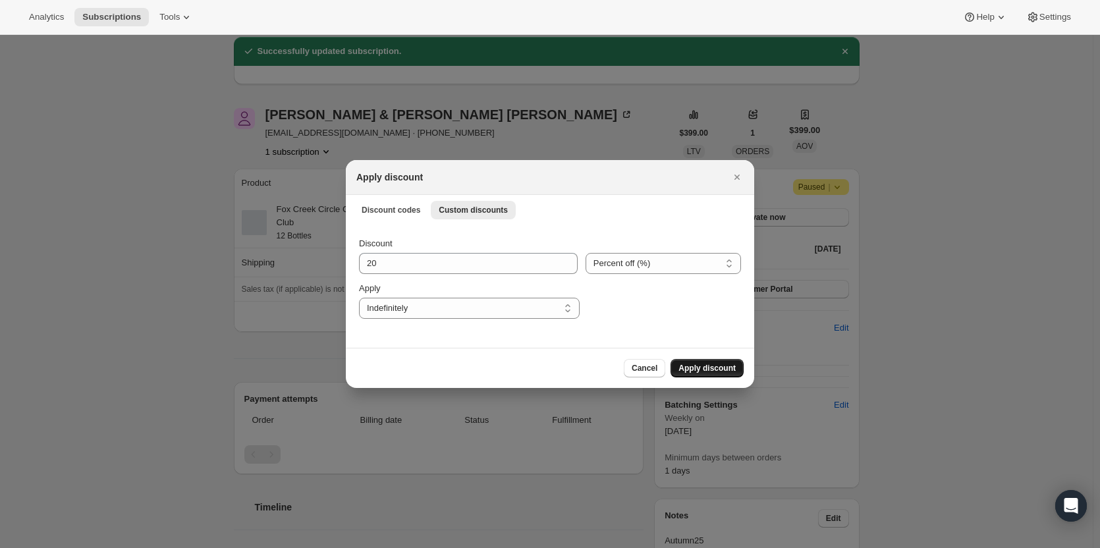
click at [719, 370] on span "Apply discount" at bounding box center [707, 368] width 57 height 11
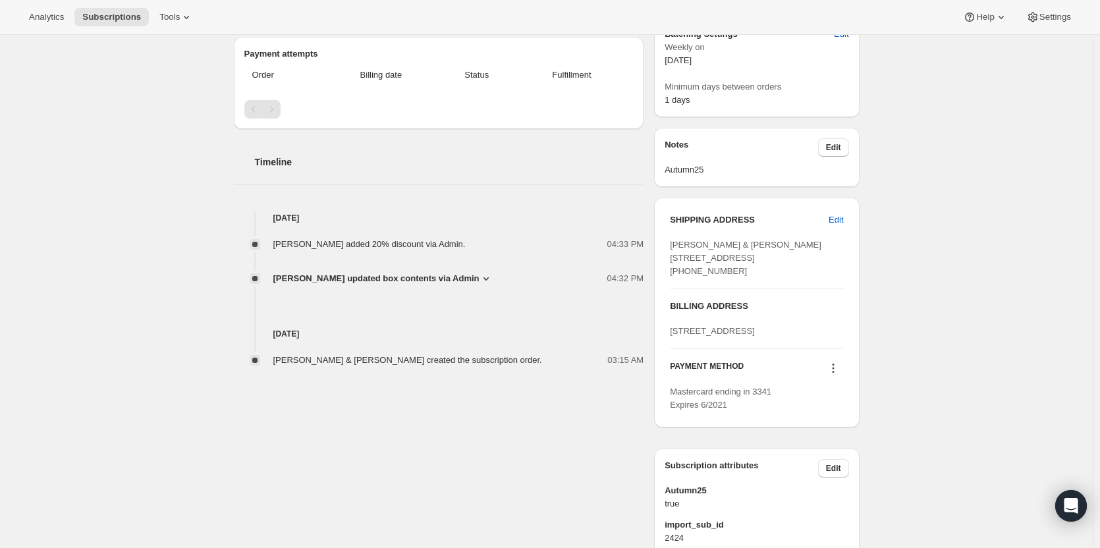
scroll to position [443, 0]
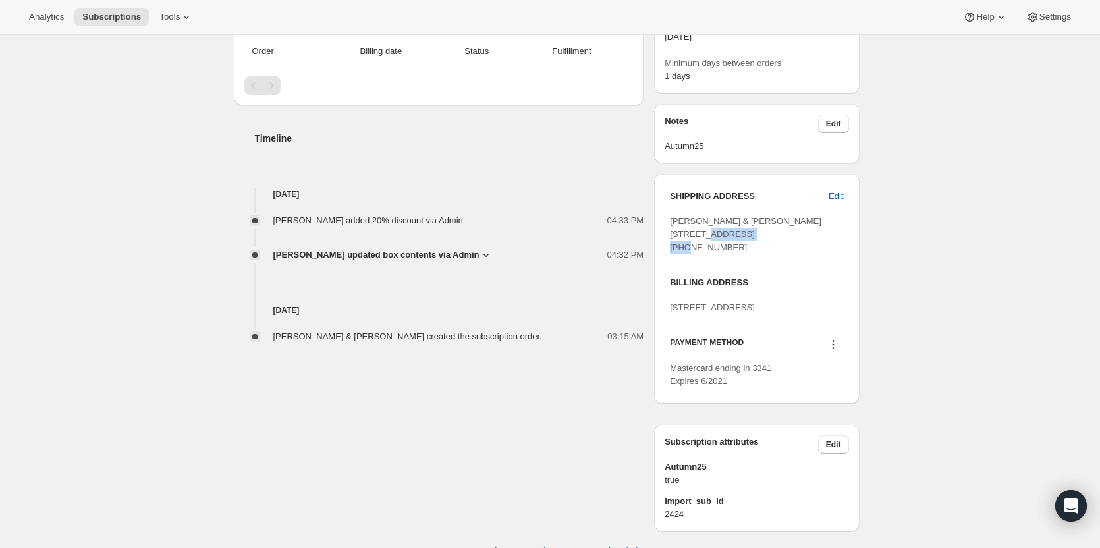
drag, startPoint x: 676, startPoint y: 249, endPoint x: 736, endPoint y: 249, distance: 60.0
click at [736, 249] on span "Alison & Jon Ryan 26 Valentia Avenue Lugarno NSW, 2210 Australia +61401185488" at bounding box center [746, 234] width 152 height 36
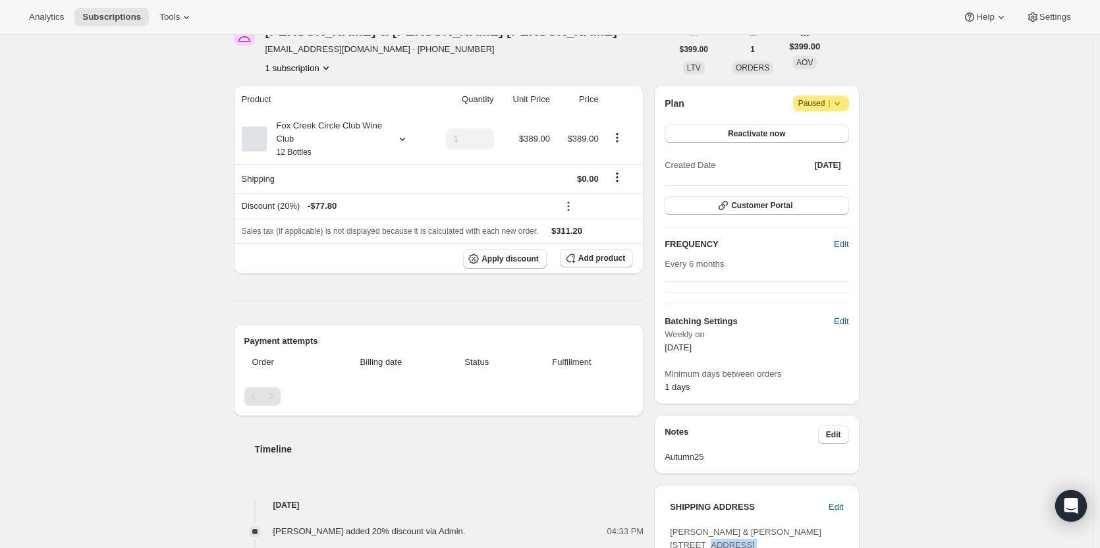
scroll to position [0, 0]
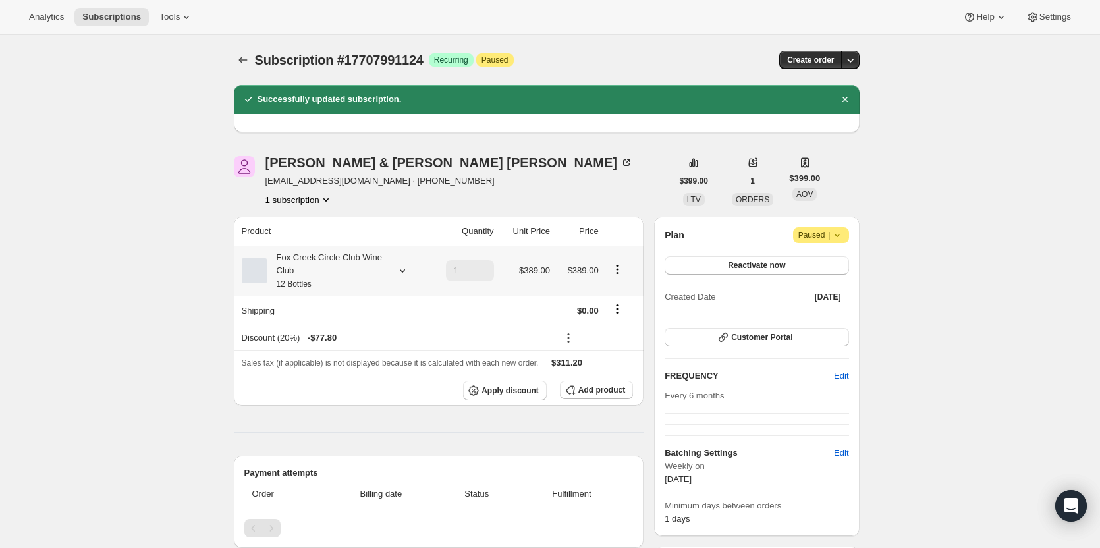
click at [346, 271] on div "Fox Creek Circle Club Wine Club 12 Bottles" at bounding box center [326, 271] width 119 height 40
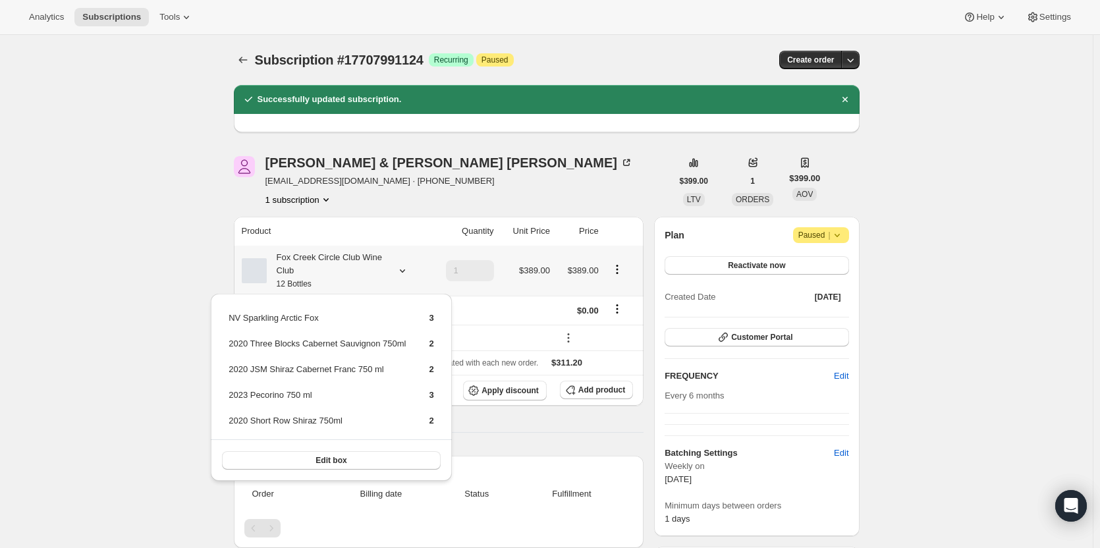
click at [346, 271] on div "Fox Creek Circle Club Wine Club 12 Bottles" at bounding box center [326, 271] width 119 height 40
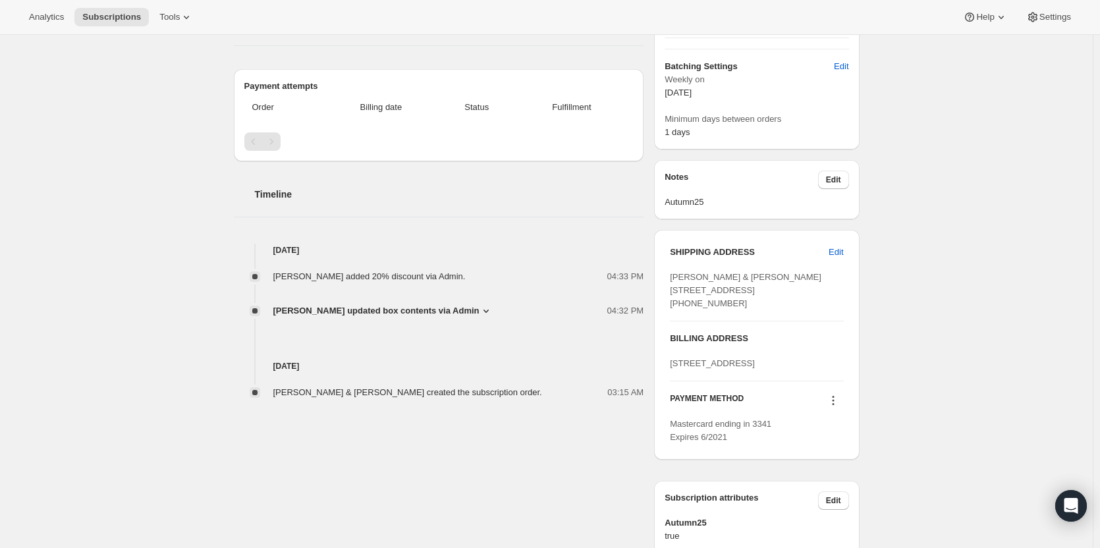
scroll to position [461, 0]
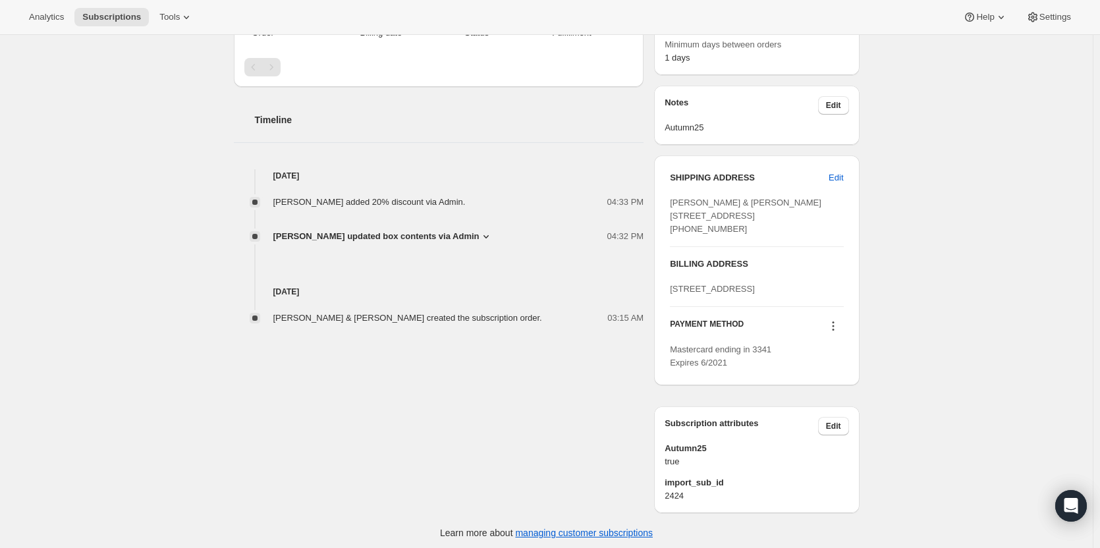
click at [833, 333] on icon at bounding box center [833, 326] width 13 height 13
click at [825, 430] on span "Add credit card" at bounding box center [818, 435] width 57 height 10
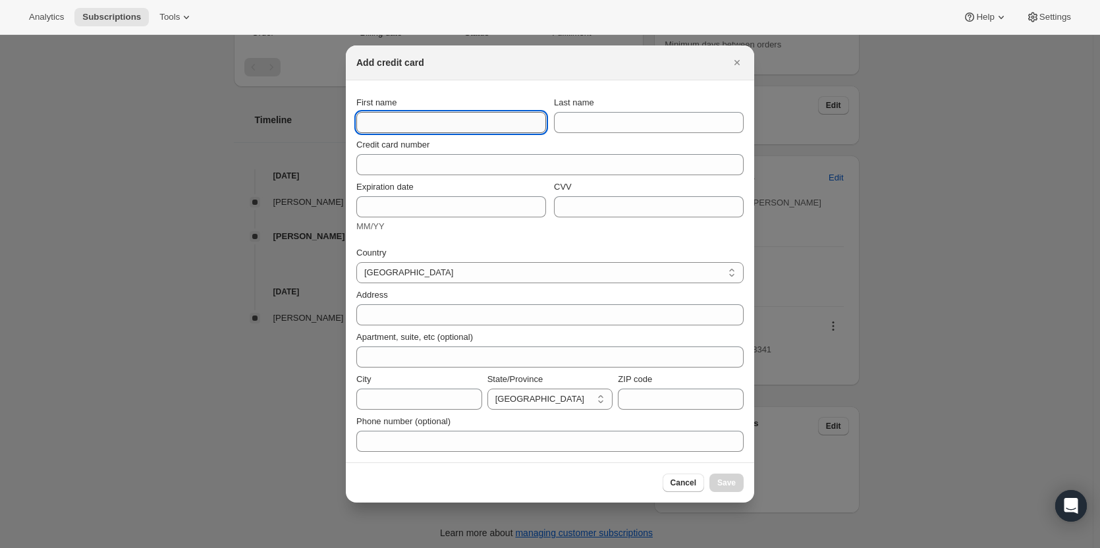
click at [407, 119] on input "First name" at bounding box center [451, 122] width 190 height 21
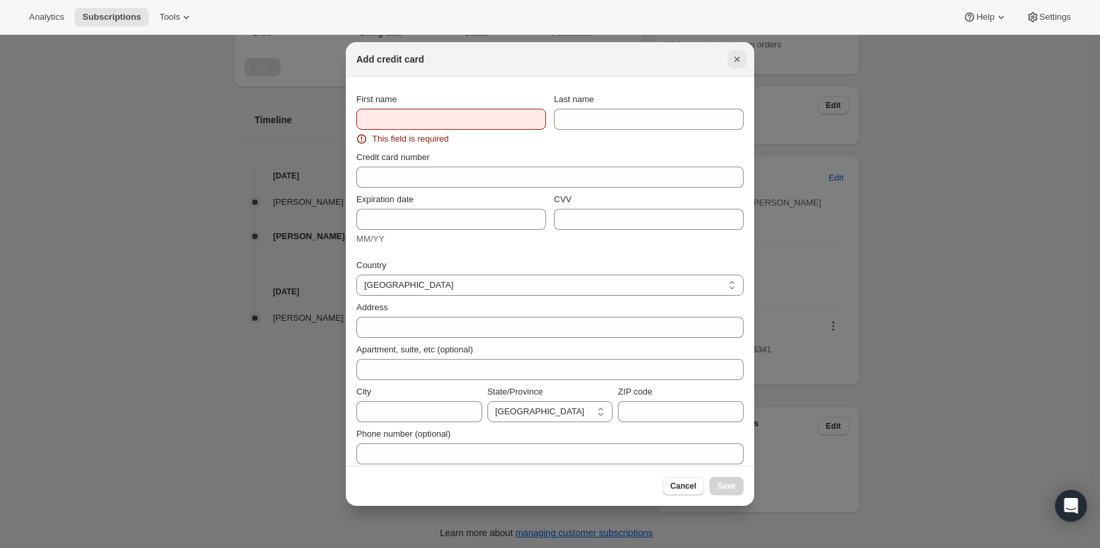
click at [737, 63] on icon "Close" at bounding box center [737, 59] width 13 height 13
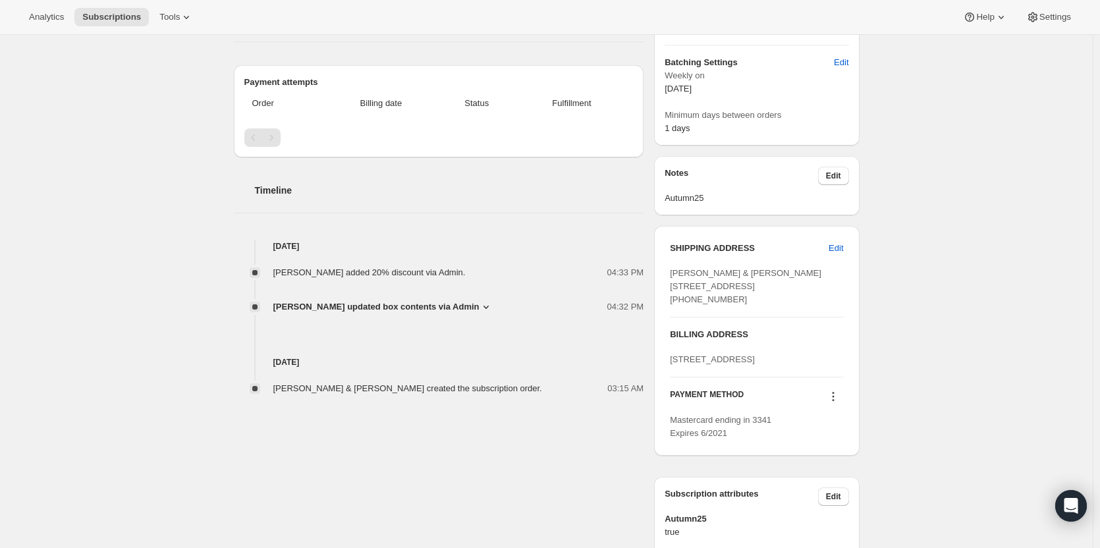
scroll to position [329, 0]
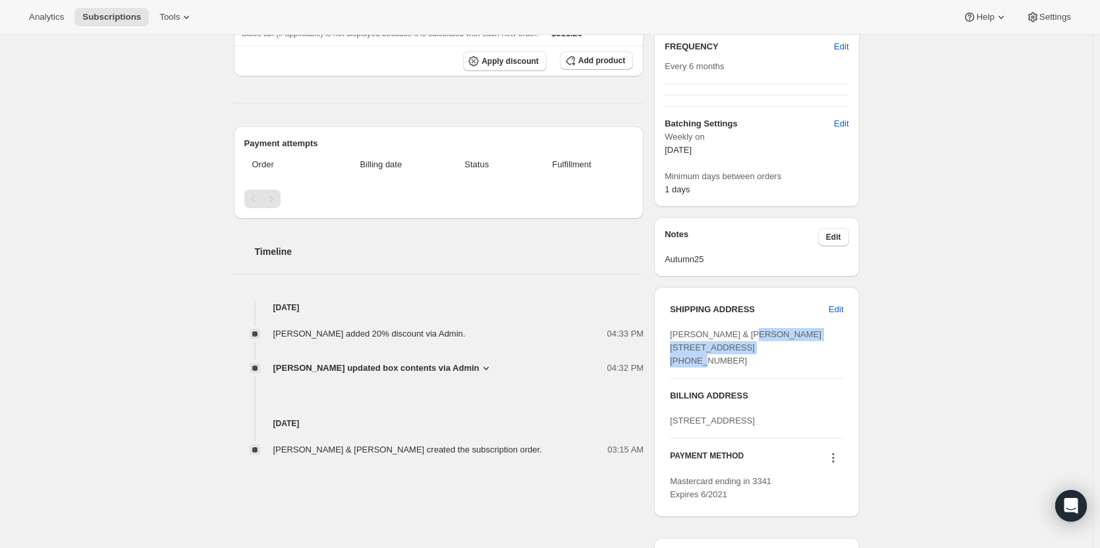
drag, startPoint x: 753, startPoint y: 360, endPoint x: 671, endPoint y: 349, distance: 83.1
click at [671, 349] on div "SHIPPING ADDRESS Edit Alison & Jon Ryan 26 Valentia Avenue Lugarno NSW, 2210 Au…" at bounding box center [756, 402] width 205 height 230
drag, startPoint x: 735, startPoint y: 386, endPoint x: 671, endPoint y: 338, distance: 79.5
click at [671, 338] on div "SHIPPING ADDRESS Edit Alison & Jon Ryan 26 Valentia Avenue Lugarno NSW, 2210 Au…" at bounding box center [756, 402] width 205 height 230
copy span "Alison & Jon Ryan 26 Valentia Avenue Lugarno NSW, 2210 Australia +61401185488"
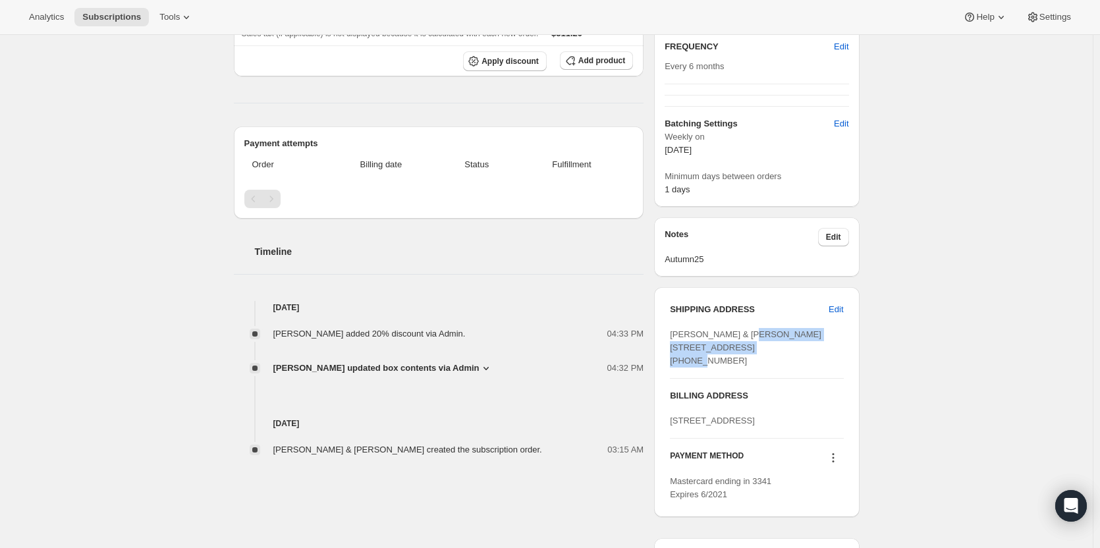
click at [785, 367] on div "Alison & Jon Ryan 26 Valentia Avenue Lugarno NSW, 2210 Australia +61401185488" at bounding box center [756, 348] width 173 height 40
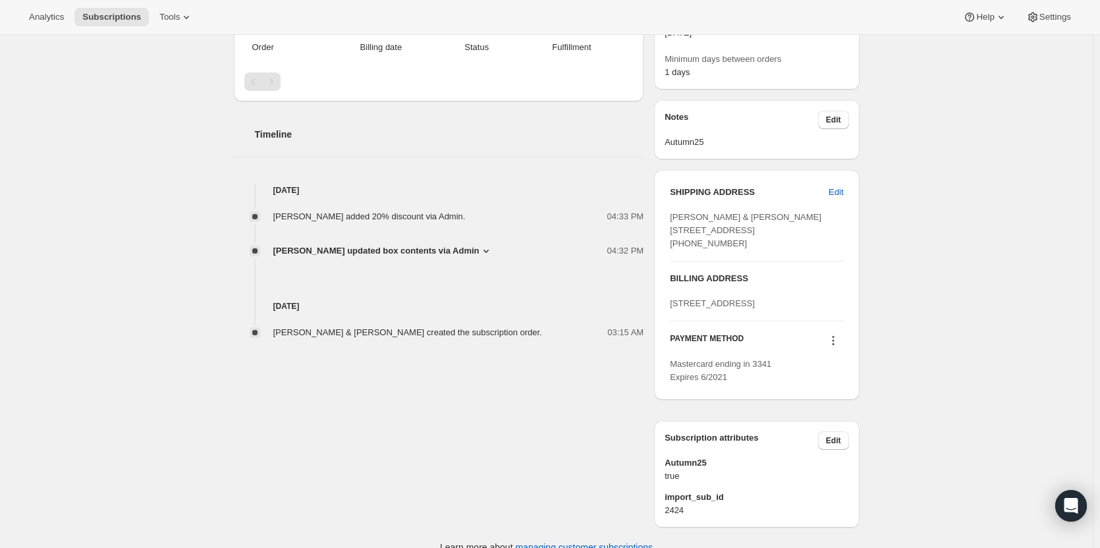
scroll to position [461, 0]
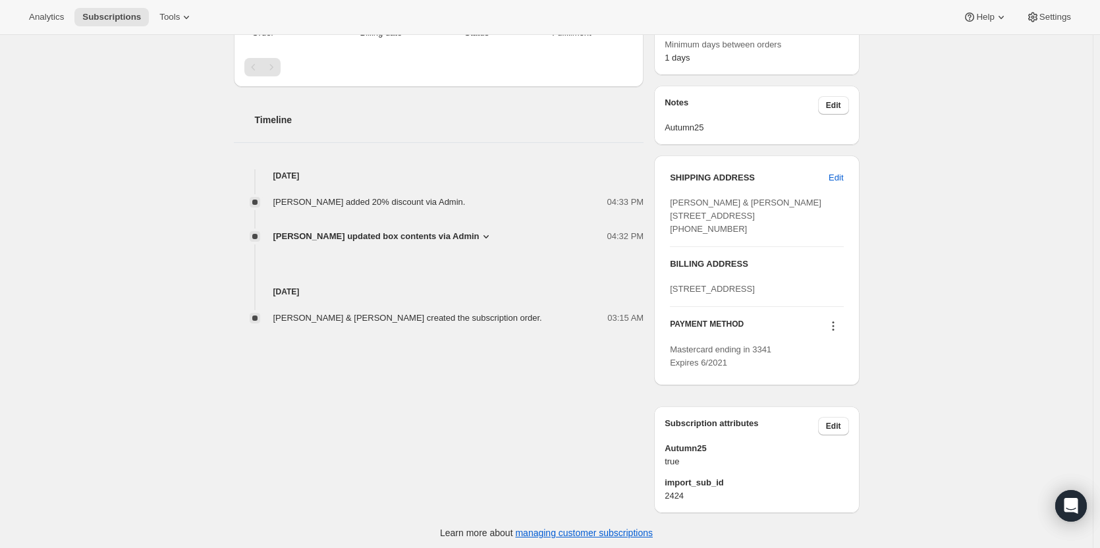
click at [838, 333] on icon at bounding box center [833, 326] width 13 height 13
click at [825, 439] on span "Add credit card" at bounding box center [818, 435] width 57 height 10
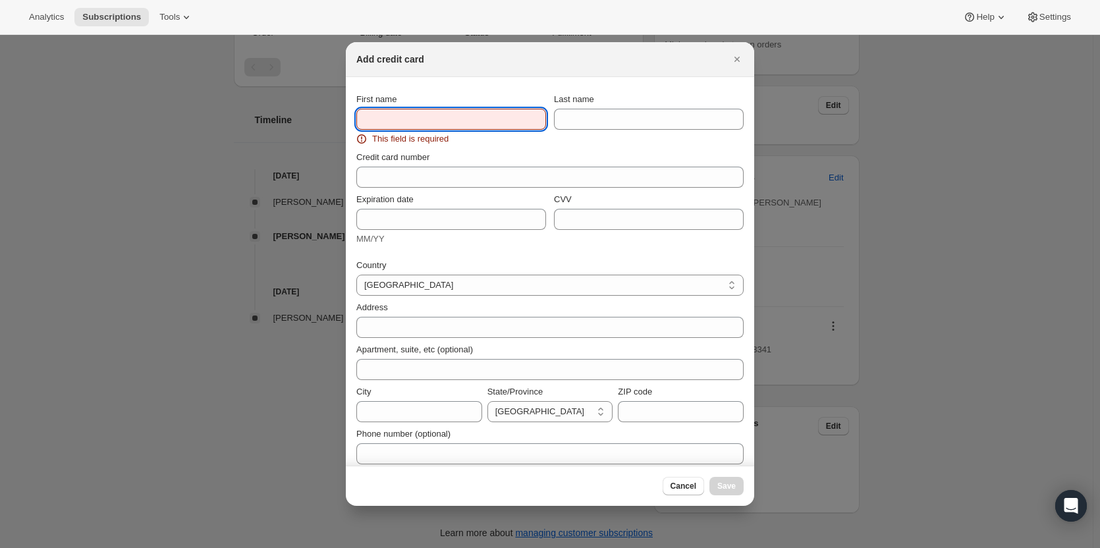
click at [404, 128] on input "First name" at bounding box center [451, 119] width 190 height 21
click at [911, 128] on div at bounding box center [550, 274] width 1100 height 548
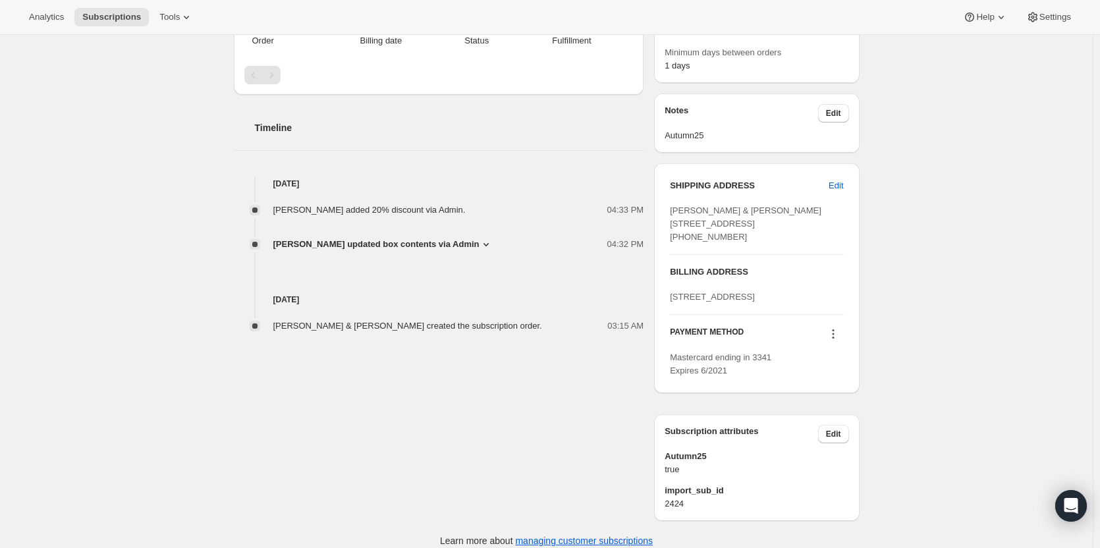
scroll to position [504, 0]
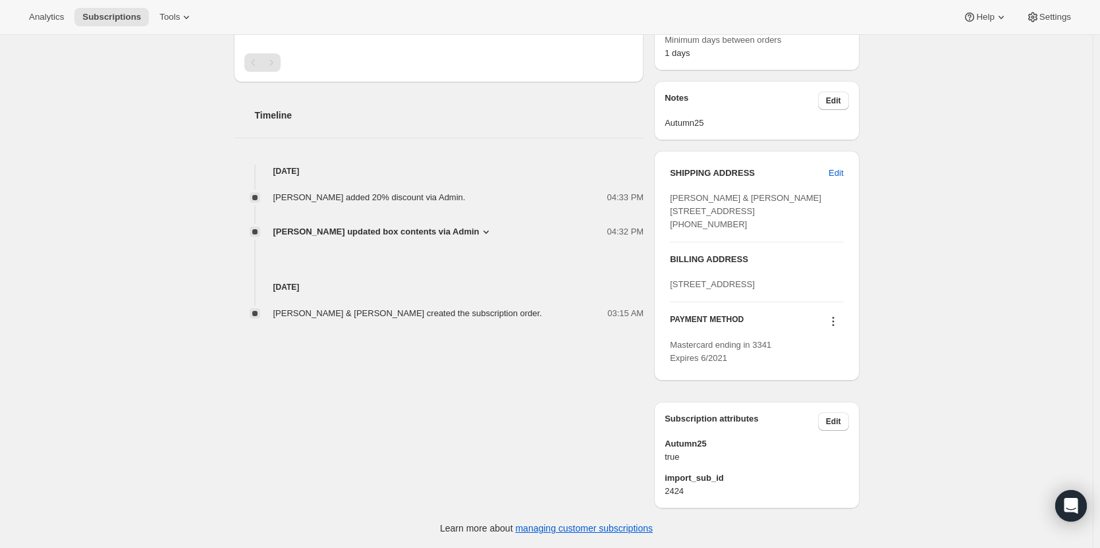
click at [834, 329] on div at bounding box center [833, 323] width 21 height 18
click at [834, 318] on icon at bounding box center [833, 321] width 13 height 13
click at [796, 420] on button "Add credit card" at bounding box center [836, 430] width 100 height 21
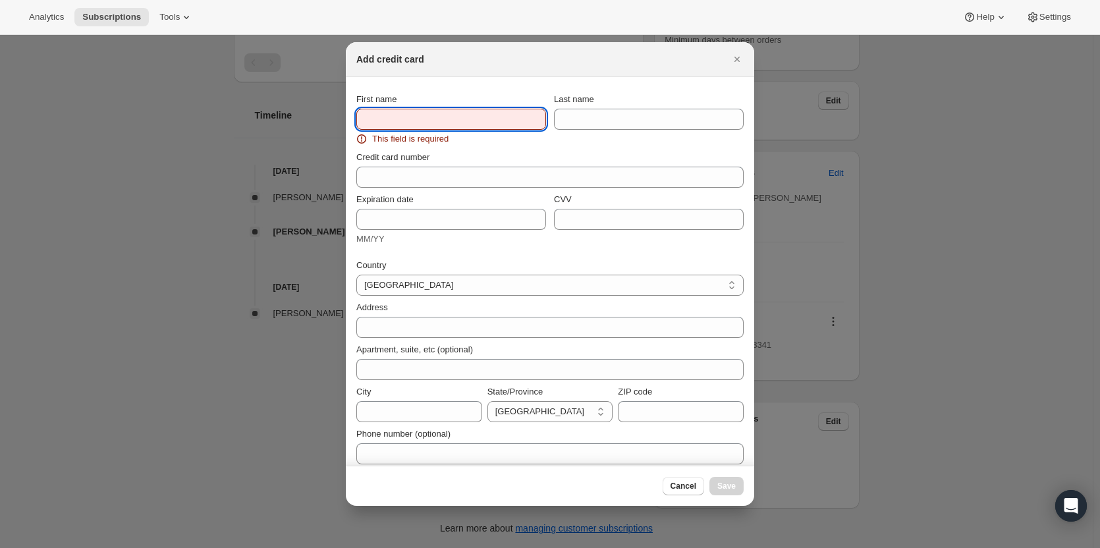
click at [394, 115] on input "First name" at bounding box center [451, 119] width 190 height 21
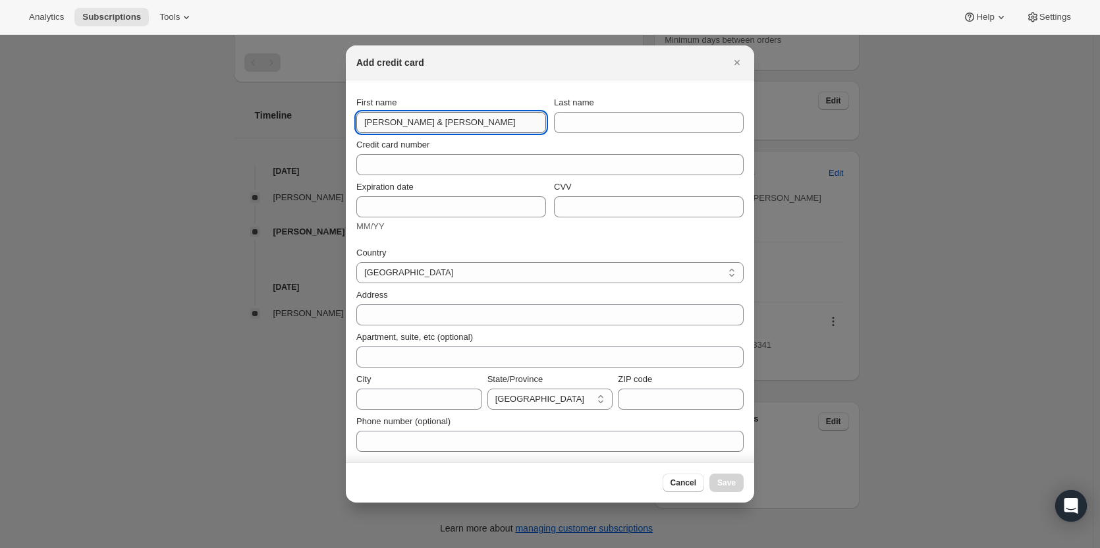
type input "Alison & John"
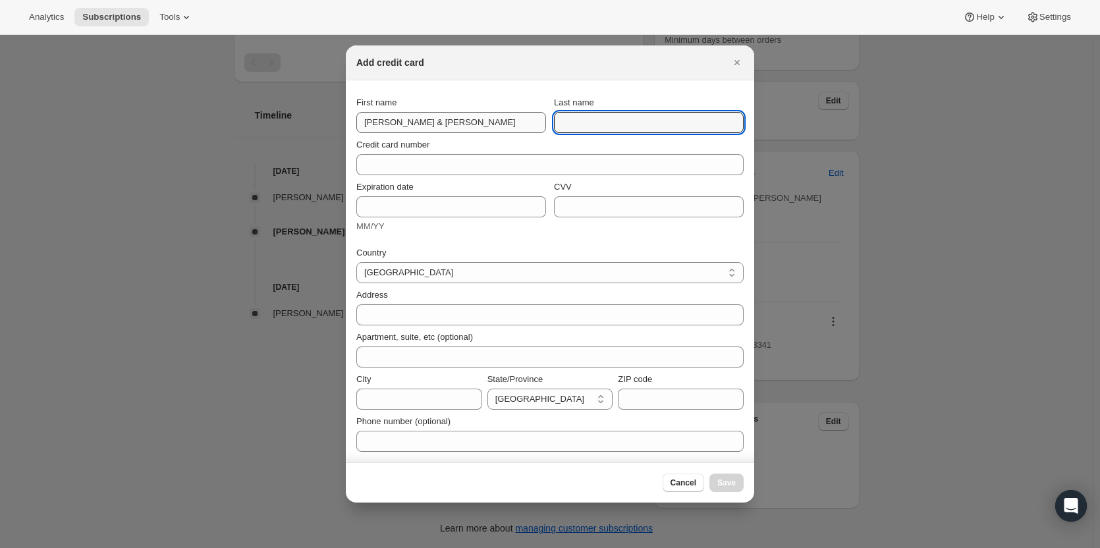
paste input "Alison & Jon Ryan 26 Valentia Avenue Lugarno NSW, 2210 Australia +61401185488"
drag, startPoint x: 602, startPoint y: 121, endPoint x: 412, endPoint y: 127, distance: 189.2
click at [412, 127] on div "First name Alison & John Last name Alison & Jon Ryan 26 Valentia Avenue Lugarno…" at bounding box center [549, 114] width 387 height 37
click at [604, 130] on input "Alison & Jon Ryan 26 Valentia Avenue Lugarno NSW, 2210 Australia +61401185488" at bounding box center [649, 122] width 190 height 21
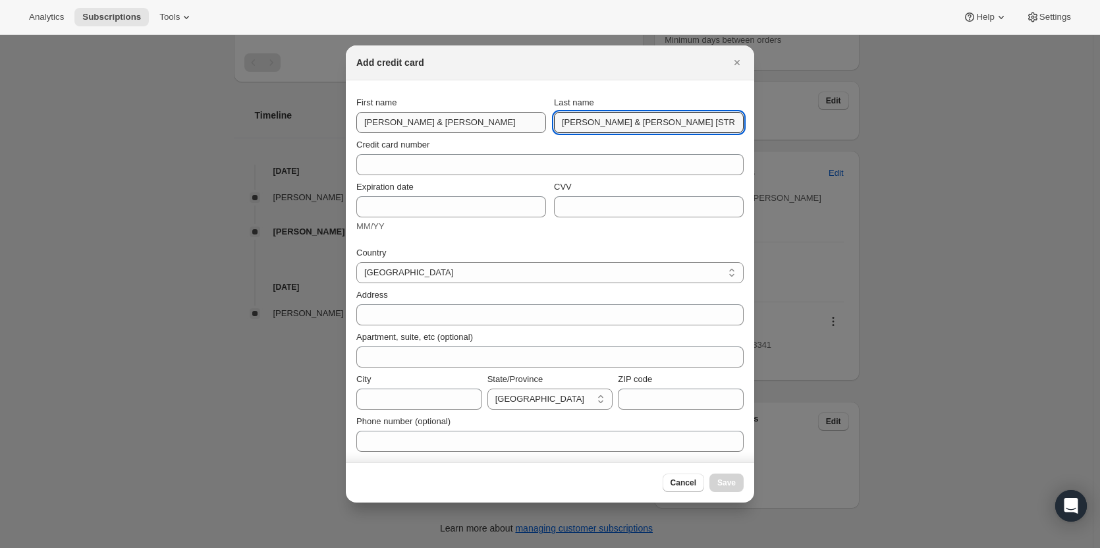
drag, startPoint x: 611, startPoint y: 122, endPoint x: 499, endPoint y: 123, distance: 111.4
click at [499, 123] on div "First name Alison & John Last name Alison & Jon Ryan 26 Valentia Avenue Lugarno…" at bounding box center [549, 114] width 387 height 37
click at [563, 125] on input "Ryan 26 Valentia Avenue Lugarno NSW, 2210 Australia +61401185488" at bounding box center [649, 122] width 190 height 21
drag, startPoint x: 581, startPoint y: 123, endPoint x: 841, endPoint y: 123, distance: 259.6
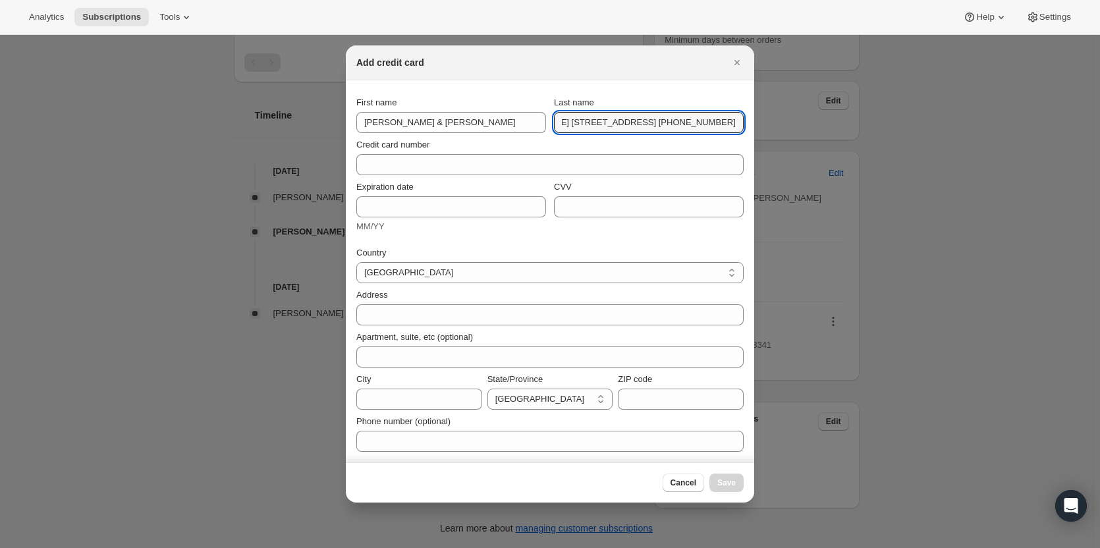
click at [841, 548] on div "Add credit card First name Alison & John Last name Ryan 26 Valentia Avenue Luga…" at bounding box center [550, 548] width 1100 height 0
type input "Ryan"
click at [437, 127] on input "Alison & John" at bounding box center [451, 122] width 190 height 21
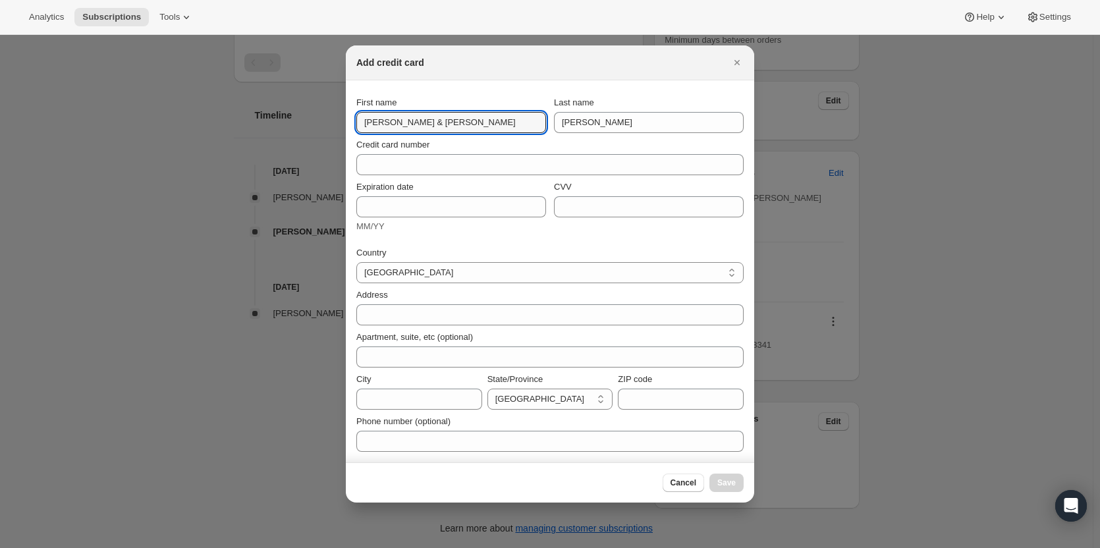
type input "Alison & Jon"
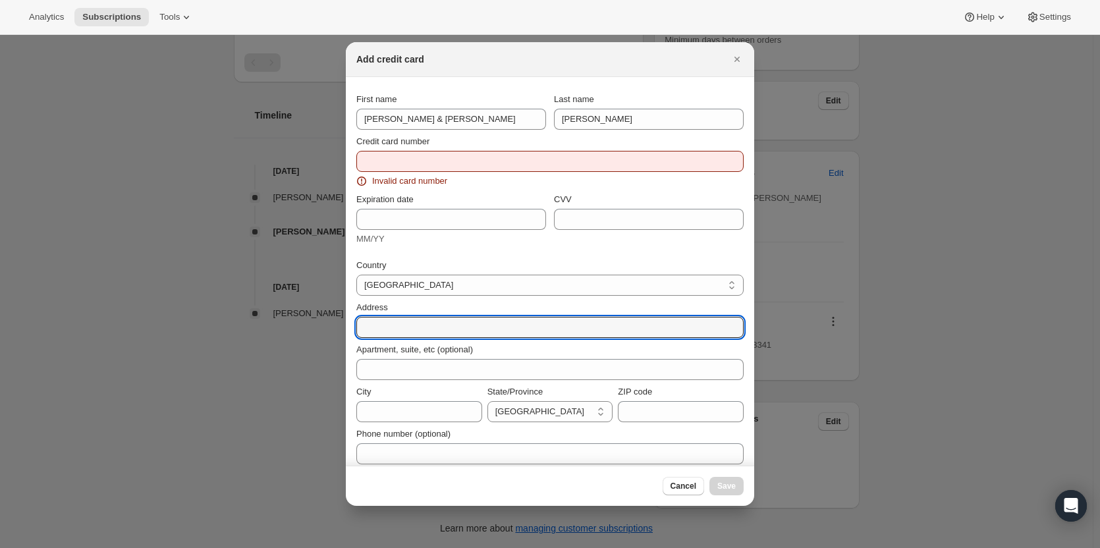
click at [403, 315] on div "Address" at bounding box center [549, 319] width 387 height 37
paste input "Alison & Jon Ryan 26 Valentia Avenue Lugarno NSW, 2210 Australia +61401185488"
drag, startPoint x: 435, startPoint y: 328, endPoint x: 294, endPoint y: 332, distance: 141.0
click at [294, 548] on div "Add credit card First name Alison & Jon Last name Ryan Credit card number Inval…" at bounding box center [550, 548] width 1100 height 0
drag, startPoint x: 436, startPoint y: 328, endPoint x: 515, endPoint y: 331, distance: 78.5
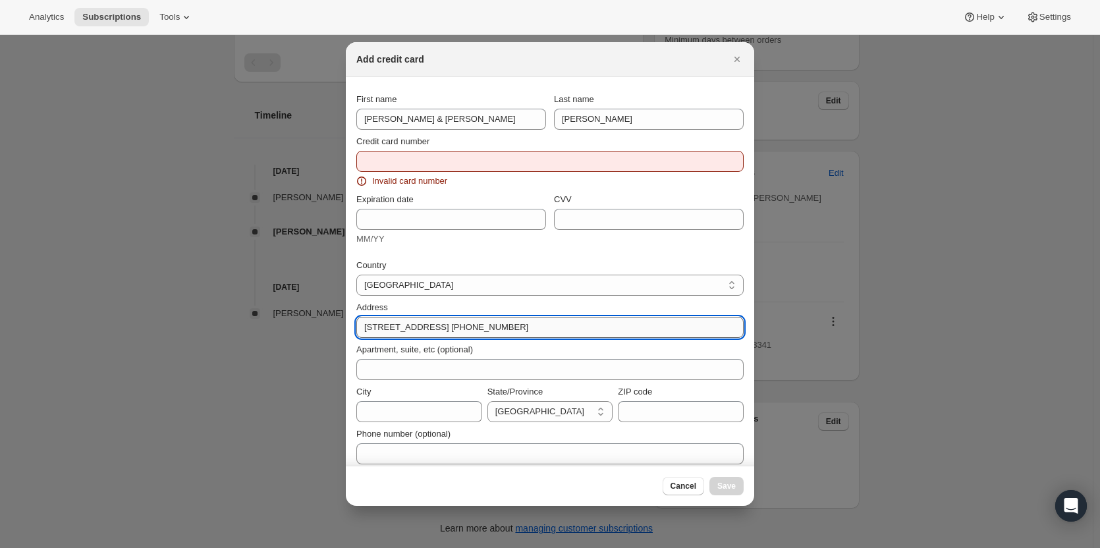
click at [515, 331] on input "26 Valentia Avenue Lugarno NSW, 2210 Australia +61401185488" at bounding box center [549, 327] width 387 height 21
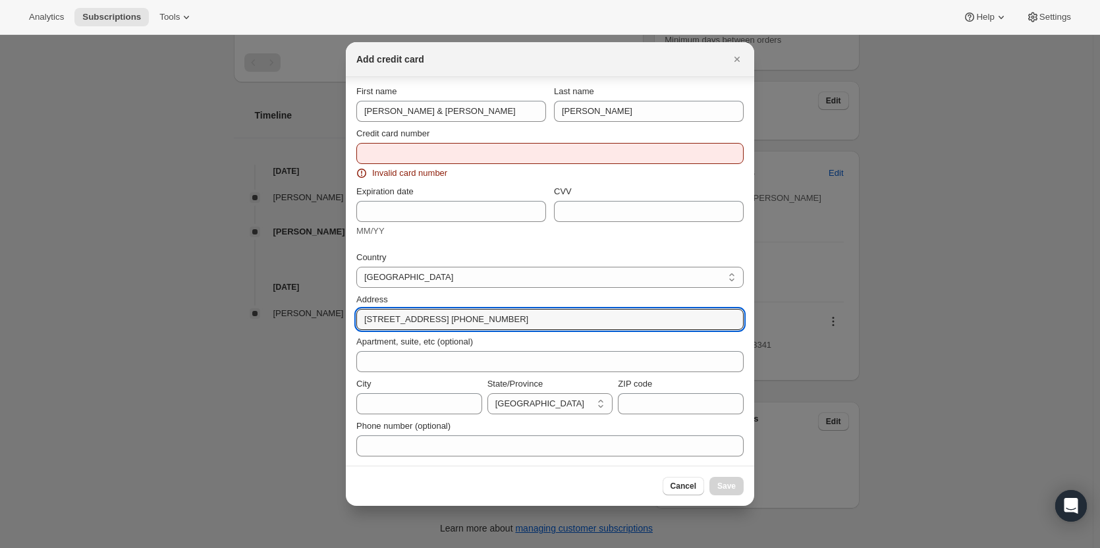
scroll to position [9, 0]
type input "26 Valentia Avenue Lugarno NSW, 2210 Australia +61401185488"
click at [385, 400] on input "City" at bounding box center [419, 402] width 126 height 21
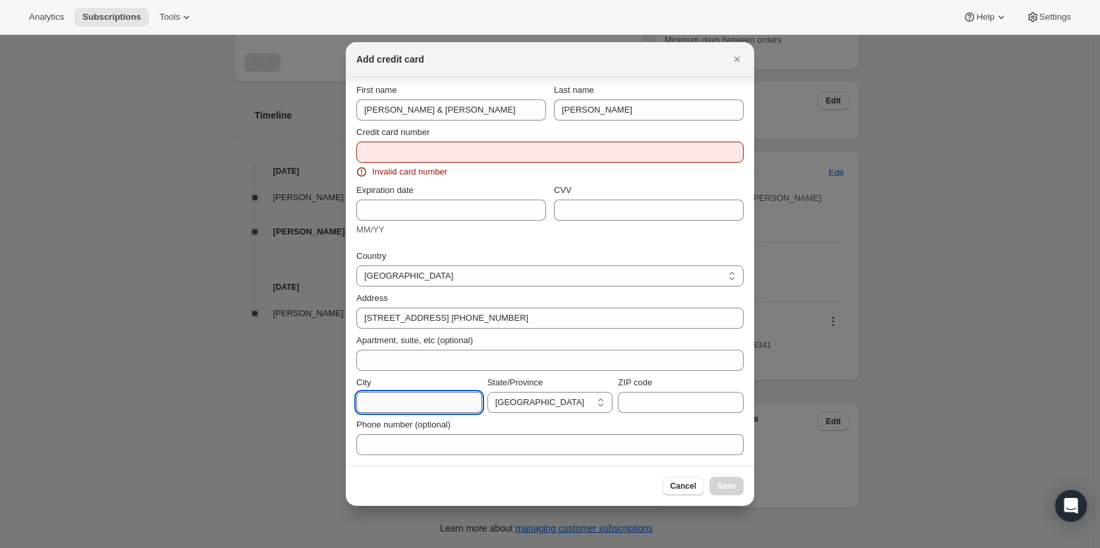
paste input "Lugarno NSW, 2210"
click at [381, 401] on input "Lugarno NSW, 2210" at bounding box center [419, 402] width 126 height 21
drag, startPoint x: 402, startPoint y: 401, endPoint x: 451, endPoint y: 404, distance: 49.5
click at [451, 404] on input "Lugarno NSW, 2210" at bounding box center [419, 402] width 126 height 21
type input "Lugarno"
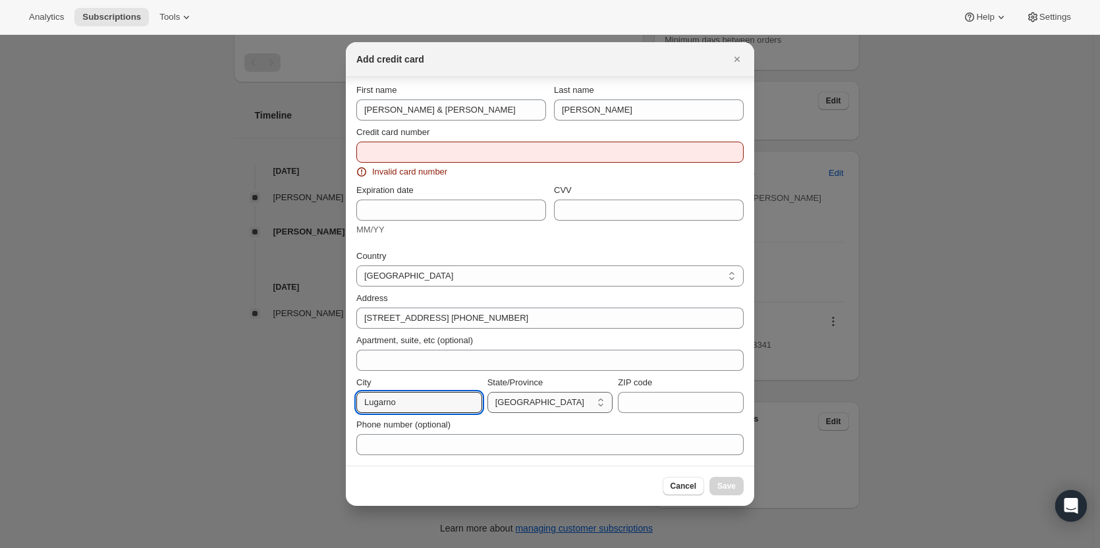
click at [559, 397] on select "Australian Capital Territory New South Wales Northern Territory Queensland Sout…" at bounding box center [551, 402] width 126 height 21
select select "NSW"
click at [488, 392] on select "Australian Capital Territory New South Wales Northern Territory Queensland Sout…" at bounding box center [551, 402] width 126 height 21
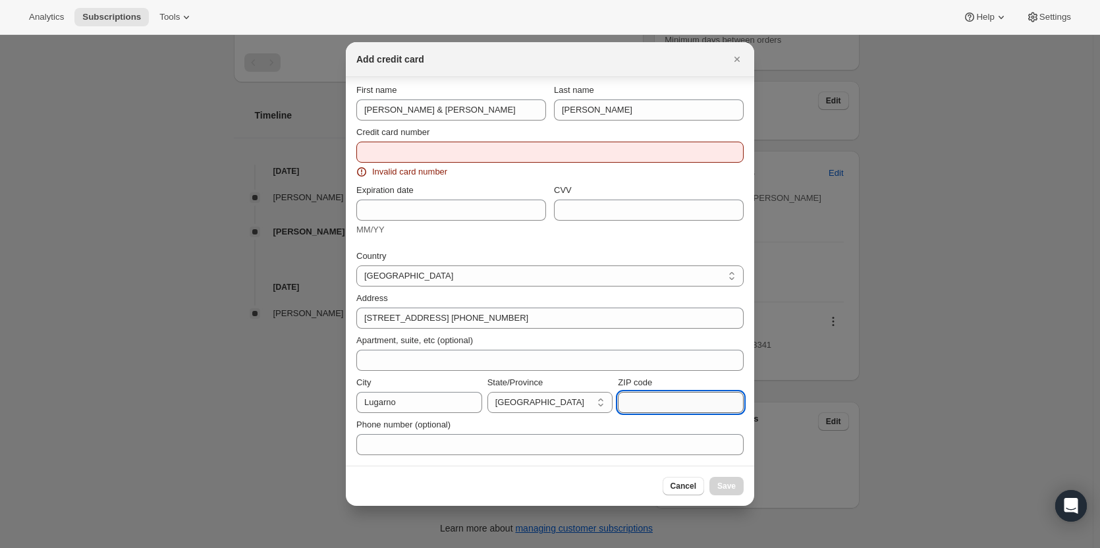
click at [656, 405] on input "ZIP code" at bounding box center [681, 402] width 126 height 21
paste input "Lugarno NSW, 2210"
drag, startPoint x: 679, startPoint y: 403, endPoint x: 494, endPoint y: 394, distance: 184.7
click at [494, 394] on div "City Lugarno State/Province Australian Capital Territory New South Wales Northe…" at bounding box center [549, 394] width 387 height 37
click at [623, 403] on input "2210" at bounding box center [681, 402] width 126 height 21
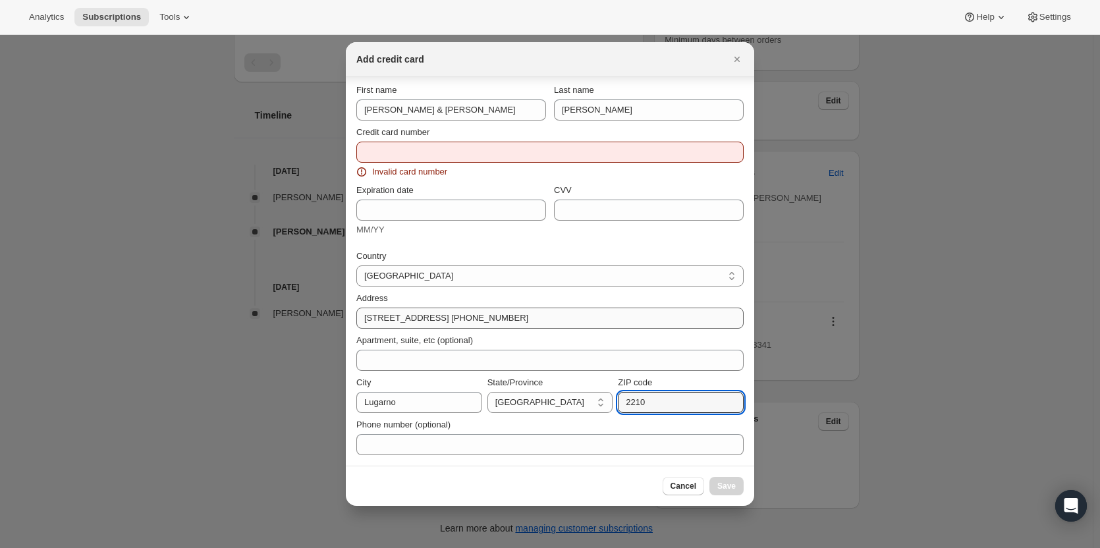
type input "2210"
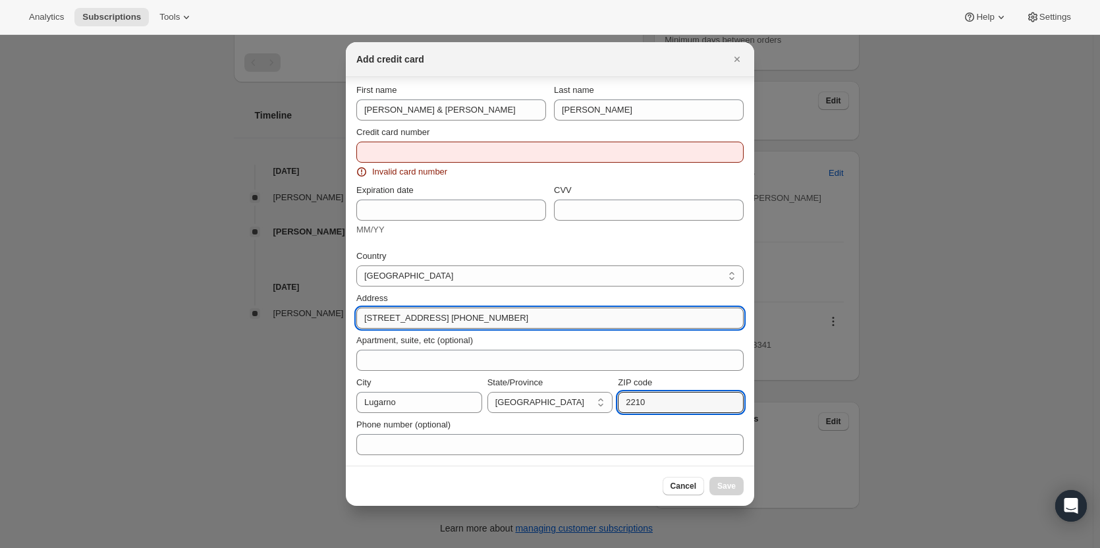
click at [514, 323] on input "26 Valentia Avenue Lugarno NSW, 2210 Australia +61401185488" at bounding box center [549, 318] width 387 height 21
drag, startPoint x: 627, startPoint y: 320, endPoint x: 488, endPoint y: 318, distance: 139.0
click at [488, 318] on input "26 Valentia Avenue Lugarno NSW, 2210 Australia +61401185488" at bounding box center [549, 318] width 387 height 21
type input "26 Valentia Avenue Lugarno"
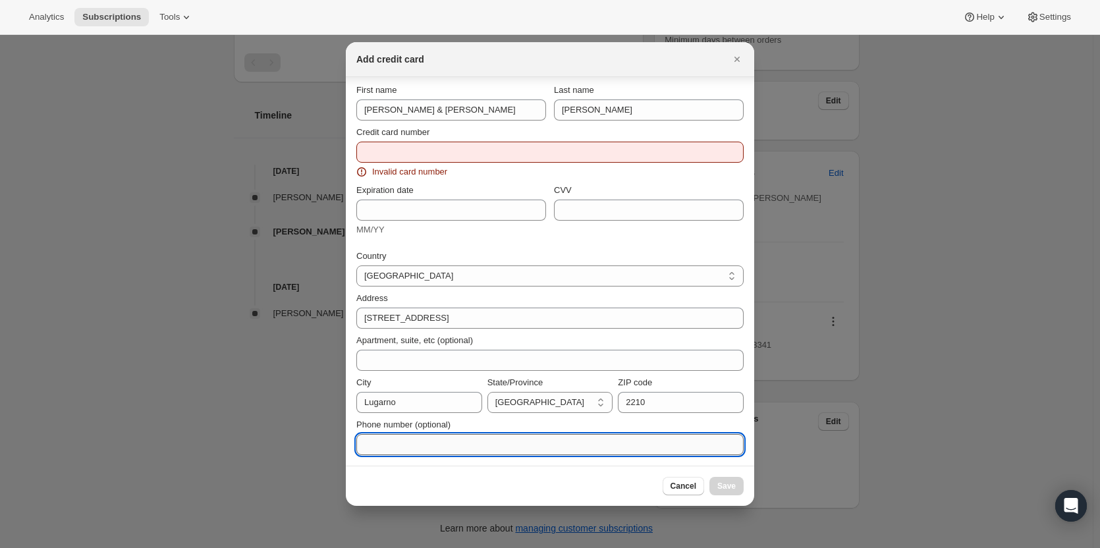
click at [402, 441] on input "Phone number (optional)" at bounding box center [549, 444] width 387 height 21
paste input "Lugarno NSW, 2210"
type input "Lugarno NSW, 2210"
drag, startPoint x: 461, startPoint y: 446, endPoint x: 284, endPoint y: 425, distance: 178.5
click at [284, 548] on div "Add credit card First name Alison & Jon Last name Ryan Credit card number Inval…" at bounding box center [550, 548] width 1100 height 0
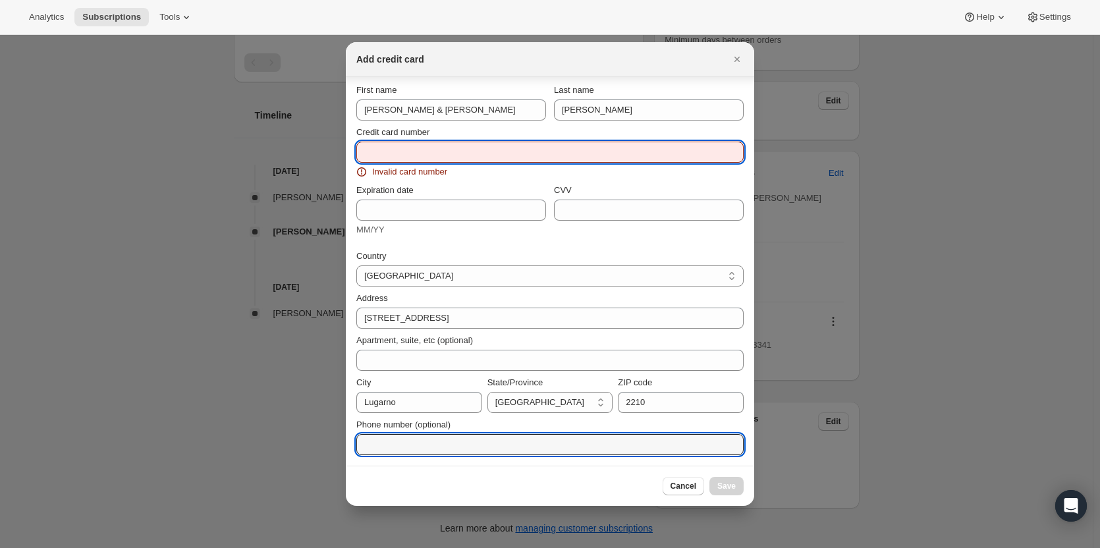
click at [421, 159] on input "Credit card number" at bounding box center [544, 152] width 377 height 21
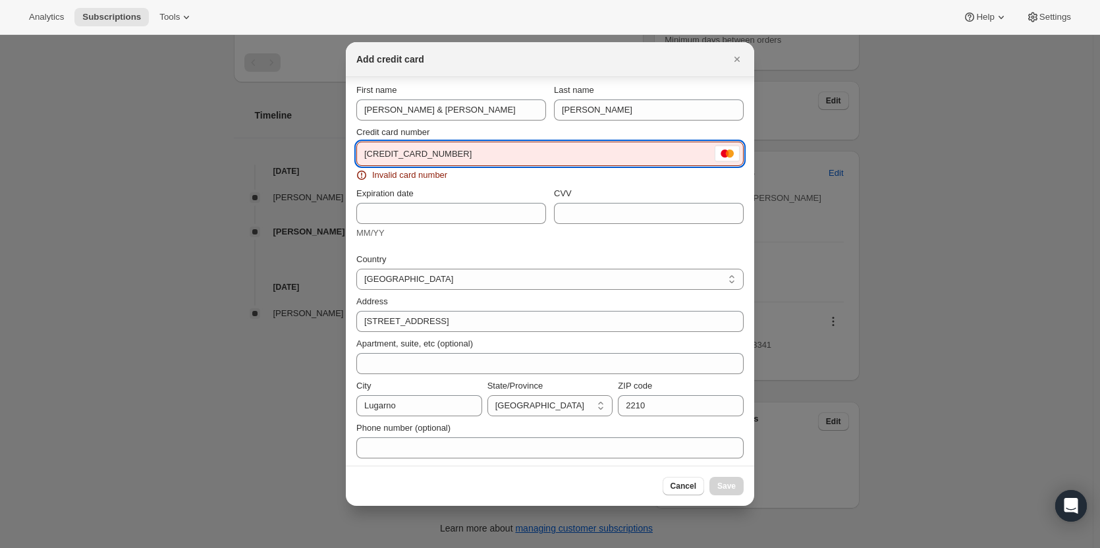
scroll to position [0, 0]
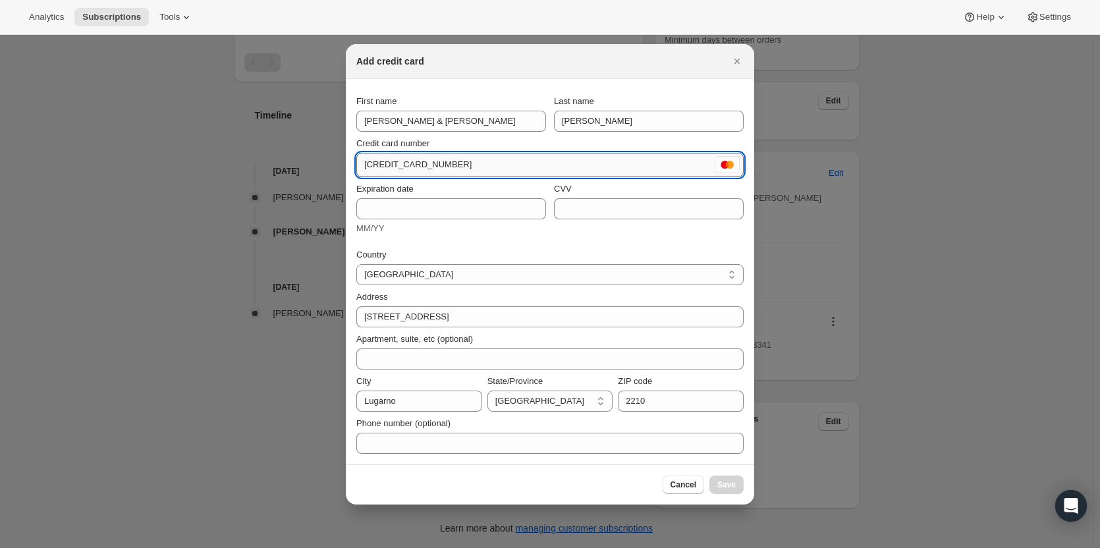
click at [374, 169] on input "5520 3352 1457 6175" at bounding box center [534, 164] width 356 height 21
type input "5520 3352 1457 6175"
click at [408, 205] on input "Expiration date" at bounding box center [451, 208] width 190 height 21
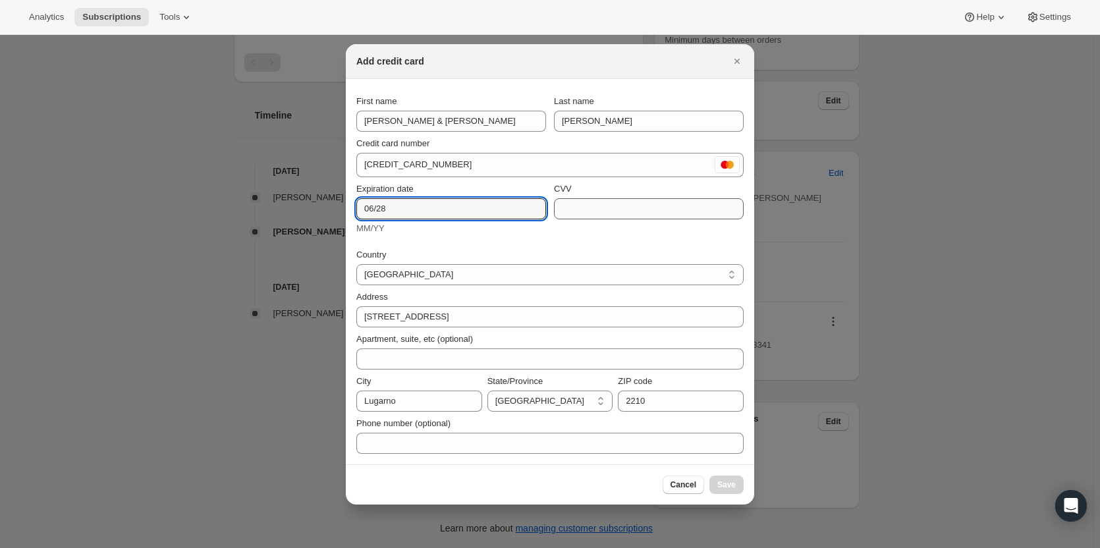
type input "06/28"
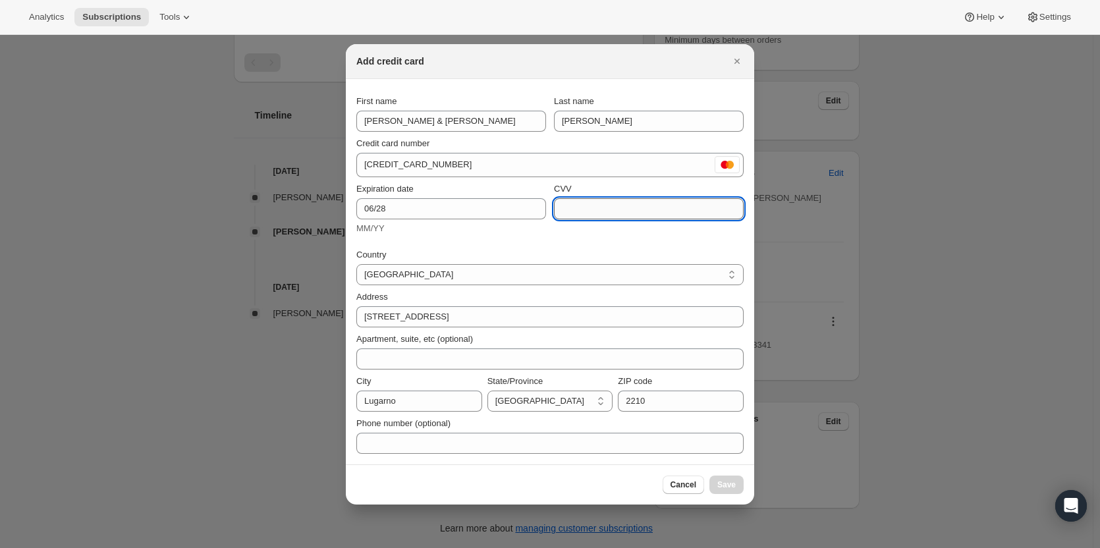
click at [560, 208] on input "CVV" at bounding box center [649, 208] width 190 height 21
type input "781"
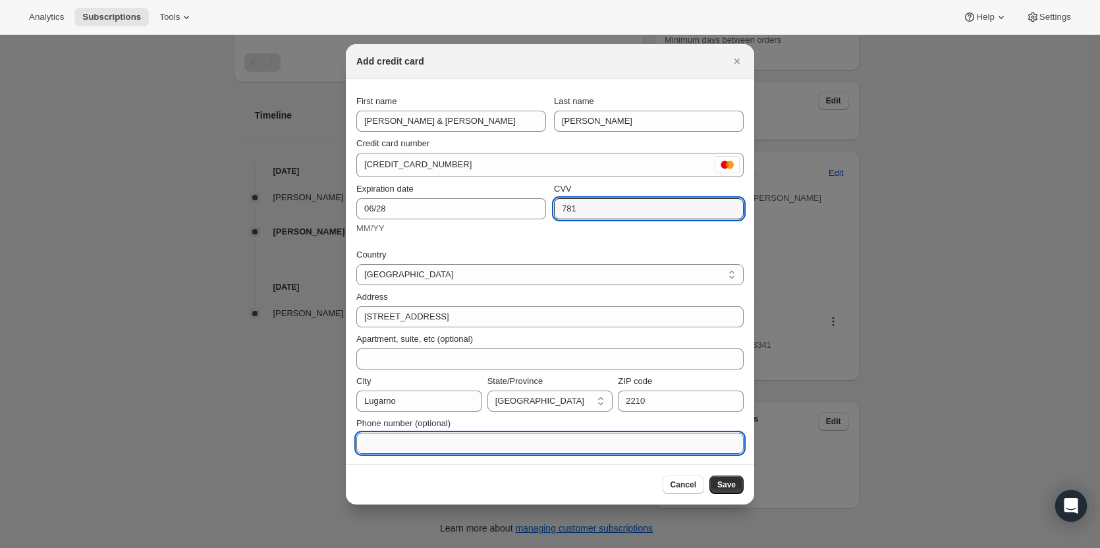
click at [445, 447] on input "Phone number (optional)" at bounding box center [549, 443] width 387 height 21
paste input "· +61428100201"
drag, startPoint x: 368, startPoint y: 443, endPoint x: 318, endPoint y: 433, distance: 50.4
click at [318, 548] on div "Add credit card First name Alison & Jon Last name Ryan Credit card number 5520 …" at bounding box center [550, 548] width 1100 height 0
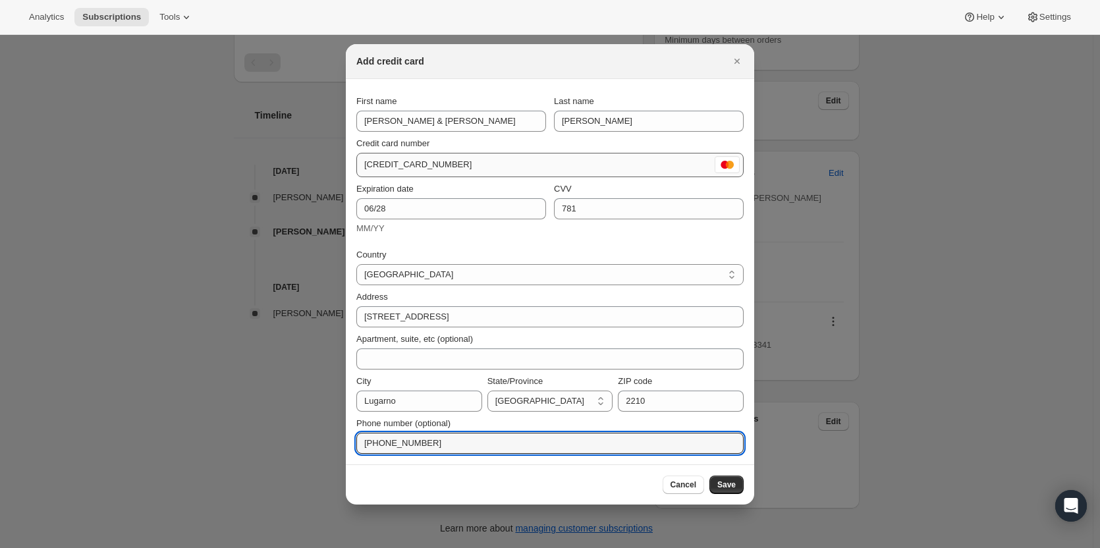
type input "+61 428 100 201"
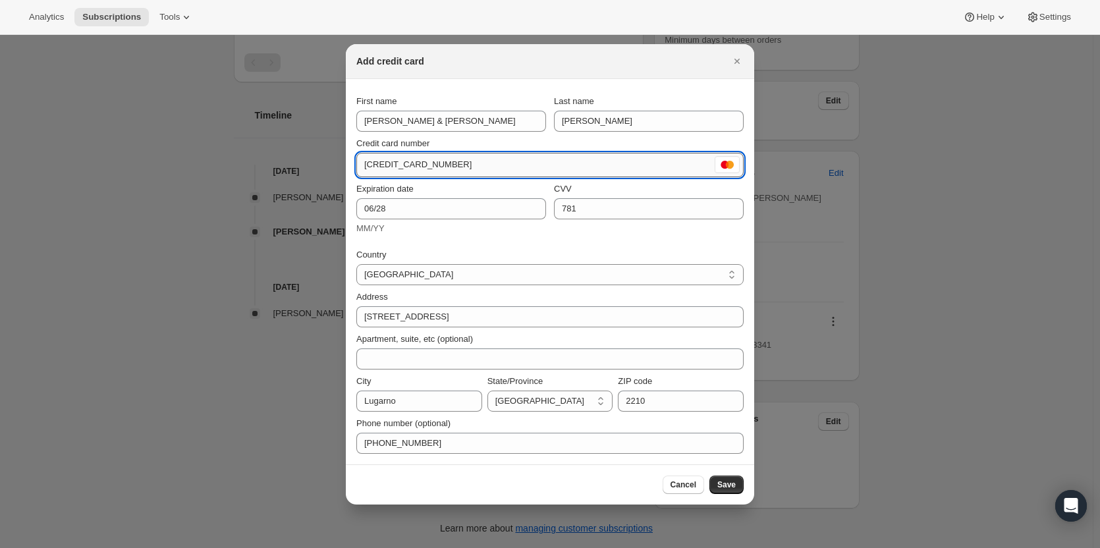
drag, startPoint x: 385, startPoint y: 163, endPoint x: 403, endPoint y: 163, distance: 17.8
click at [403, 163] on input "5520 3352 1457 6175" at bounding box center [534, 164] width 356 height 21
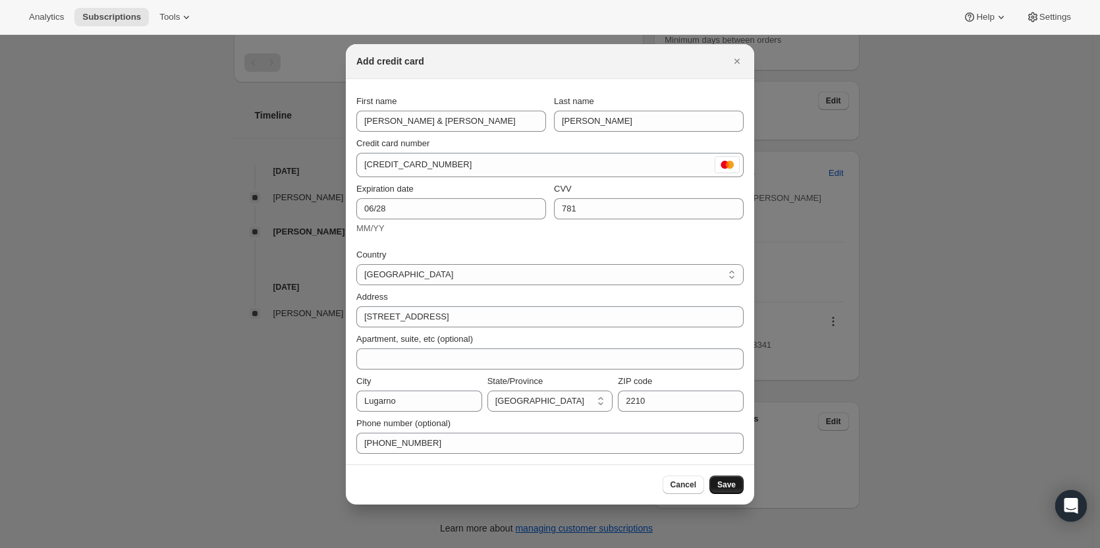
click at [730, 478] on button "Save" at bounding box center [727, 485] width 34 height 18
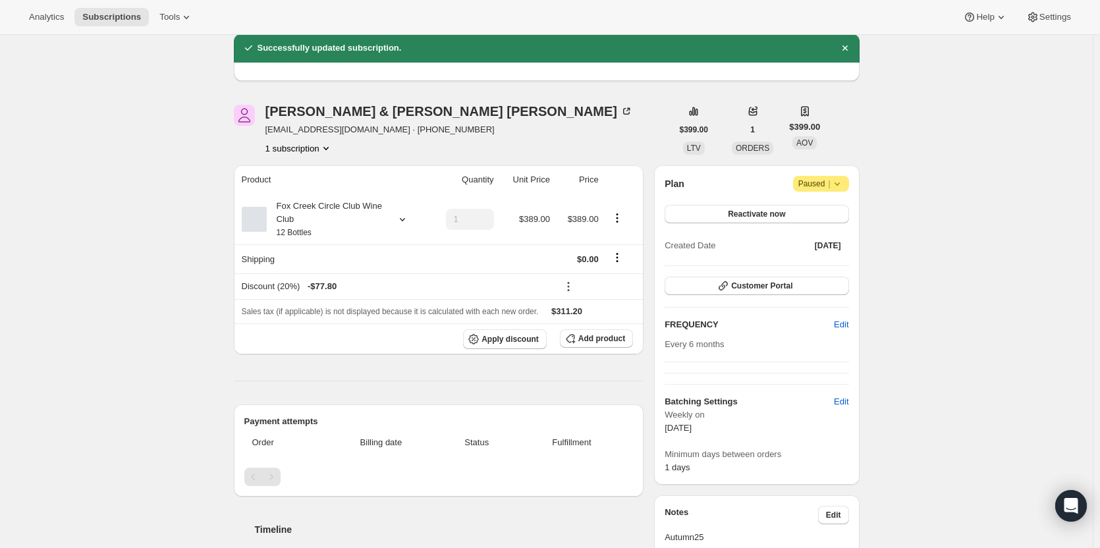
scroll to position [47, 0]
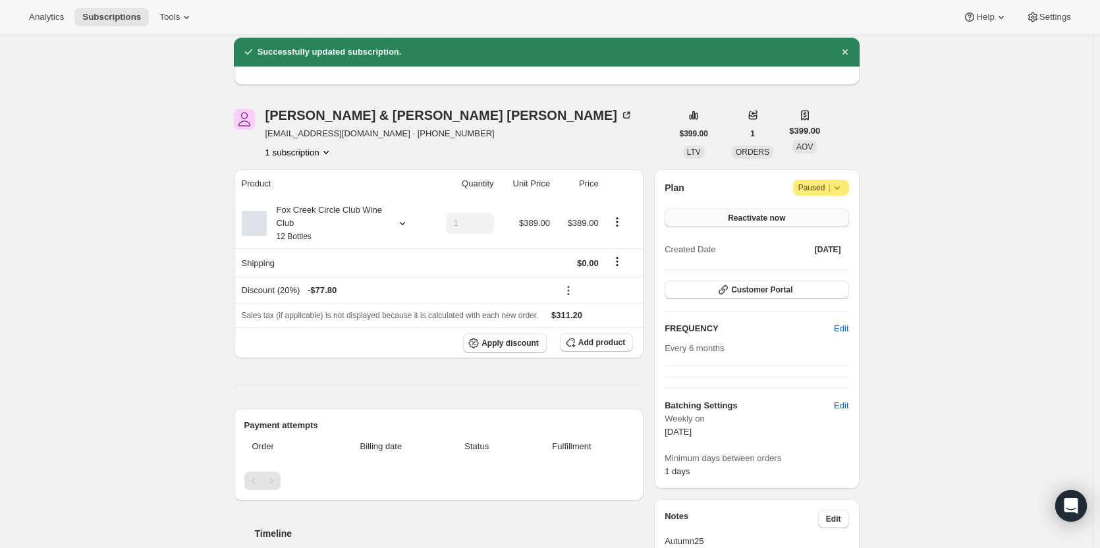
click at [719, 216] on button "Reactivate now" at bounding box center [757, 218] width 184 height 18
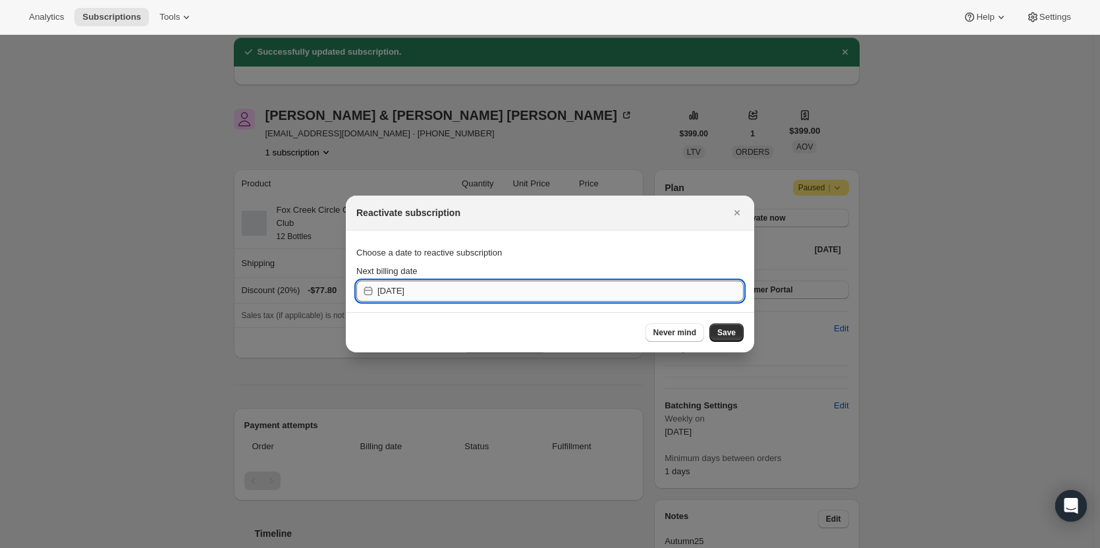
click at [437, 293] on input "2025-09-23" at bounding box center [561, 291] width 366 height 21
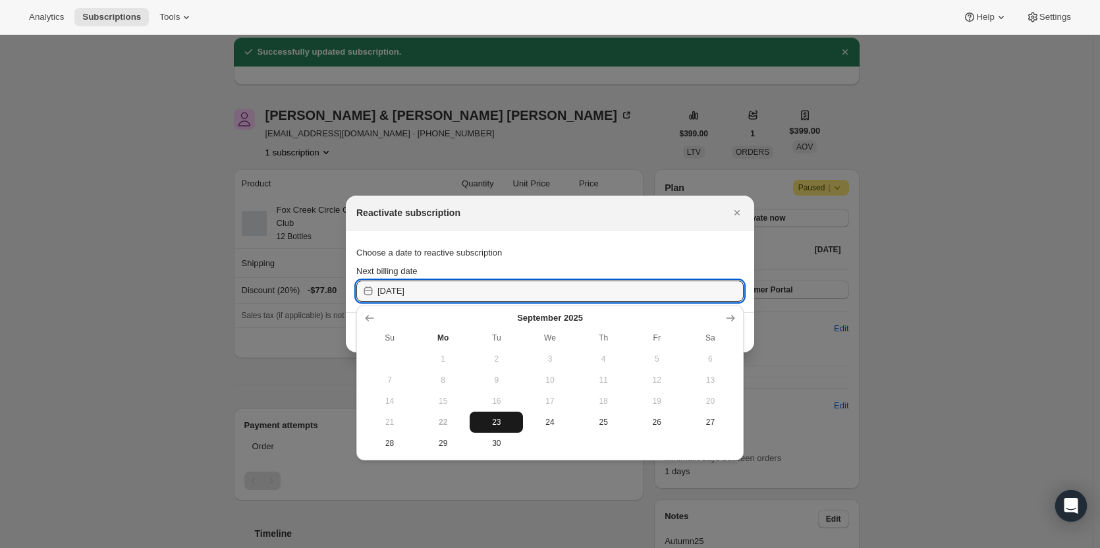
click at [486, 419] on span "23" at bounding box center [496, 422] width 43 height 11
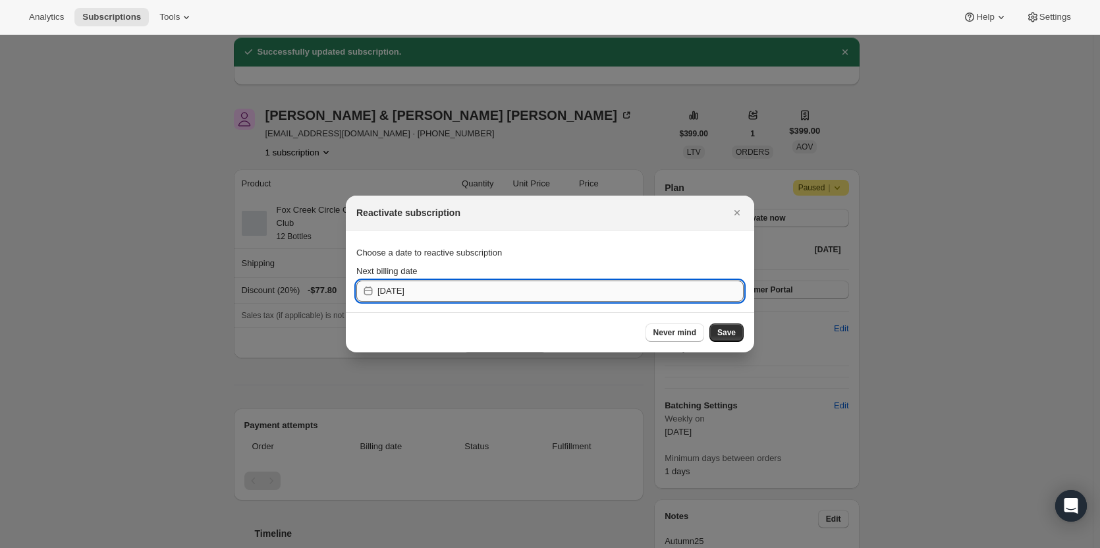
click at [453, 292] on input "2025-09-22" at bounding box center [561, 291] width 366 height 21
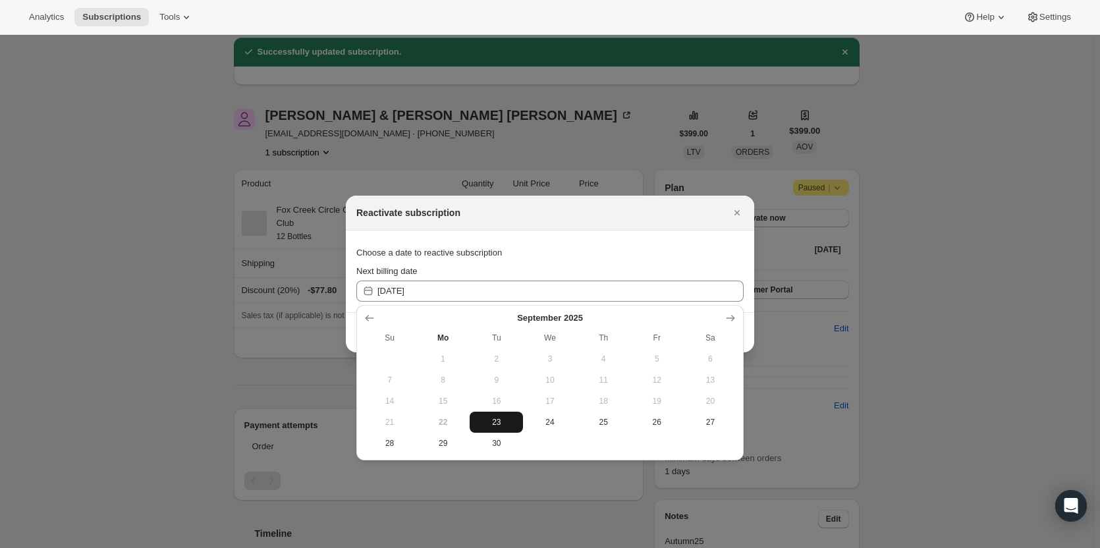
click at [509, 413] on button "23" at bounding box center [496, 422] width 53 height 21
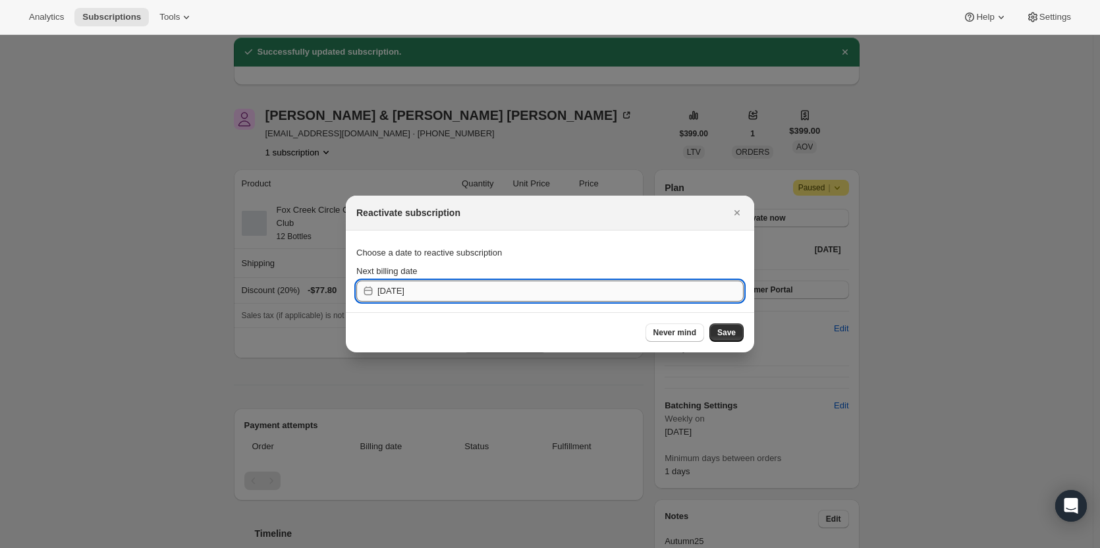
drag, startPoint x: 432, startPoint y: 288, endPoint x: 434, endPoint y: 300, distance: 12.0
click at [432, 290] on input "2025-09-22" at bounding box center [561, 291] width 366 height 21
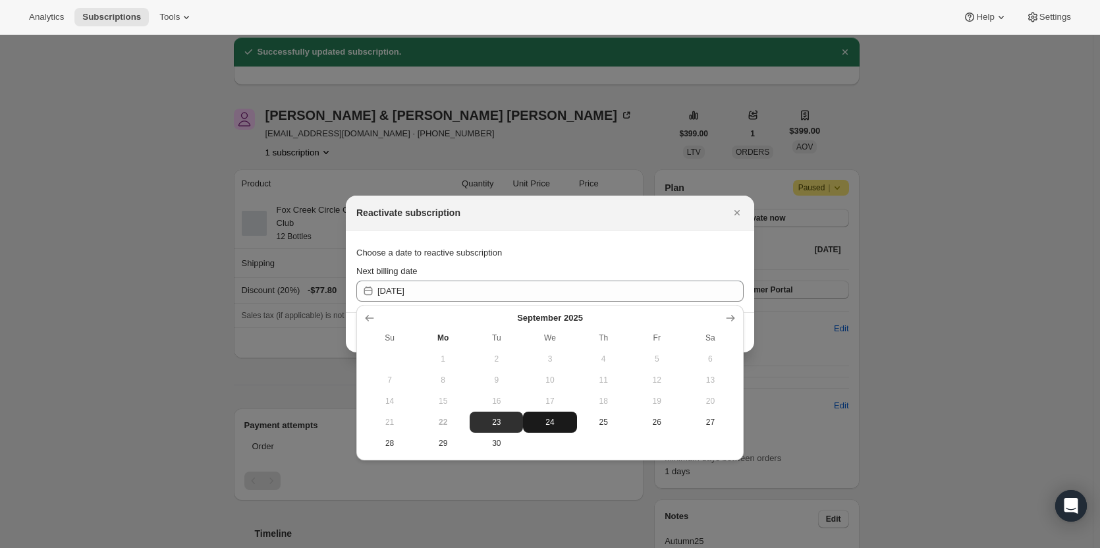
click at [537, 414] on button "24" at bounding box center [549, 422] width 53 height 21
type input "2025-09-23"
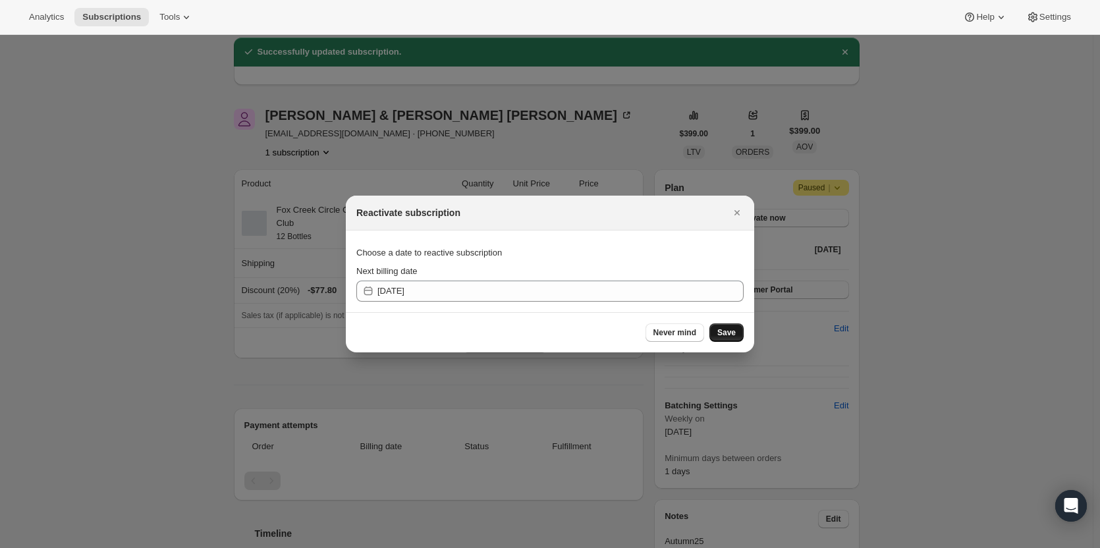
click at [725, 335] on span "Save" at bounding box center [726, 332] width 18 height 11
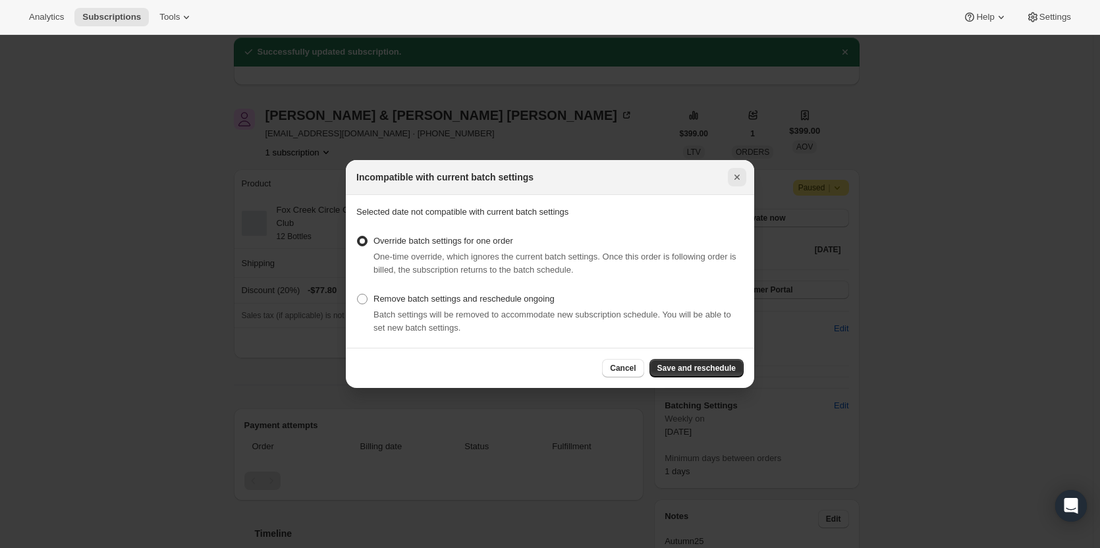
click at [735, 179] on icon "Close" at bounding box center [737, 177] width 13 height 13
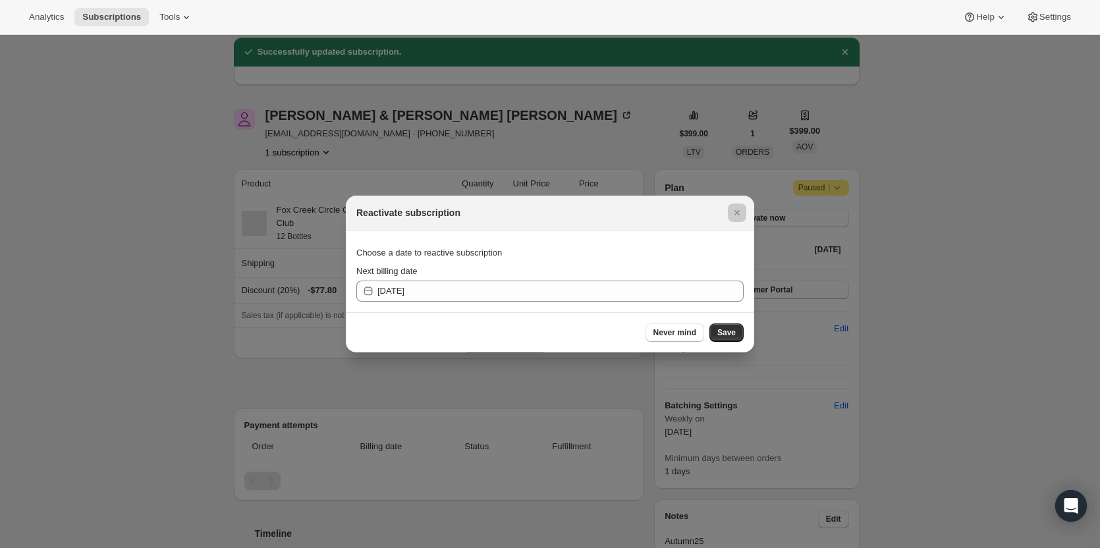
click at [291, 291] on div at bounding box center [550, 274] width 1100 height 548
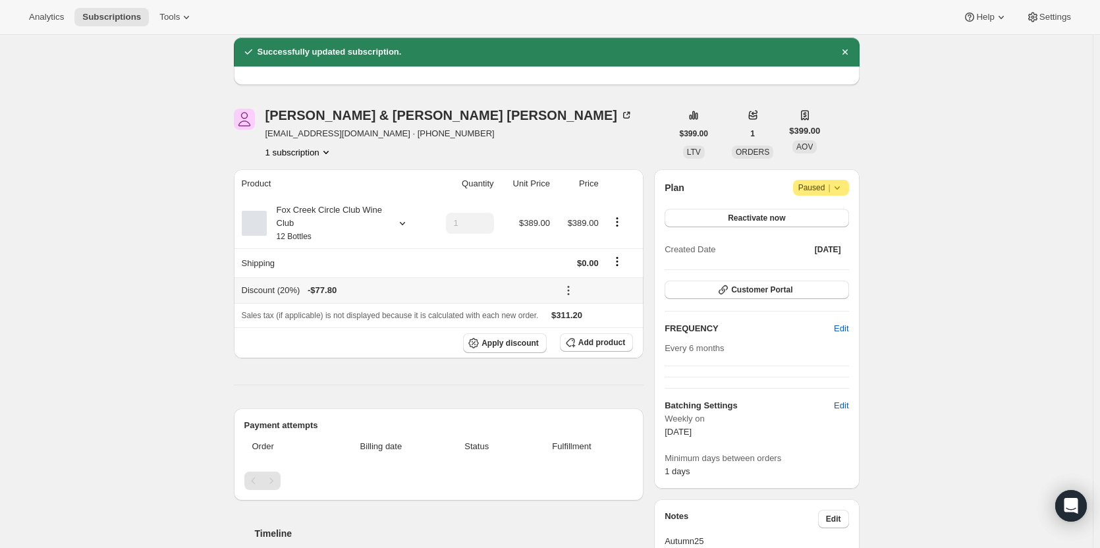
click at [269, 291] on div "Discount (20%) - $77.80" at bounding box center [396, 290] width 308 height 13
click at [328, 293] on span "- $77.80" at bounding box center [322, 290] width 29 height 13
click at [515, 342] on span "Apply discount" at bounding box center [510, 343] width 57 height 11
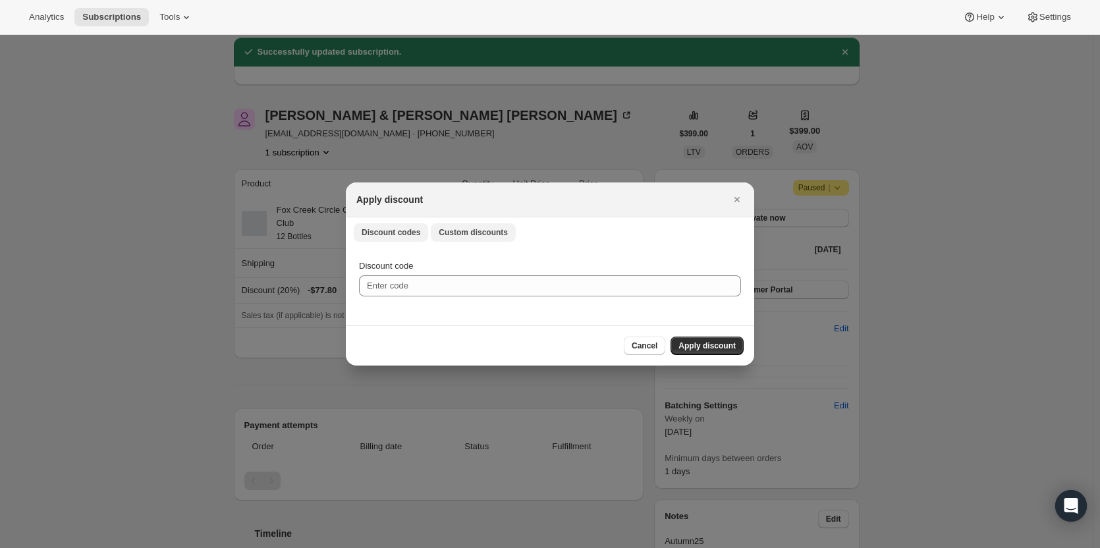
click at [456, 237] on span "Custom discounts" at bounding box center [473, 232] width 69 height 11
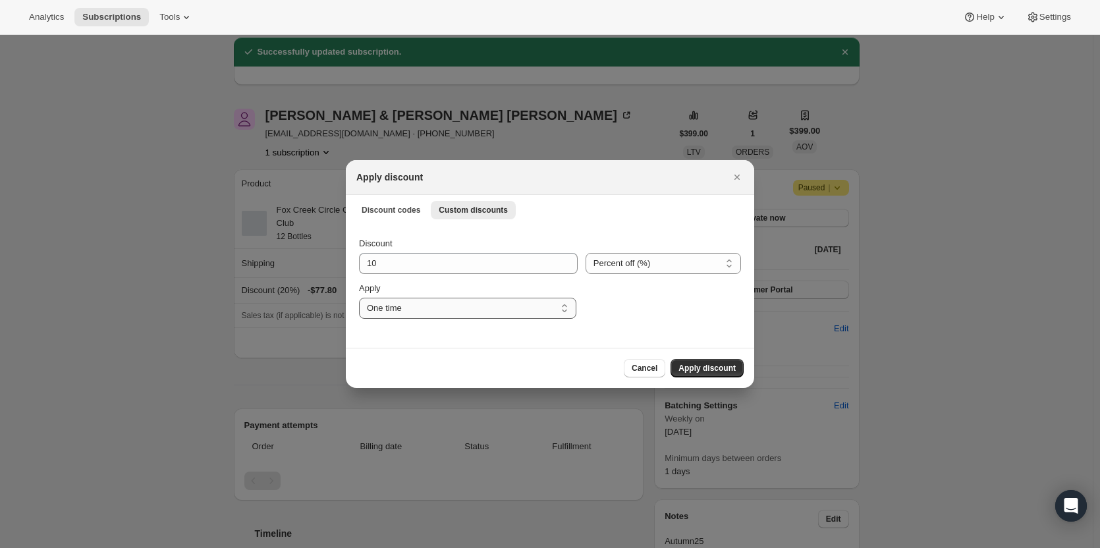
click at [437, 308] on select "One time Specify instances... Indefinitely" at bounding box center [467, 308] width 217 height 21
select select "indefinitely"
click at [359, 298] on select "One time Specify instances... Indefinitely" at bounding box center [467, 308] width 217 height 21
click at [735, 170] on button "Close" at bounding box center [737, 177] width 18 height 18
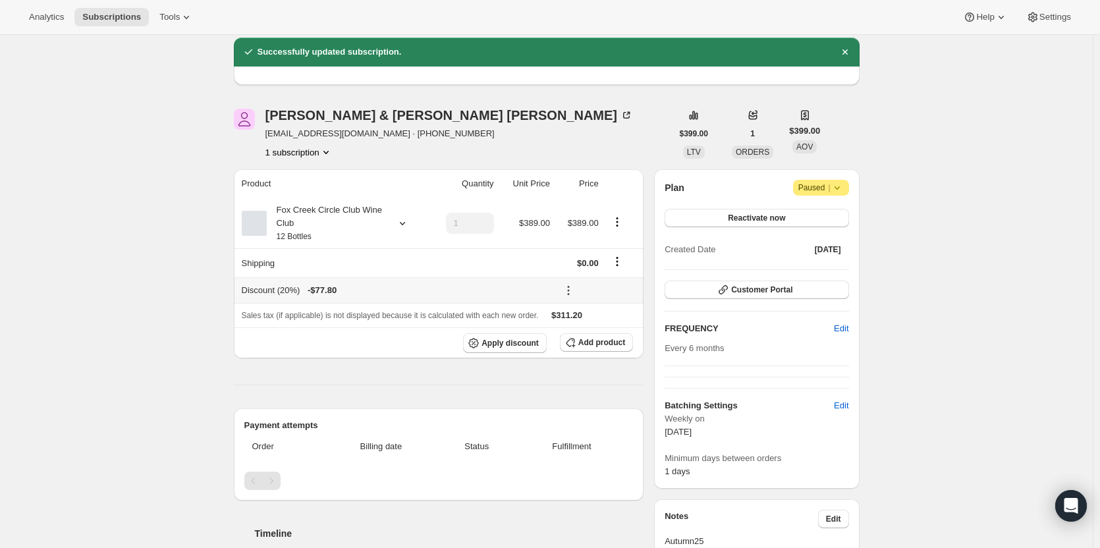
click at [277, 290] on div "Discount (20%) - $77.80" at bounding box center [396, 290] width 308 height 13
click at [337, 289] on span "- $77.80" at bounding box center [322, 290] width 29 height 13
click at [509, 335] on button "Apply discount" at bounding box center [505, 343] width 84 height 20
select select "indefinitely"
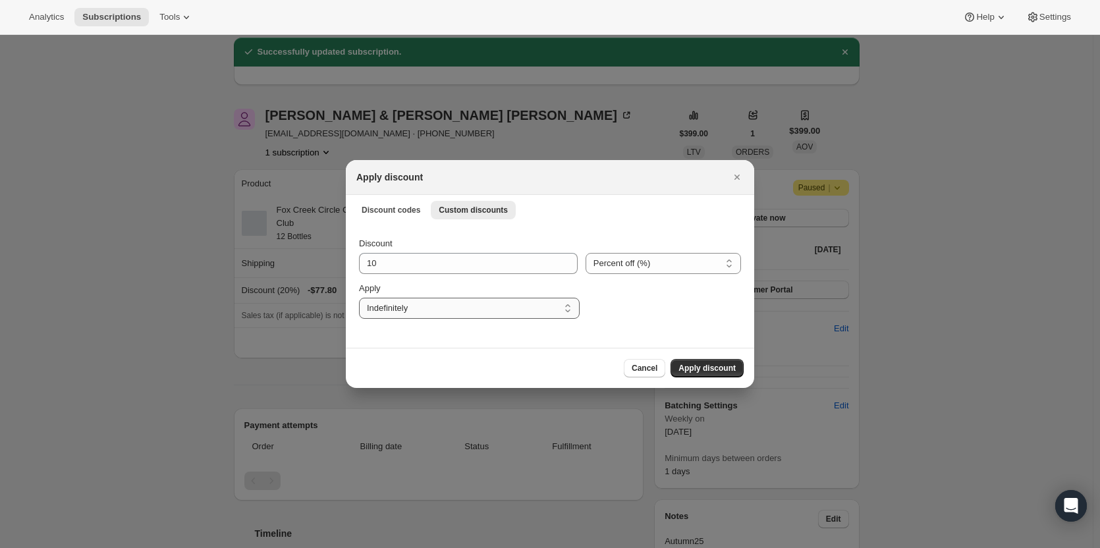
scroll to position [0, 0]
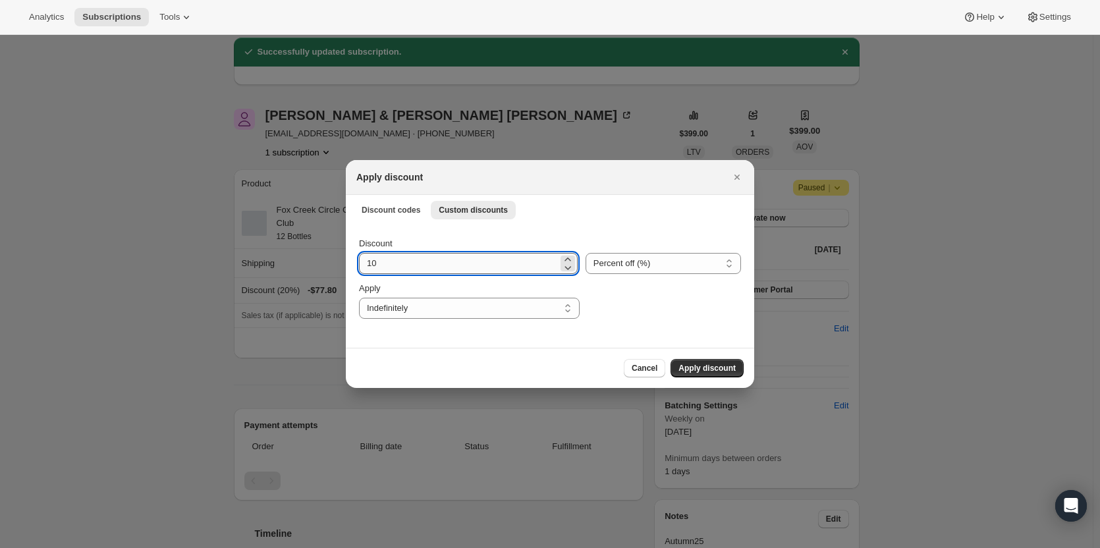
click at [416, 264] on input "10" at bounding box center [458, 263] width 199 height 21
click at [392, 209] on span "Discount codes" at bounding box center [391, 210] width 59 height 11
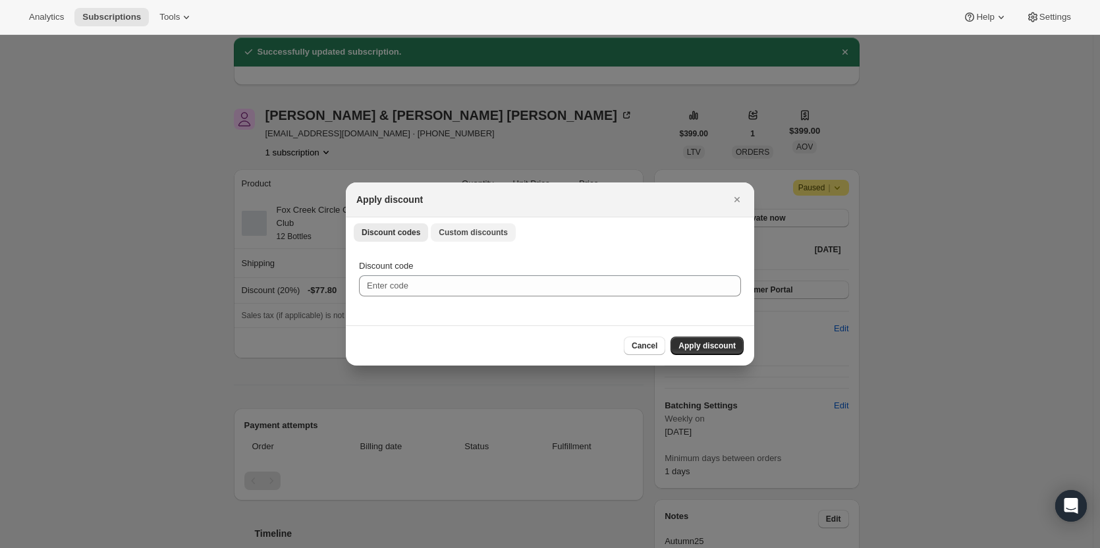
click at [453, 229] on span "Custom discounts" at bounding box center [473, 232] width 69 height 11
select select "indefinitely"
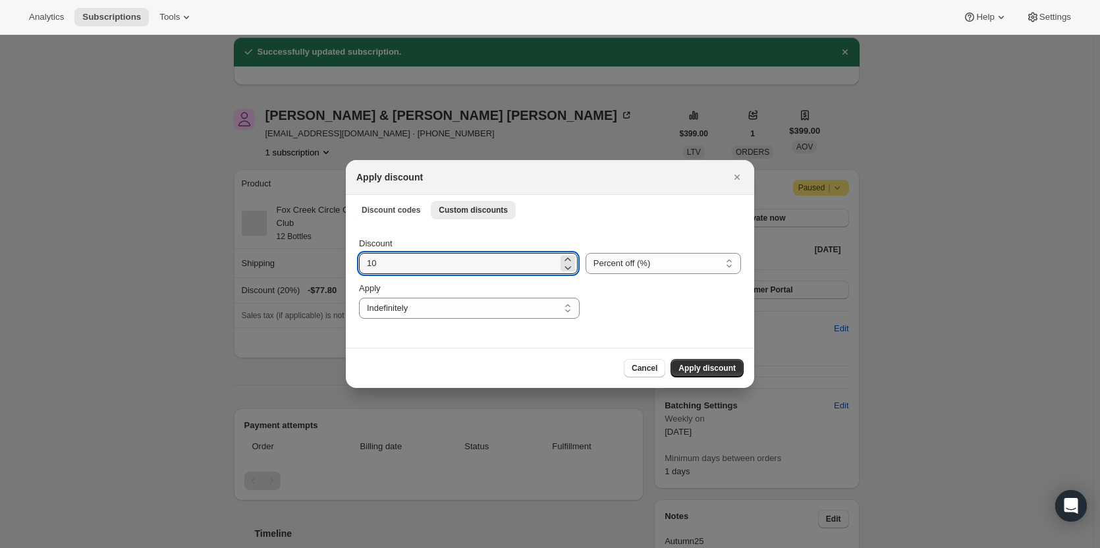
drag, startPoint x: 412, startPoint y: 262, endPoint x: 352, endPoint y: 260, distance: 59.4
click at [352, 260] on div "Discount 10 Percent off (%) Amount off ($) Percent off (%) Apply One time Speci…" at bounding box center [550, 286] width 408 height 124
type input "20"
click at [406, 303] on select "One time Specify instances... Indefinitely" at bounding box center [469, 308] width 221 height 21
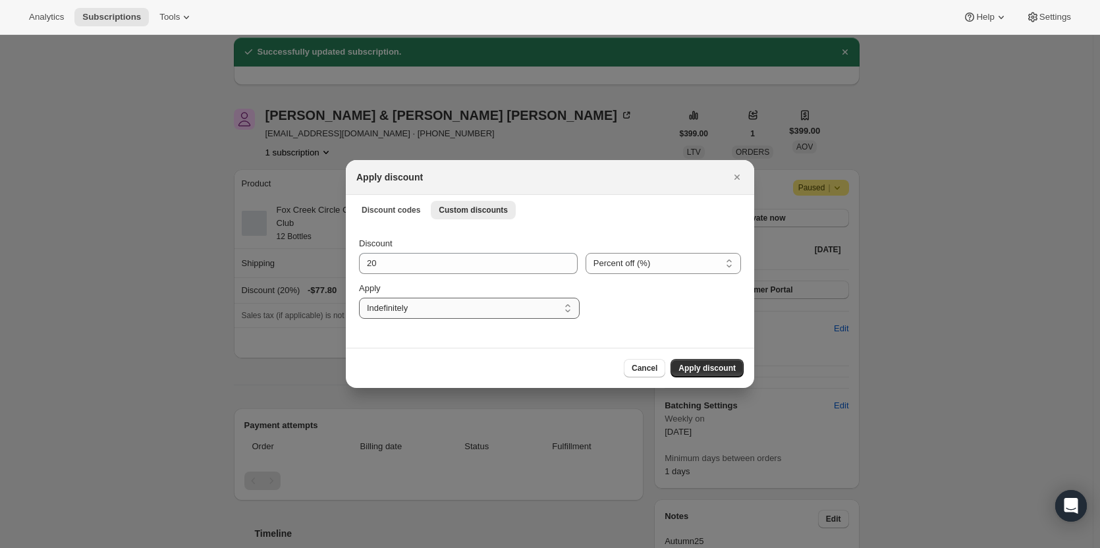
click at [359, 298] on select "One time Specify instances... Indefinitely" at bounding box center [469, 308] width 221 height 21
click at [712, 364] on span "Apply discount" at bounding box center [707, 368] width 57 height 11
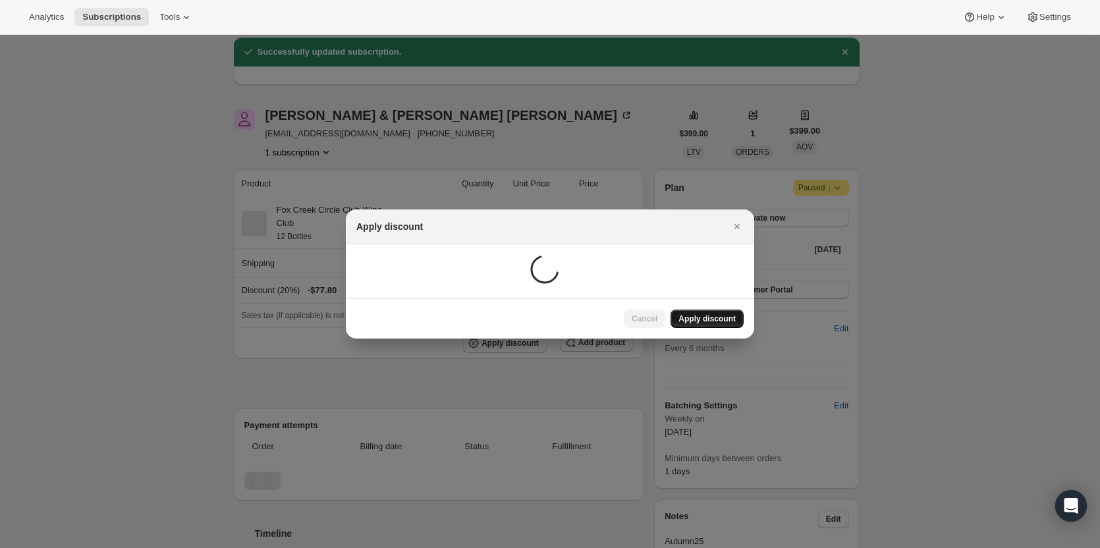
scroll to position [47, 0]
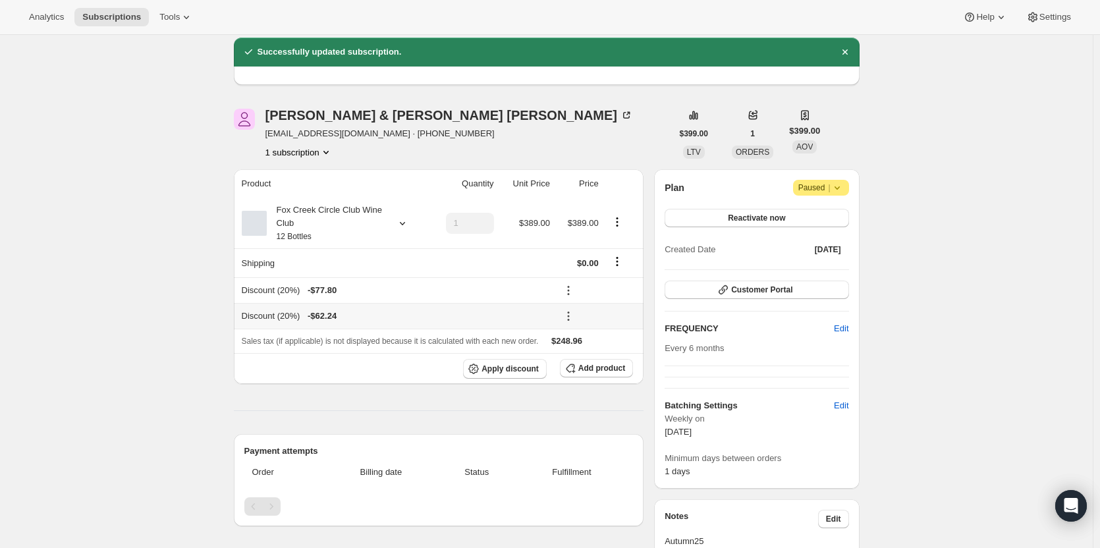
click at [575, 319] on icon at bounding box center [568, 316] width 13 height 13
click at [590, 363] on span "Remove" at bounding box center [602, 363] width 32 height 10
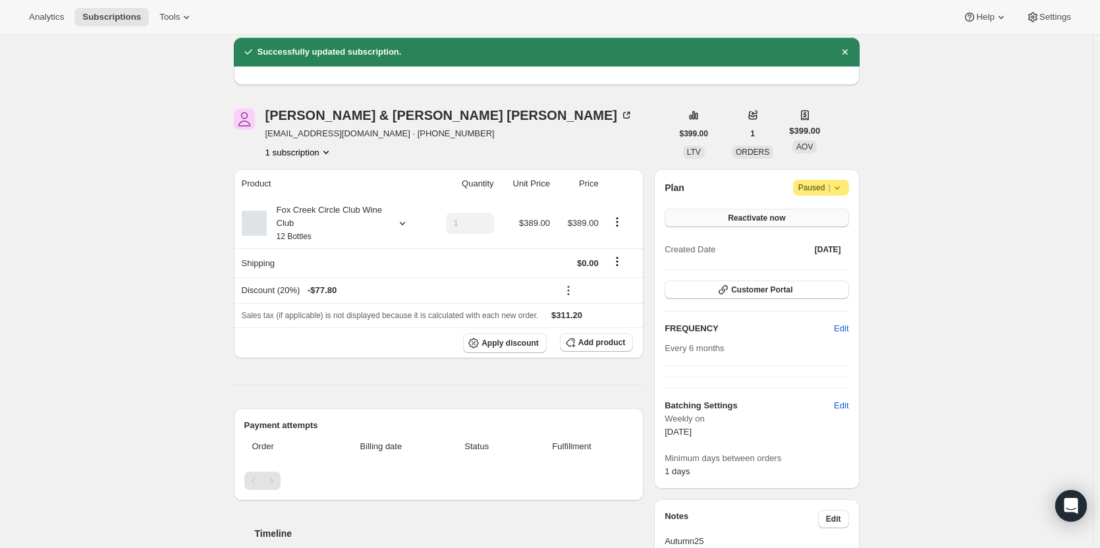
click at [728, 220] on button "Reactivate now" at bounding box center [757, 218] width 184 height 18
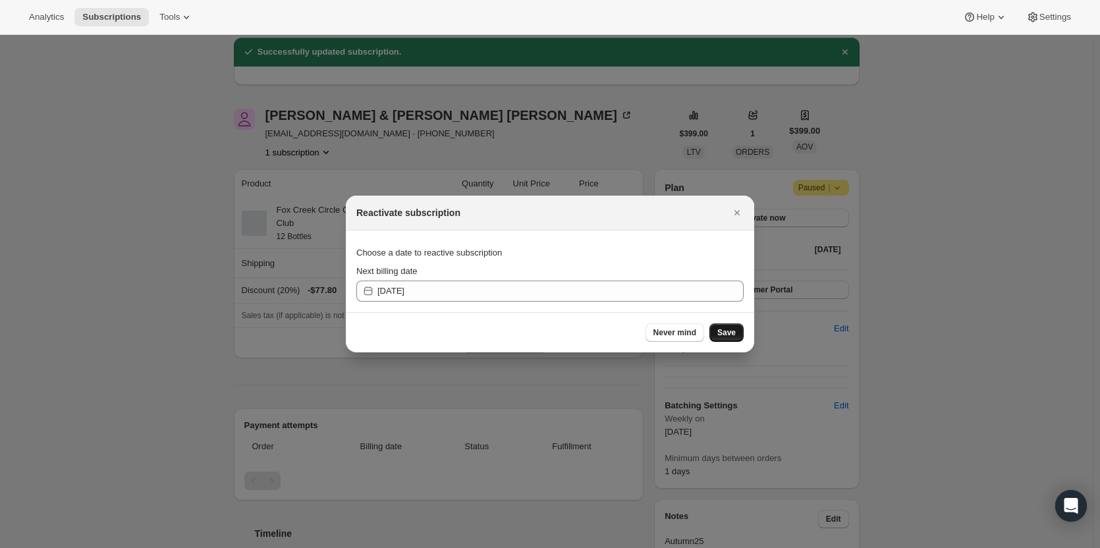
click at [727, 333] on span "Save" at bounding box center [726, 332] width 18 height 11
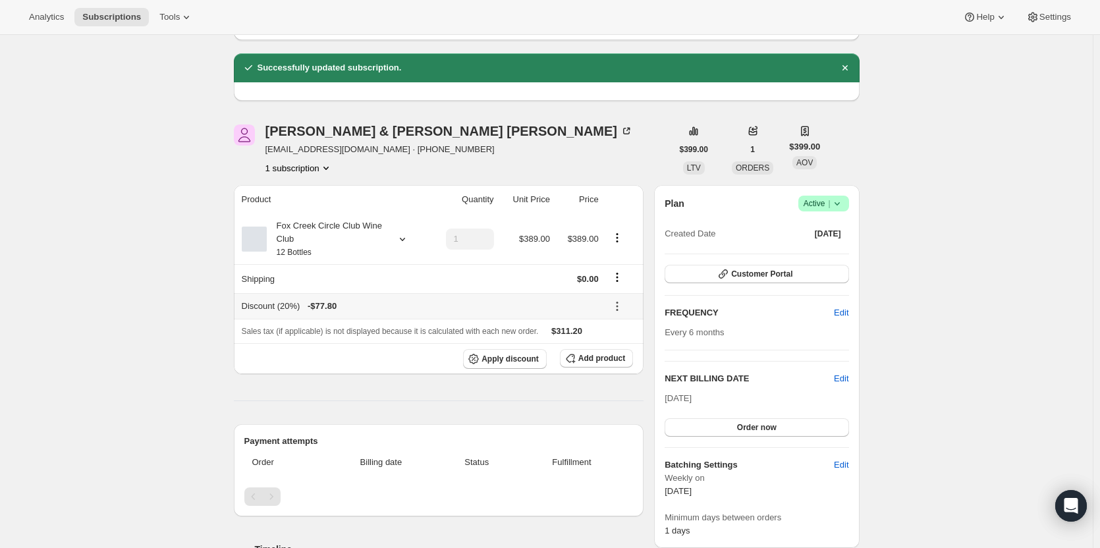
scroll to position [113, 0]
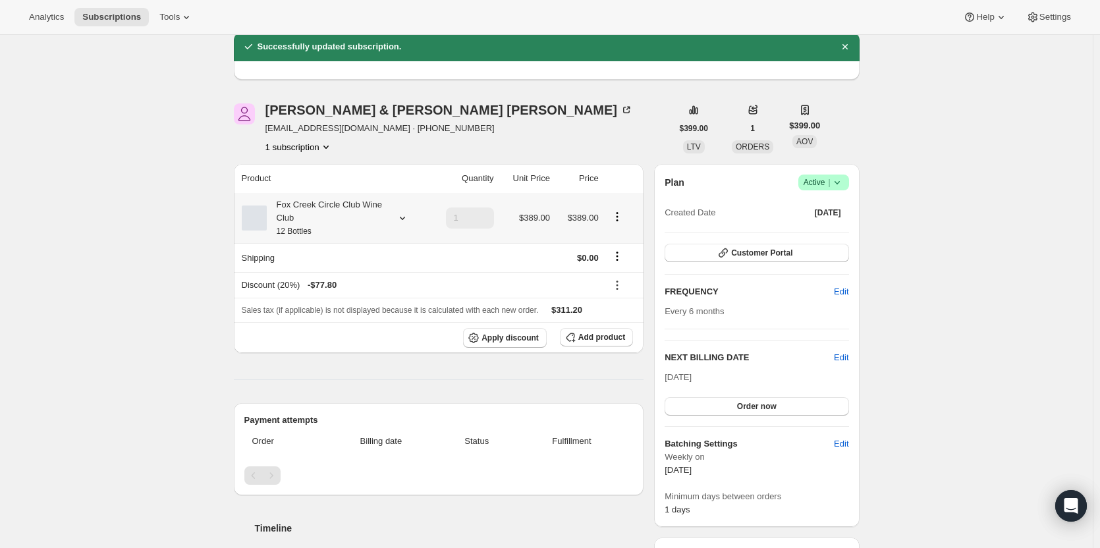
click at [342, 222] on div "Fox Creek Circle Club Wine Club 12 Bottles" at bounding box center [326, 218] width 119 height 40
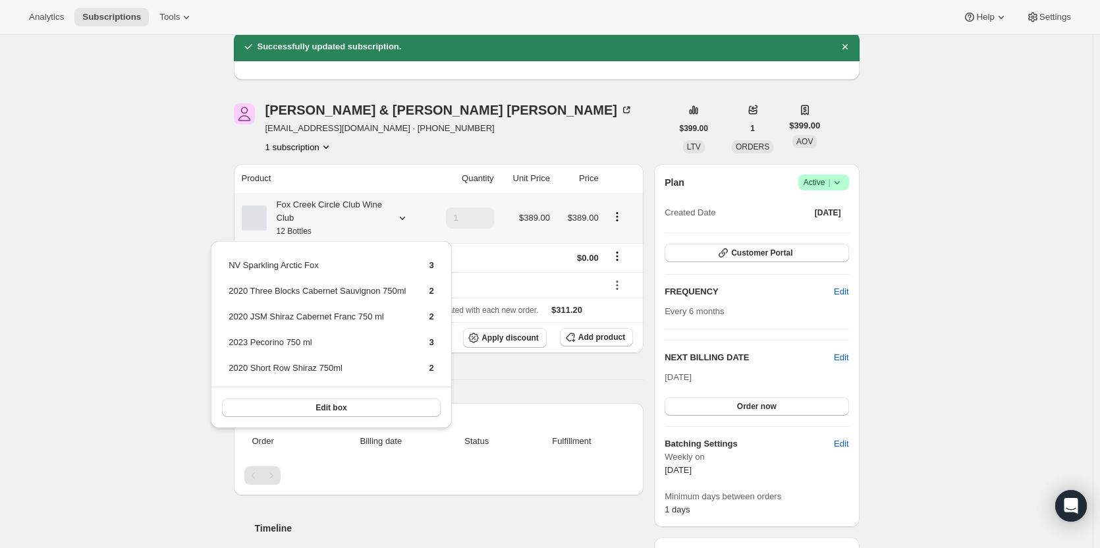
click at [342, 222] on div "Fox Creek Circle Club Wine Club 12 Bottles" at bounding box center [326, 218] width 119 height 40
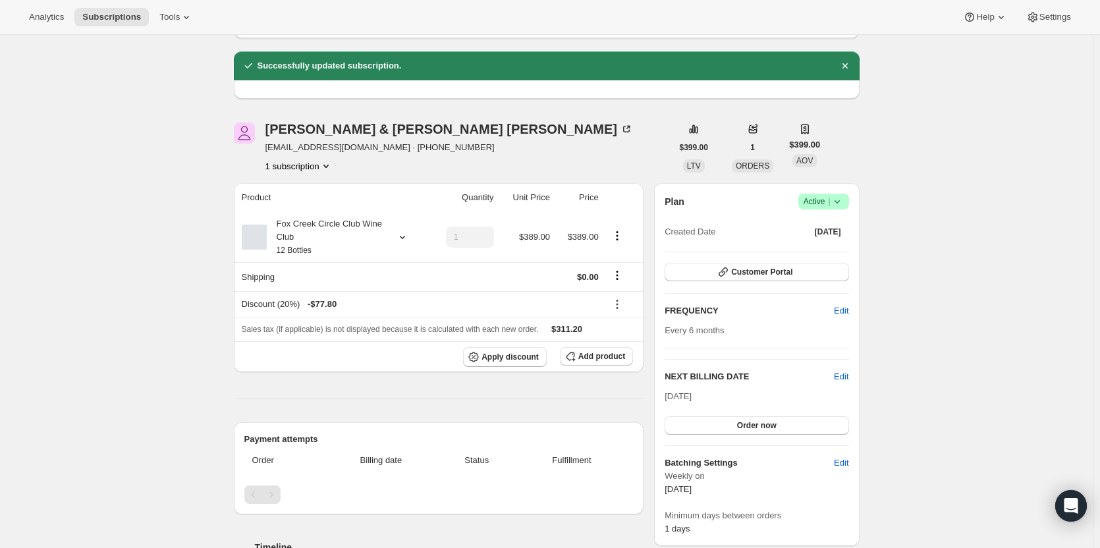
scroll to position [0, 0]
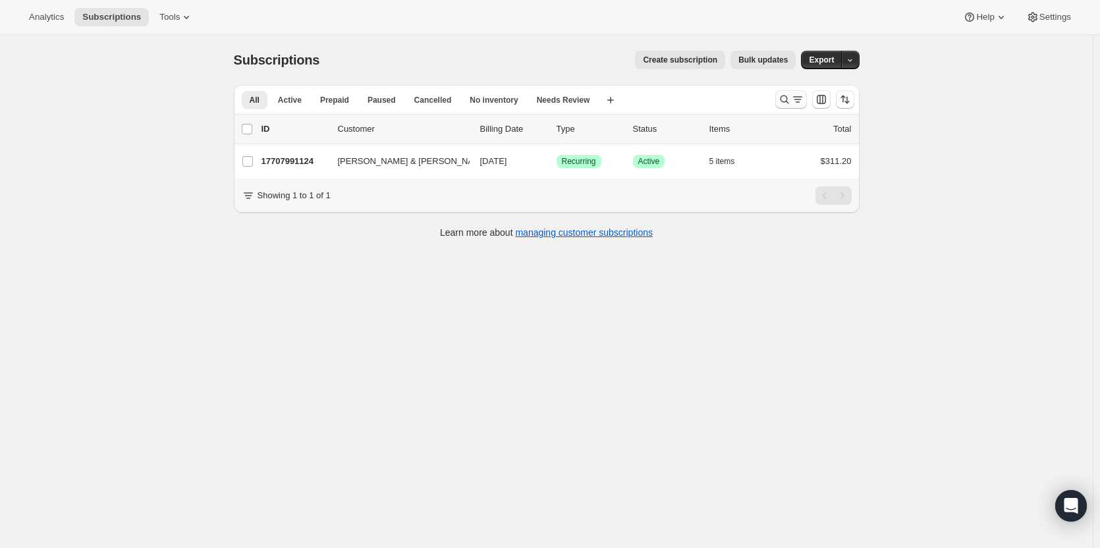
click at [786, 95] on icon "Search and filter results" at bounding box center [784, 99] width 13 height 13
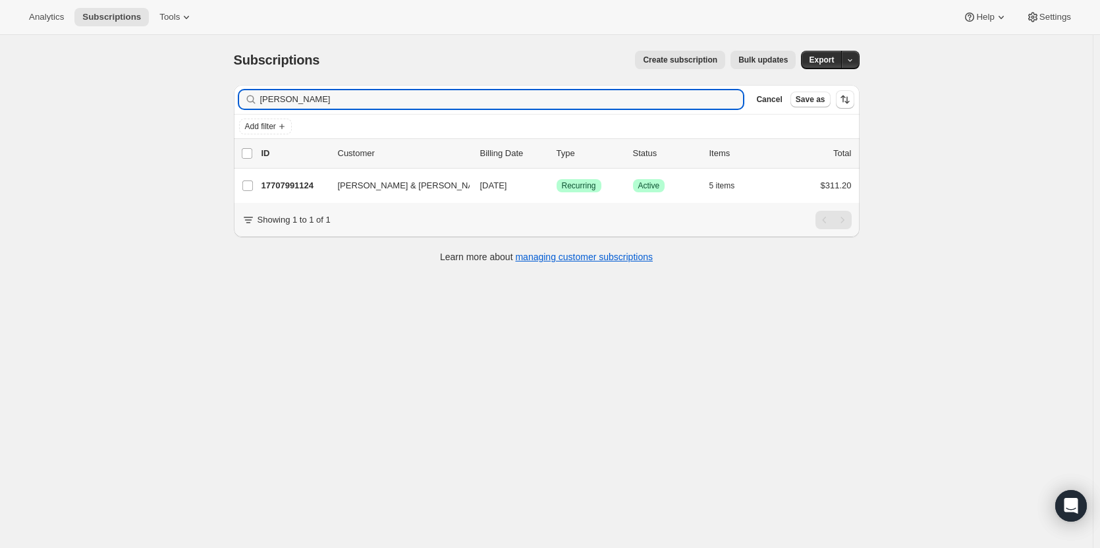
drag, startPoint x: 314, startPoint y: 103, endPoint x: 221, endPoint y: 101, distance: 92.3
click at [221, 101] on div "Subscriptions. This page is ready Subscriptions Create subscription Bulk update…" at bounding box center [547, 156] width 658 height 242
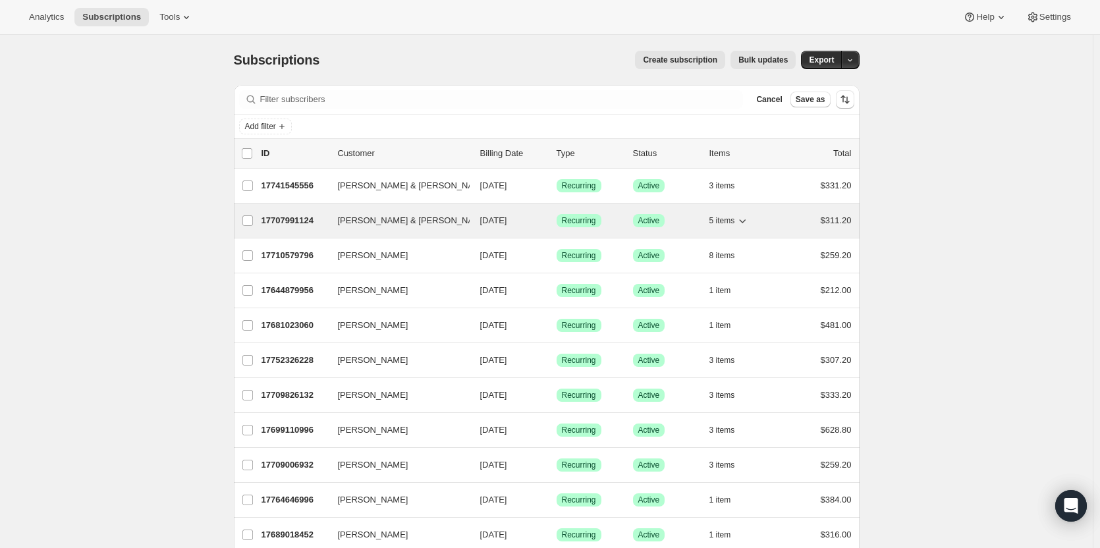
click at [302, 220] on p "17707991124" at bounding box center [295, 220] width 66 height 13
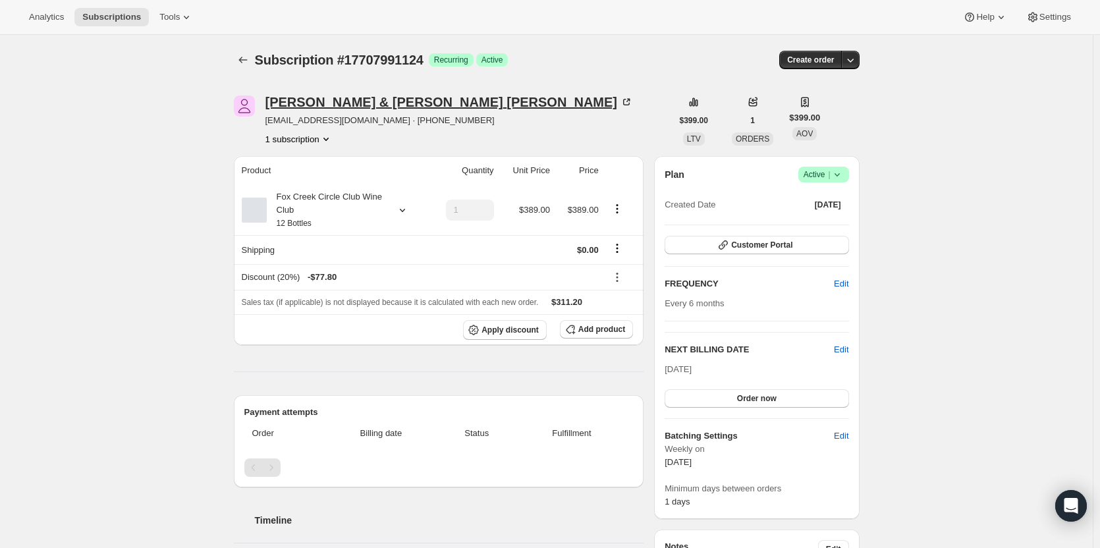
click at [627, 101] on icon at bounding box center [629, 101] width 4 height 4
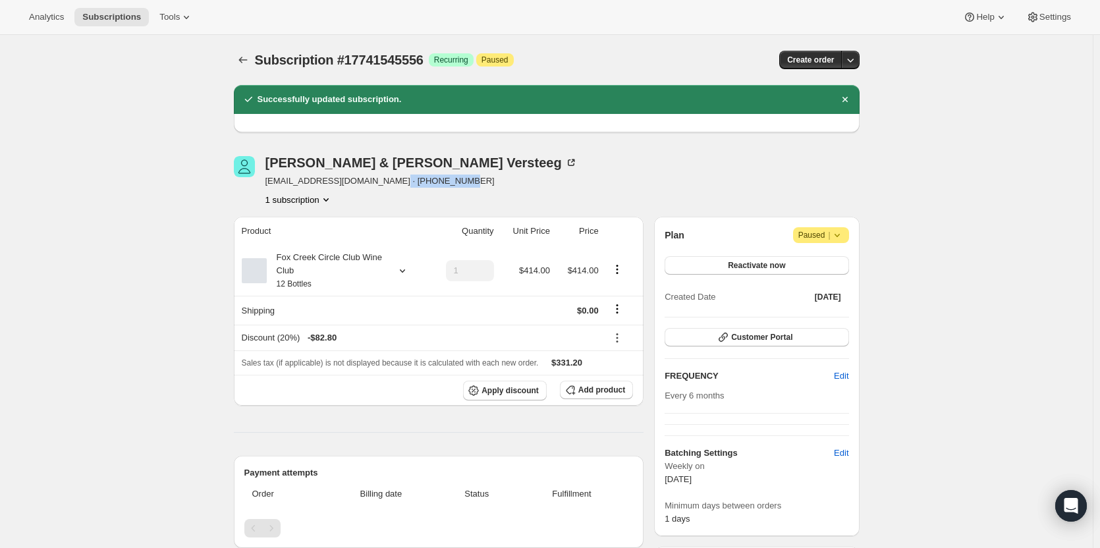
drag, startPoint x: 458, startPoint y: 181, endPoint x: 381, endPoint y: 185, distance: 76.6
click at [381, 185] on div "[PERSON_NAME] & [PERSON_NAME] [EMAIL_ADDRESS][DOMAIN_NAME] · [PHONE_NUMBER] 1 s…" at bounding box center [453, 181] width 438 height 50
copy span "· [PHONE_NUMBER]"
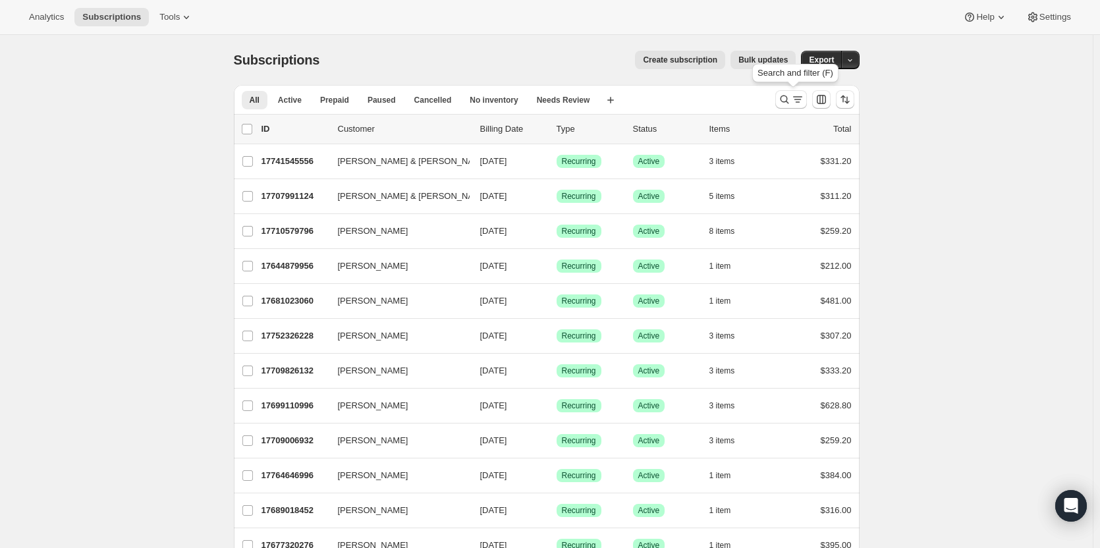
drag, startPoint x: 793, startPoint y: 100, endPoint x: 707, endPoint y: 117, distance: 87.2
click at [791, 100] on icon "Search and filter results" at bounding box center [784, 99] width 13 height 13
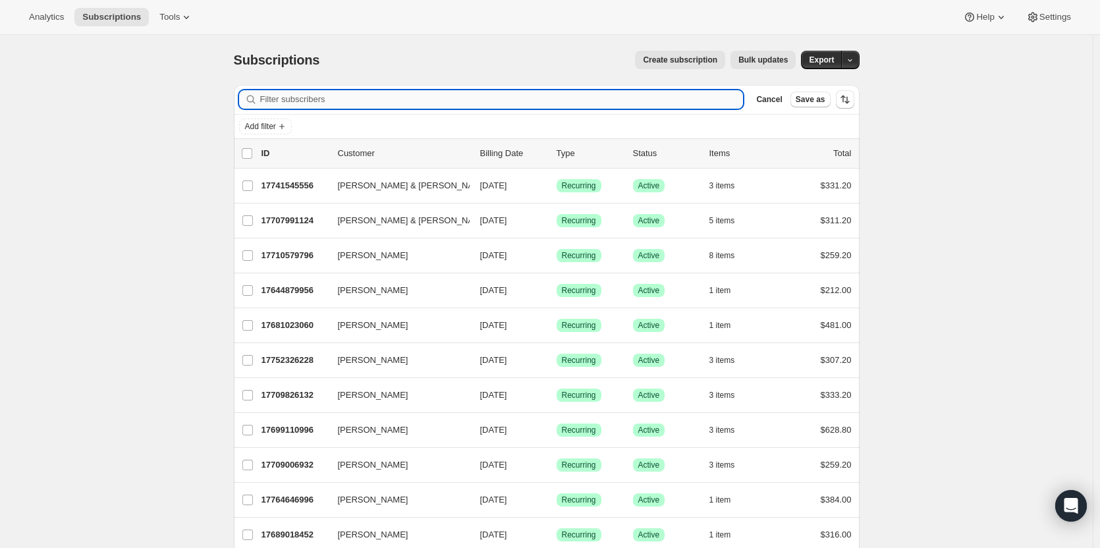
type input "[PERSON_NAME]"
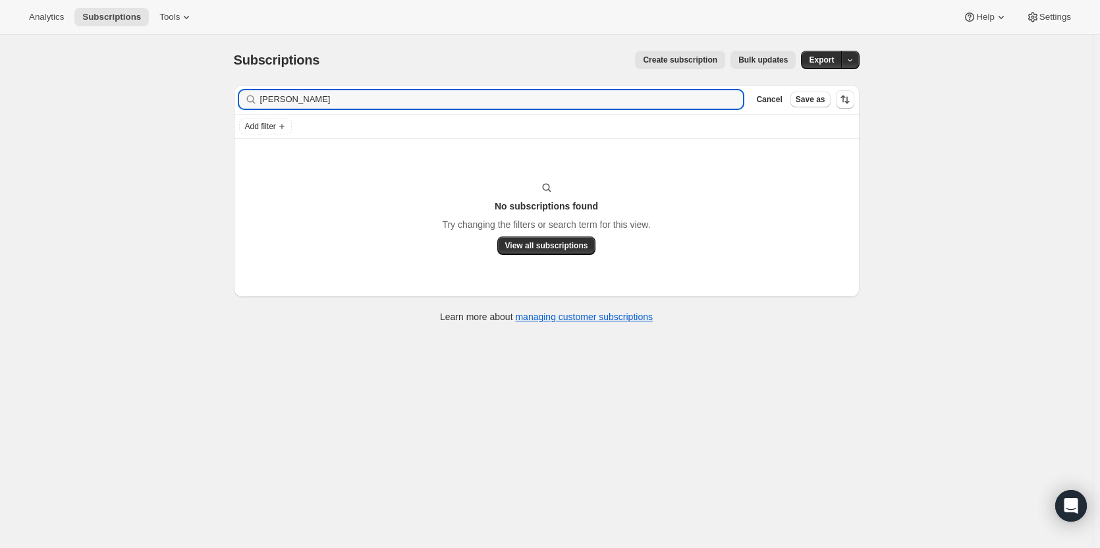
drag, startPoint x: 356, startPoint y: 98, endPoint x: 224, endPoint y: 93, distance: 132.5
click at [224, 93] on div "Subscriptions. This page is ready Subscriptions Create subscription Bulk update…" at bounding box center [547, 186] width 658 height 302
